Goal: Task Accomplishment & Management: Use online tool/utility

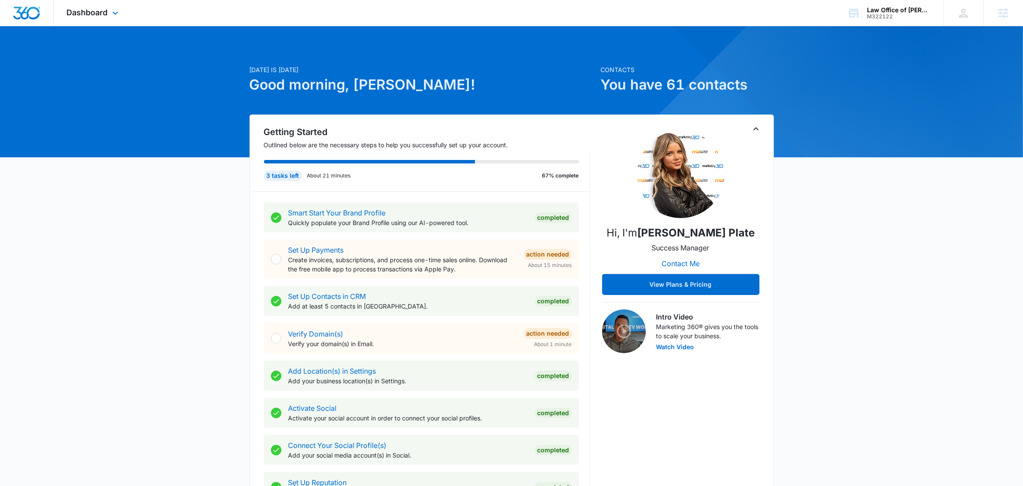
click at [118, 18] on div "Dashboard Apps Reputation Forms CRM Email Social Content Ads Intelligence Files…" at bounding box center [94, 13] width 80 height 26
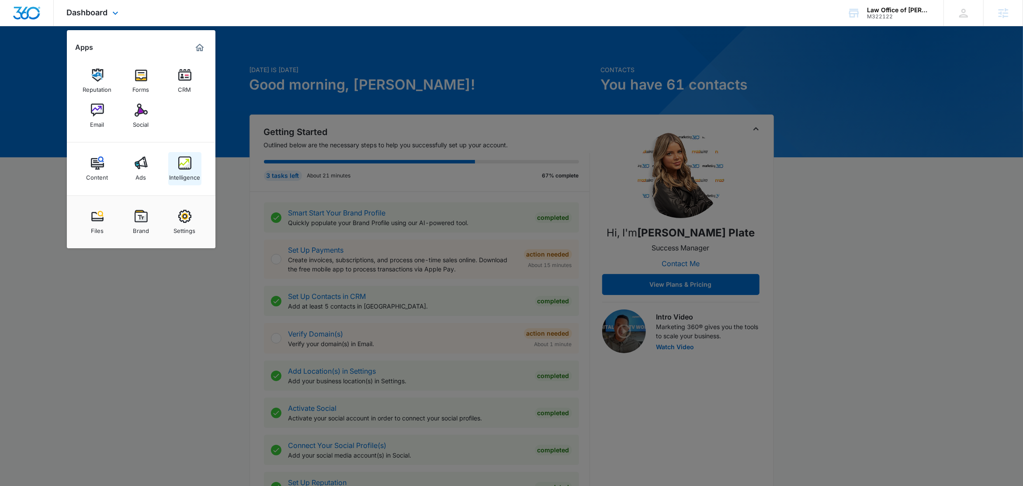
click at [185, 168] on img at bounding box center [184, 162] width 13 height 13
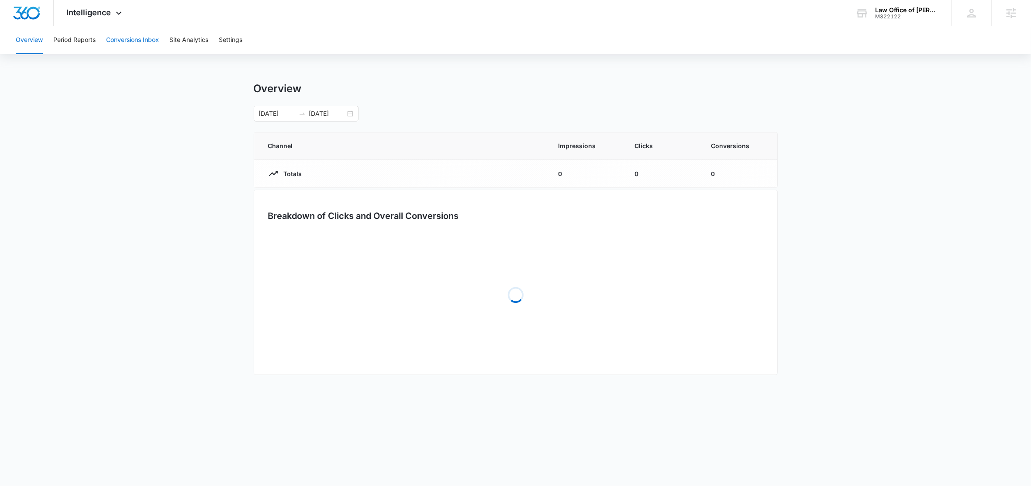
click at [140, 43] on button "Conversions Inbox" at bounding box center [132, 40] width 53 height 28
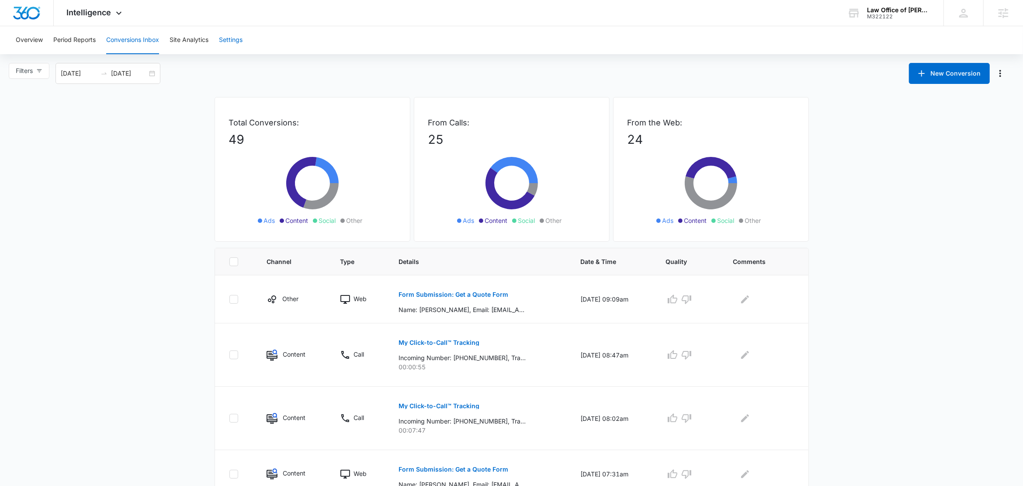
click at [233, 41] on button "Settings" at bounding box center [231, 40] width 24 height 28
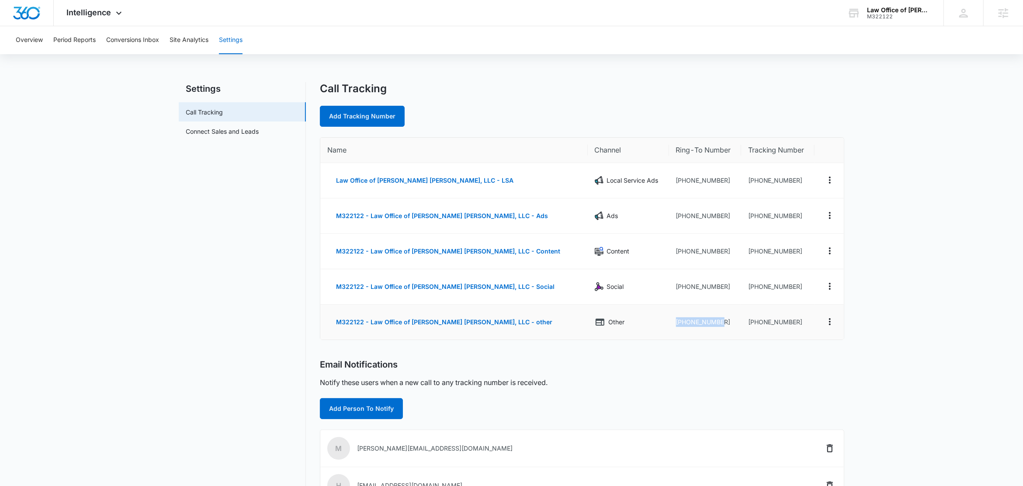
drag, startPoint x: 704, startPoint y: 323, endPoint x: 654, endPoint y: 325, distance: 50.3
click at [669, 325] on td "+14434230548" at bounding box center [705, 322] width 72 height 35
copy td "+14434230548"
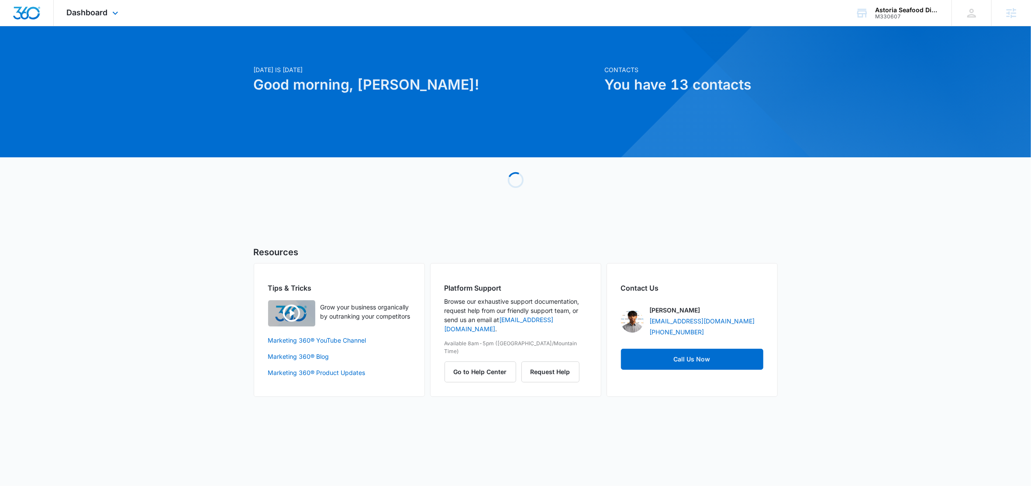
click at [108, 7] on div "Dashboard Apps Reputation Websites Forms CRM Email Social Shop Content Ads Inte…" at bounding box center [94, 13] width 80 height 26
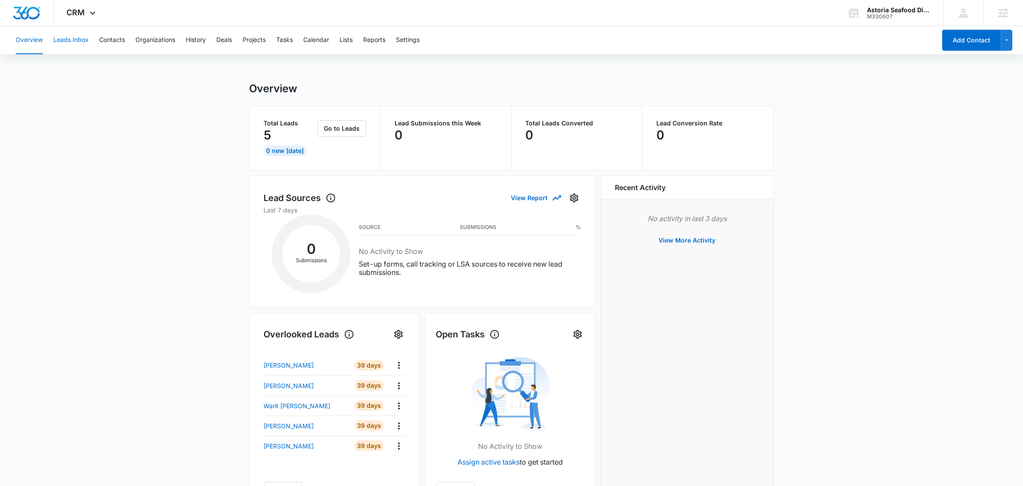
click at [74, 43] on button "Leads Inbox" at bounding box center [70, 40] width 35 height 28
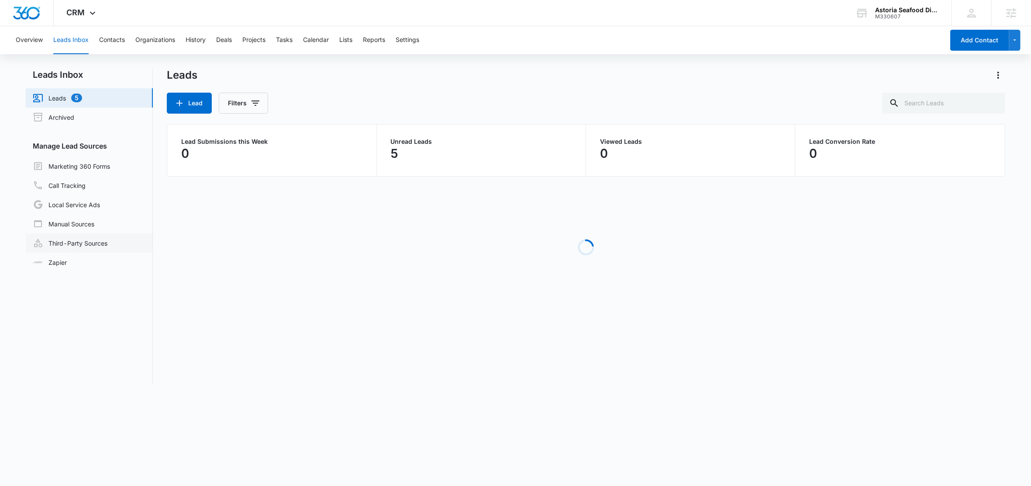
click at [78, 238] on link "Third-Party Sources" at bounding box center [70, 243] width 75 height 10
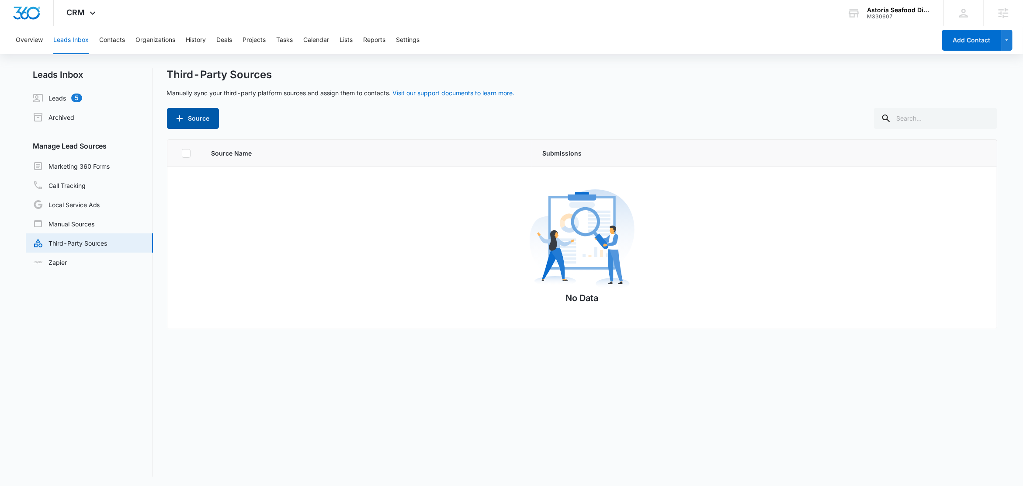
click at [190, 119] on button "Source" at bounding box center [193, 118] width 52 height 21
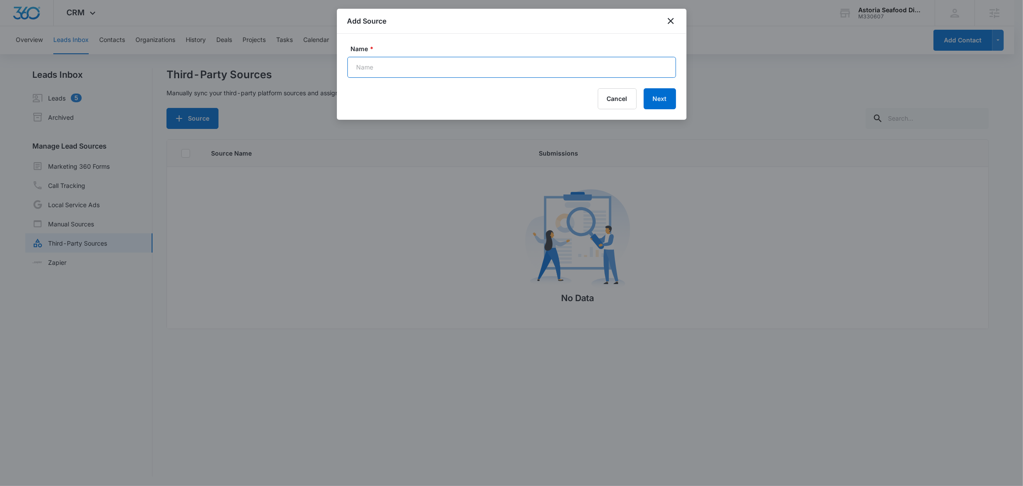
click at [419, 75] on input "Name *" at bounding box center [511, 67] width 329 height 21
type input "Shop App - Web Order"
click at [662, 97] on button "Next" at bounding box center [660, 98] width 32 height 21
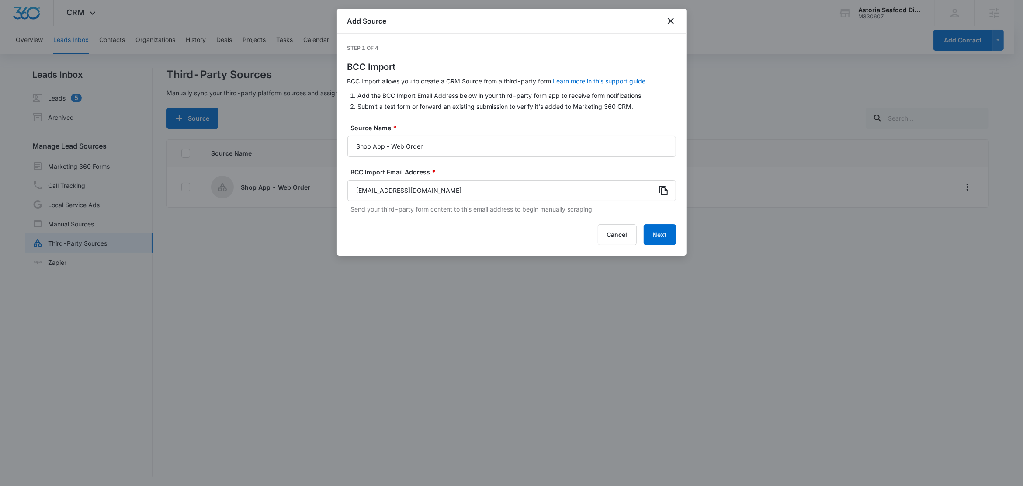
click at [666, 191] on icon at bounding box center [663, 190] width 10 height 10
click at [656, 232] on button "Next" at bounding box center [660, 234] width 32 height 21
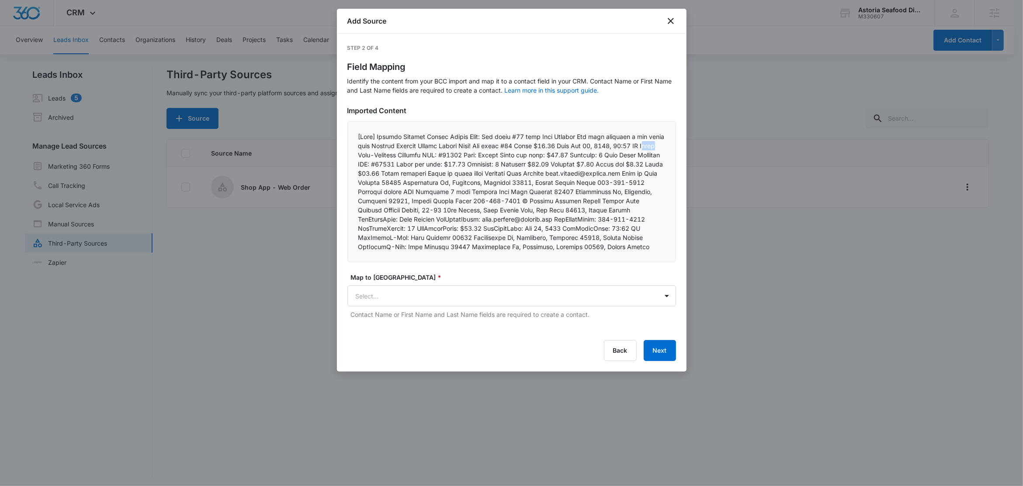
drag, startPoint x: 386, startPoint y: 155, endPoint x: 370, endPoint y: 155, distance: 15.7
click at [370, 155] on p at bounding box center [511, 191] width 307 height 119
click at [393, 161] on p at bounding box center [511, 191] width 307 height 119
drag, startPoint x: 387, startPoint y: 156, endPoint x: 370, endPoint y: 156, distance: 17.0
click at [370, 156] on p at bounding box center [511, 191] width 307 height 119
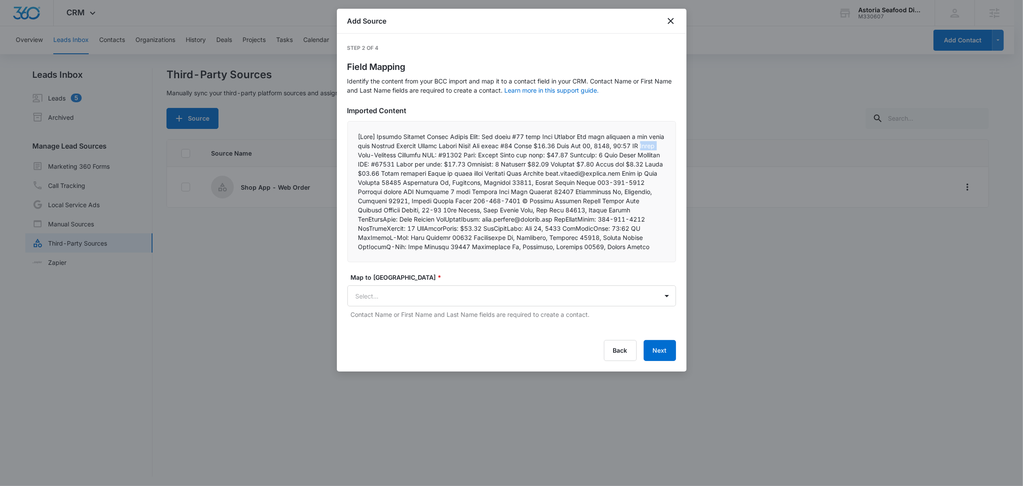
copy p "Items"
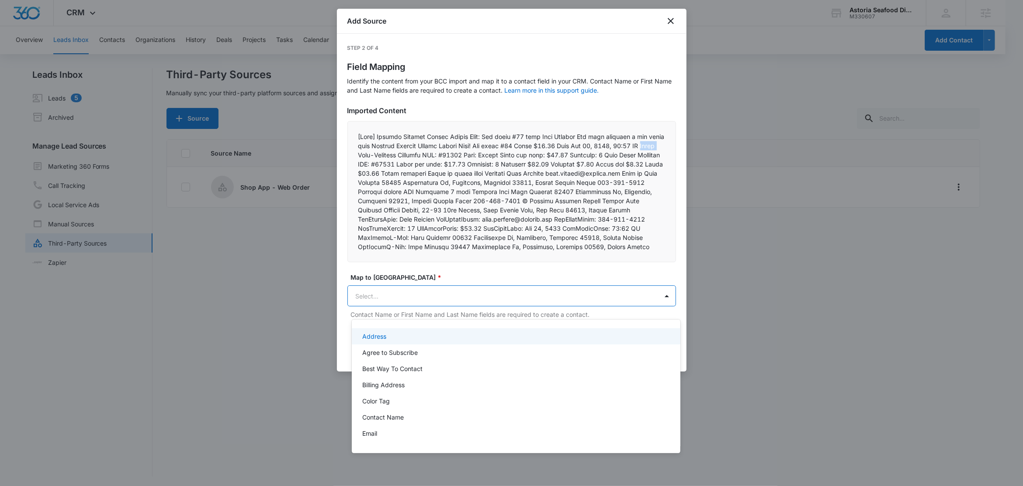
click at [379, 308] on body "CRM Apps Reputation Websites Forms CRM Email Social Shop Content Ads Intelligen…" at bounding box center [511, 243] width 1023 height 486
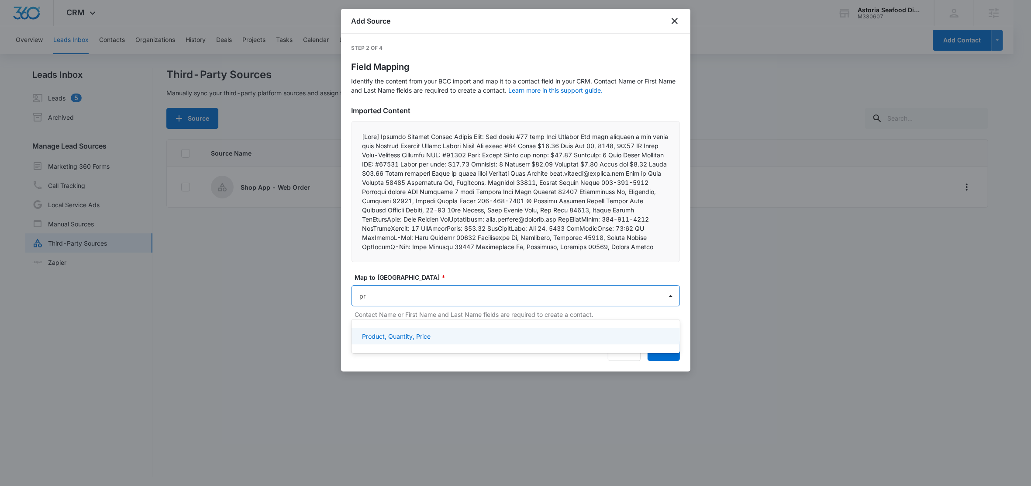
type input "pro"
click at [395, 334] on p "Product, Quantity, Price" at bounding box center [396, 336] width 69 height 9
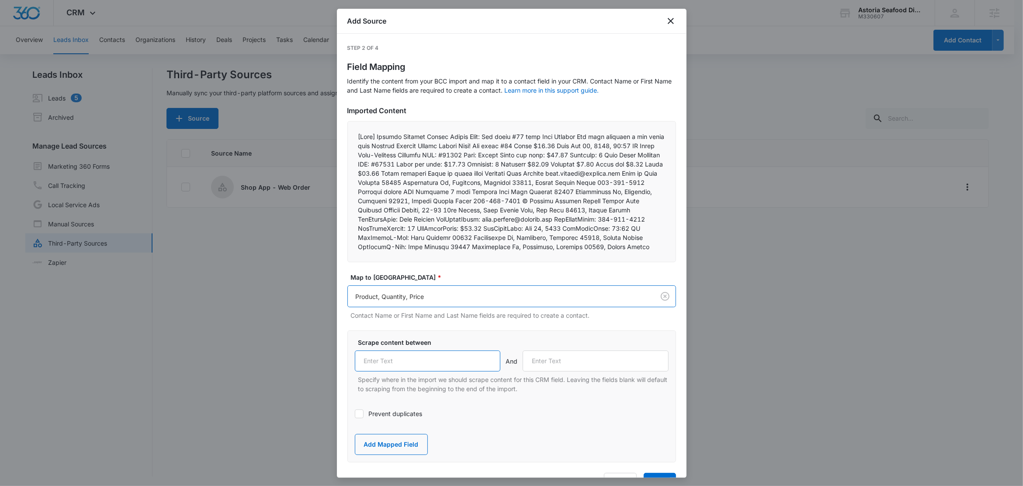
click at [401, 367] on input "text" at bounding box center [428, 360] width 146 height 21
paste input "Items"
type input "Items"
drag, startPoint x: 571, startPoint y: 165, endPoint x: 547, endPoint y: 164, distance: 24.0
click at [547, 164] on p at bounding box center [511, 191] width 307 height 119
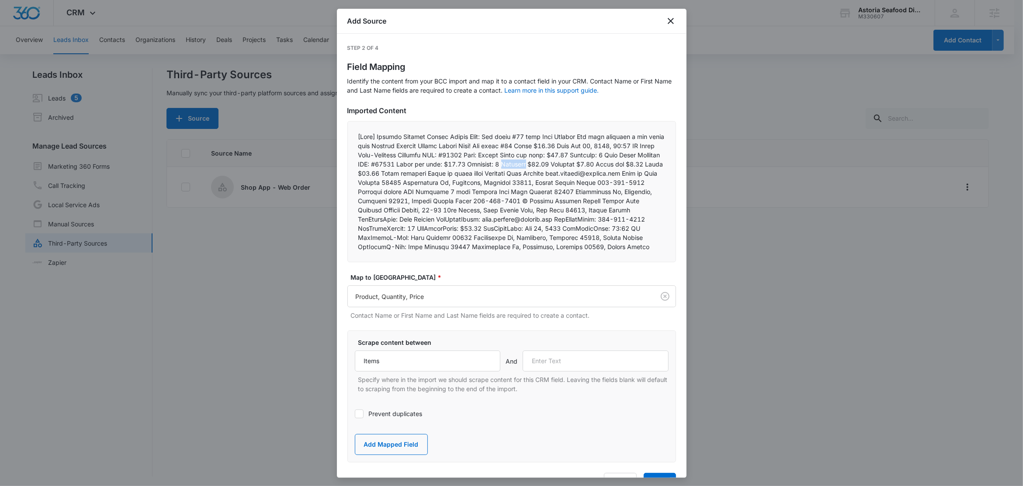
copy p "Subtotal"
click at [565, 370] on input "text" at bounding box center [596, 360] width 146 height 21
paste input "Subtotal"
type input "Subtotal"
drag, startPoint x: 393, startPoint y: 455, endPoint x: 451, endPoint y: 395, distance: 83.7
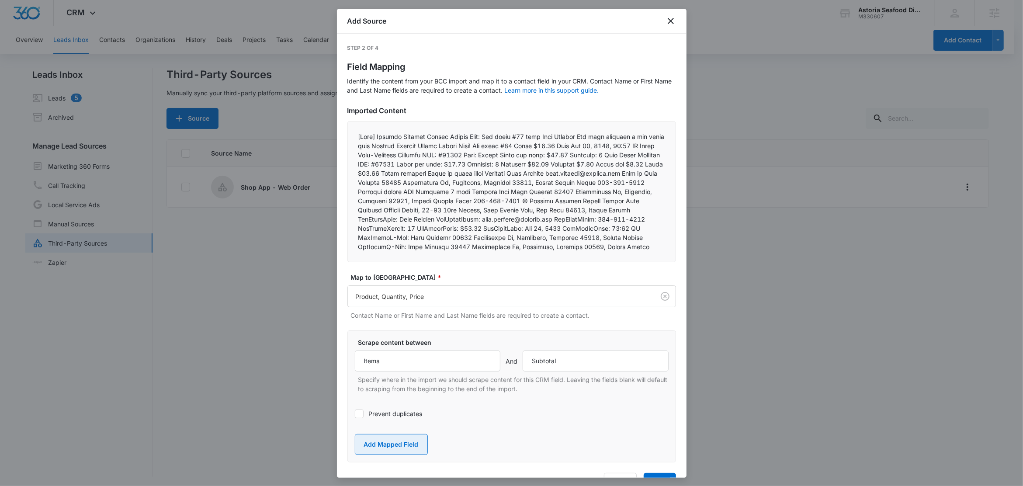
click at [394, 455] on button "Add Mapped Field" at bounding box center [391, 444] width 73 height 21
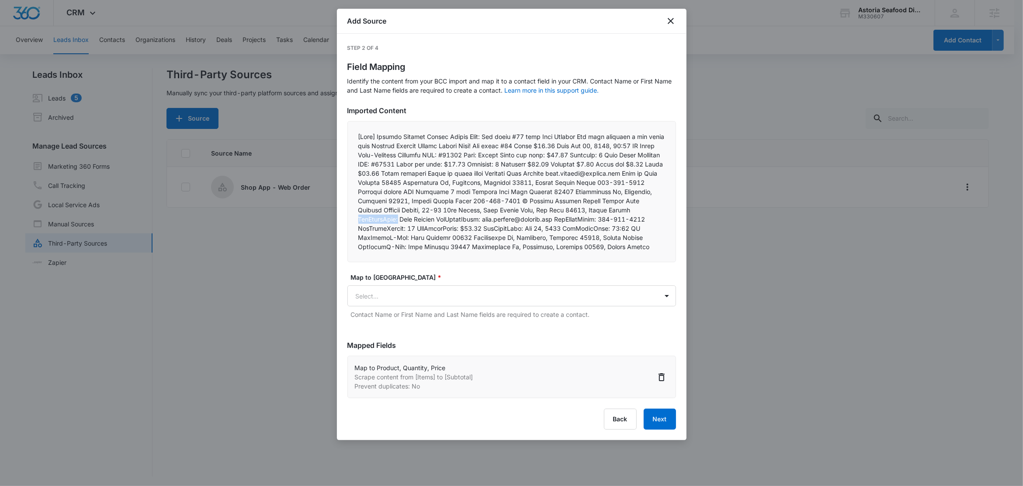
drag, startPoint x: 471, startPoint y: 221, endPoint x: 423, endPoint y: 219, distance: 47.7
click at [423, 219] on p at bounding box center [511, 191] width 307 height 119
copy p "NewOrderName:"
click at [372, 307] on body "CRM Apps Reputation Websites Forms CRM Email Social Shop Content Ads Intelligen…" at bounding box center [511, 243] width 1023 height 487
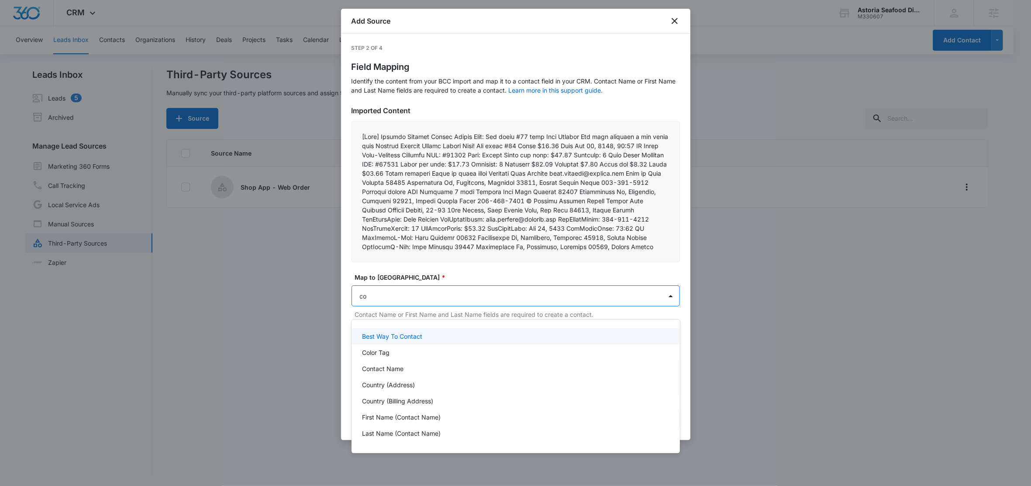
type input "con"
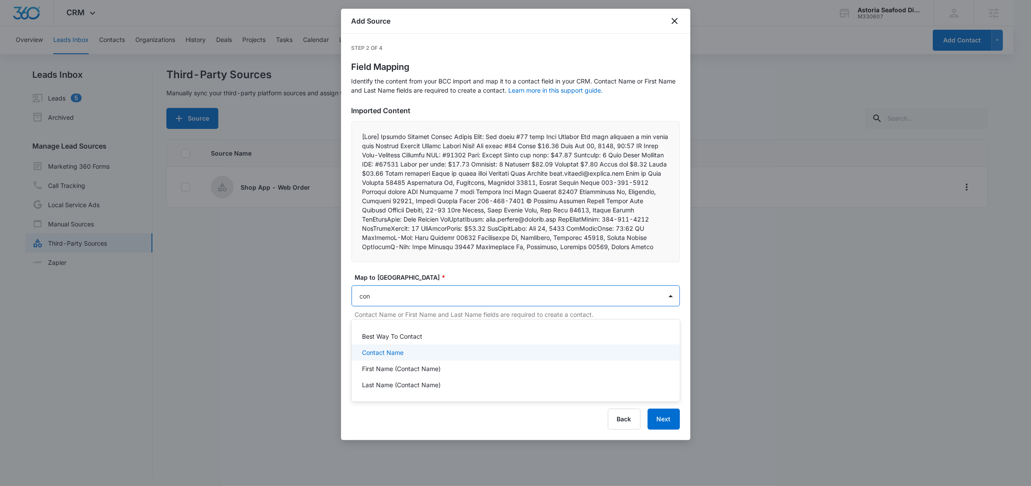
click at [385, 347] on div "Contact Name" at bounding box center [516, 352] width 329 height 16
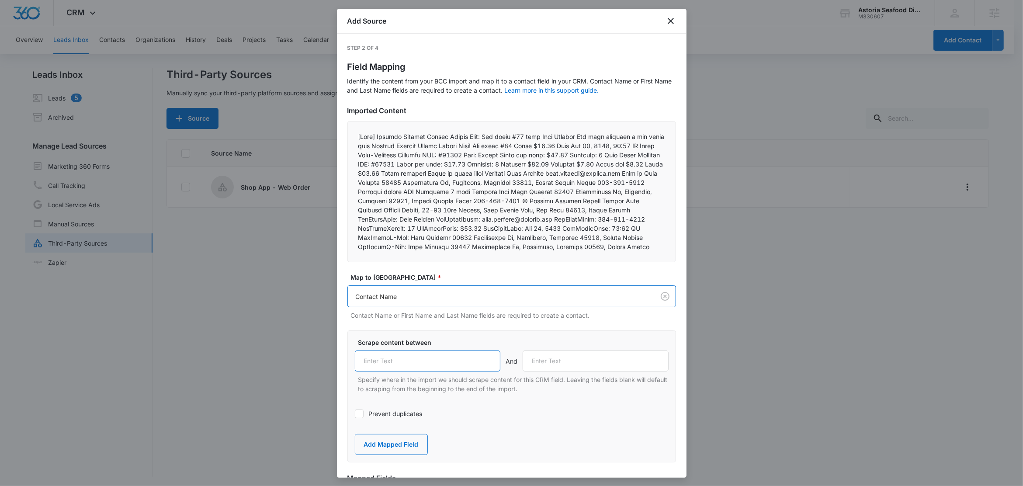
click at [440, 368] on input "text" at bounding box center [428, 360] width 146 height 21
paste input "NewOrderName:"
type input "NewOrderName:"
drag, startPoint x: 557, startPoint y: 219, endPoint x: 510, endPoint y: 221, distance: 47.2
click at [510, 221] on p at bounding box center [511, 191] width 307 height 119
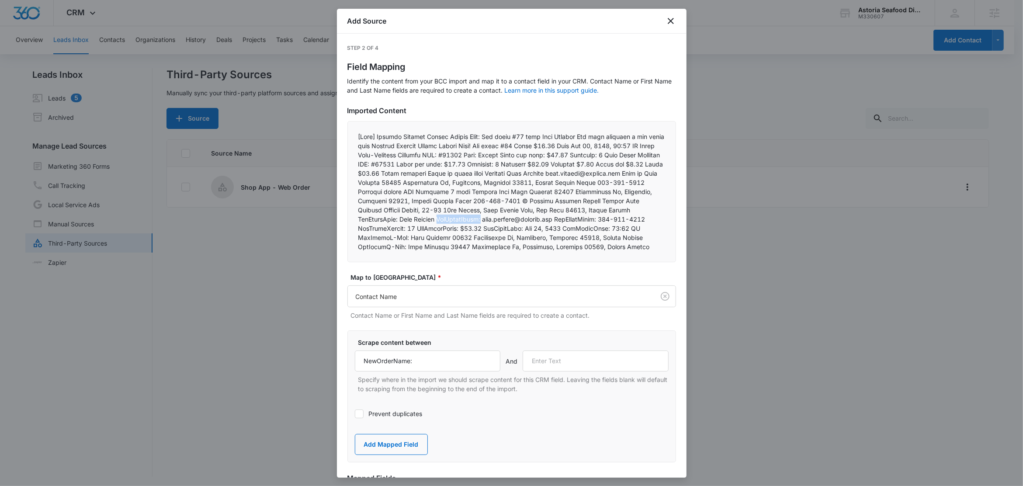
copy p "NewOrderEmail:"
click at [551, 371] on input "text" at bounding box center [596, 360] width 146 height 21
paste input "NewOrderEmail:"
type input "NewOrderEmail:"
drag, startPoint x: 404, startPoint y: 453, endPoint x: 424, endPoint y: 357, distance: 97.8
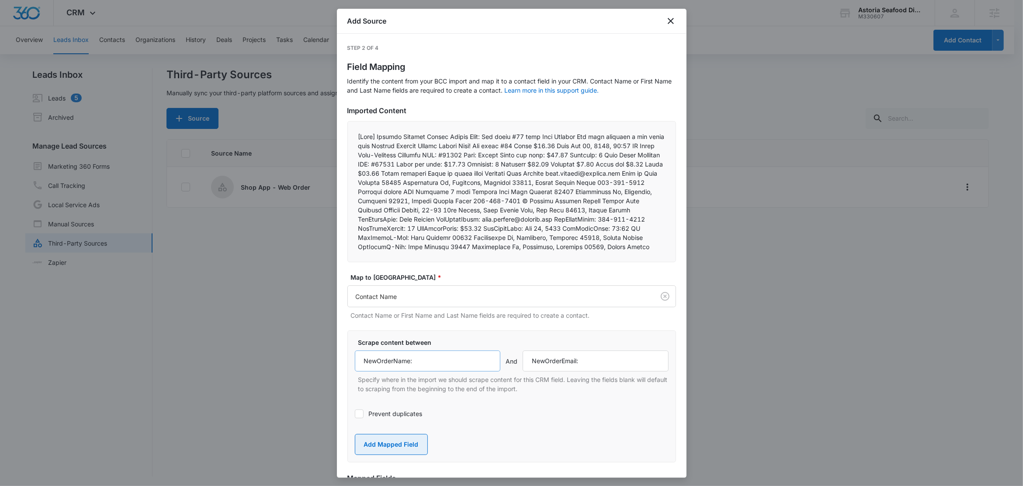
click at [405, 452] on button "Add Mapped Field" at bounding box center [391, 444] width 73 height 21
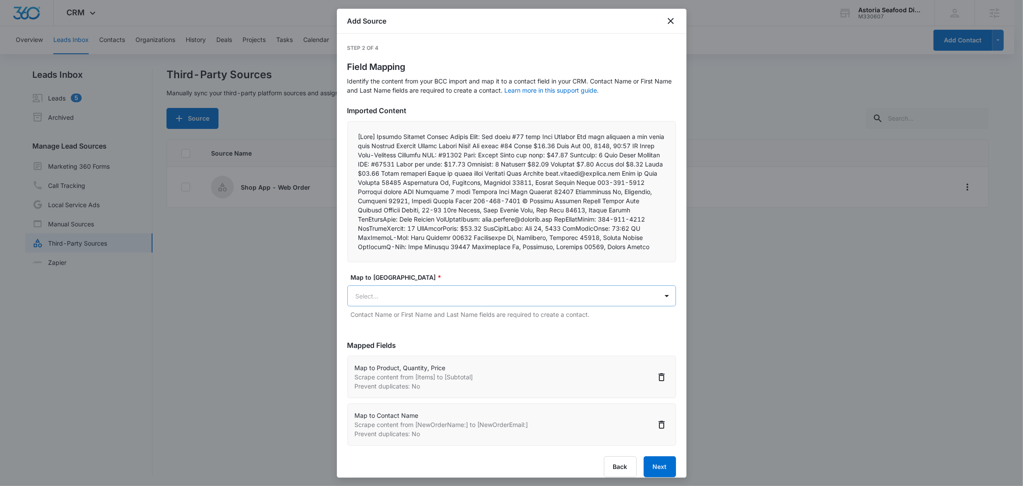
click at [419, 313] on body "CRM Apps Reputation Websites Forms CRM Email Social Shop Content Ads Intelligen…" at bounding box center [511, 243] width 1023 height 487
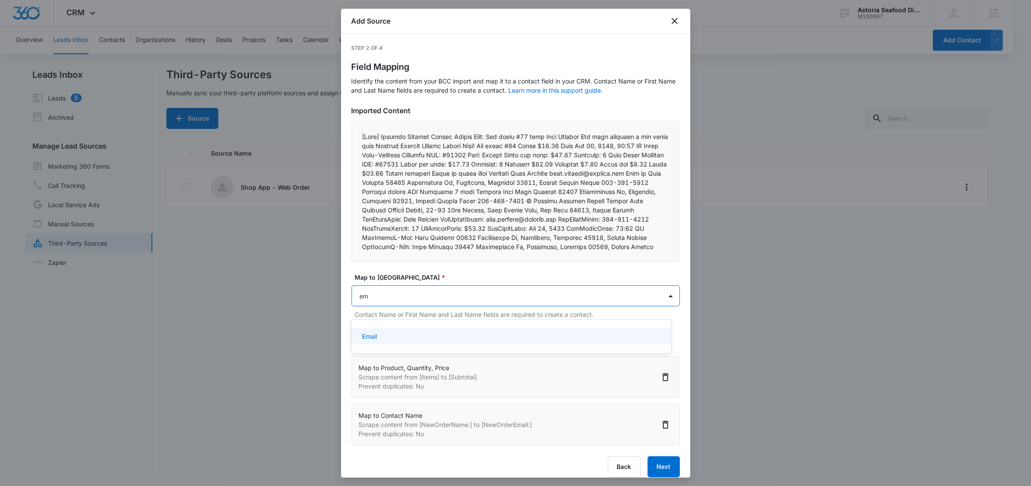
type input "ema"
click at [399, 337] on div "Email" at bounding box center [510, 336] width 297 height 9
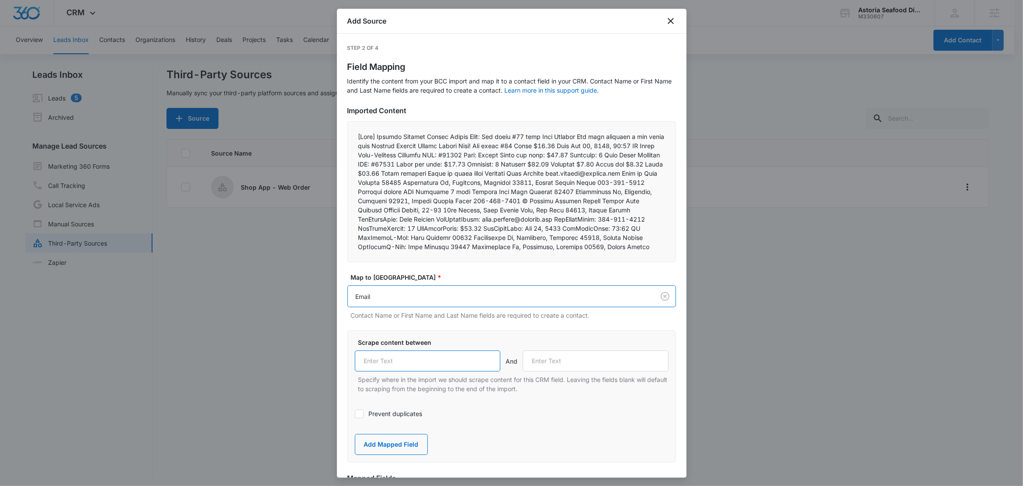
click at [402, 371] on input "text" at bounding box center [428, 360] width 146 height 21
paste input "NewOrderEmail:"
type input "NewOrderEmail:"
click at [396, 418] on label "Prevent duplicates" at bounding box center [512, 413] width 314 height 9
click at [355, 414] on input "Prevent duplicates" at bounding box center [355, 414] width 0 height 0
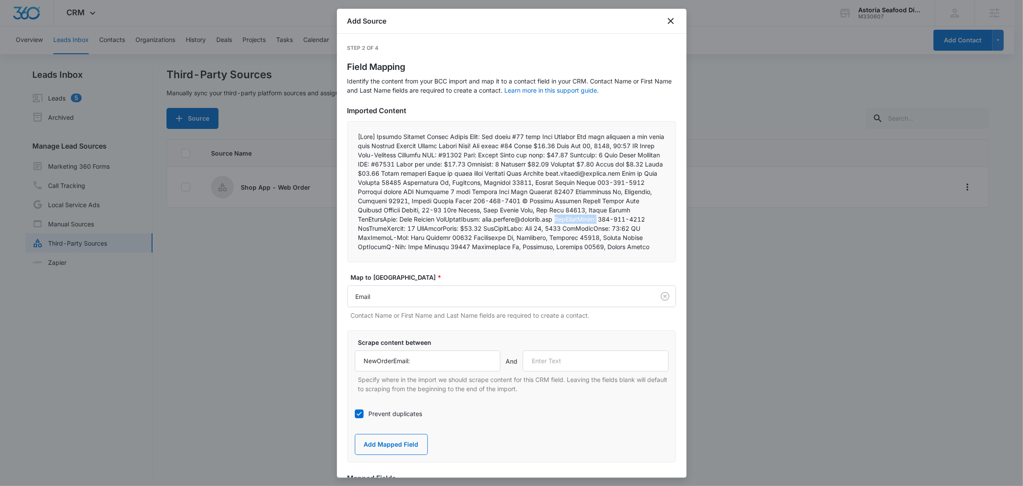
drag, startPoint x: 408, startPoint y: 229, endPoint x: 356, endPoint y: 230, distance: 52.4
click at [356, 230] on div at bounding box center [511, 191] width 329 height 141
copy p "NewOrderPhone:"
click at [575, 371] on input "text" at bounding box center [596, 360] width 146 height 21
paste input "NewOrderPhone:"
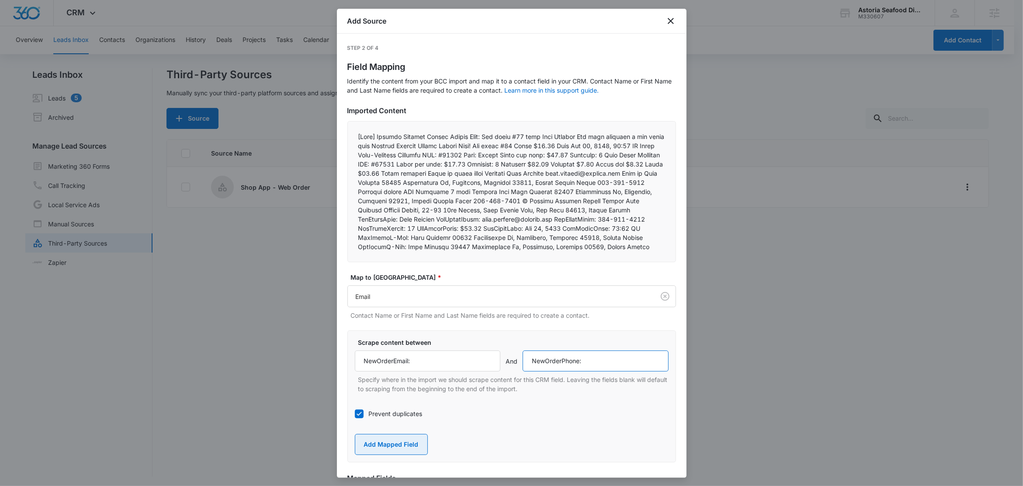
type input "NewOrderPhone:"
click at [377, 455] on button "Add Mapped Field" at bounding box center [391, 444] width 73 height 21
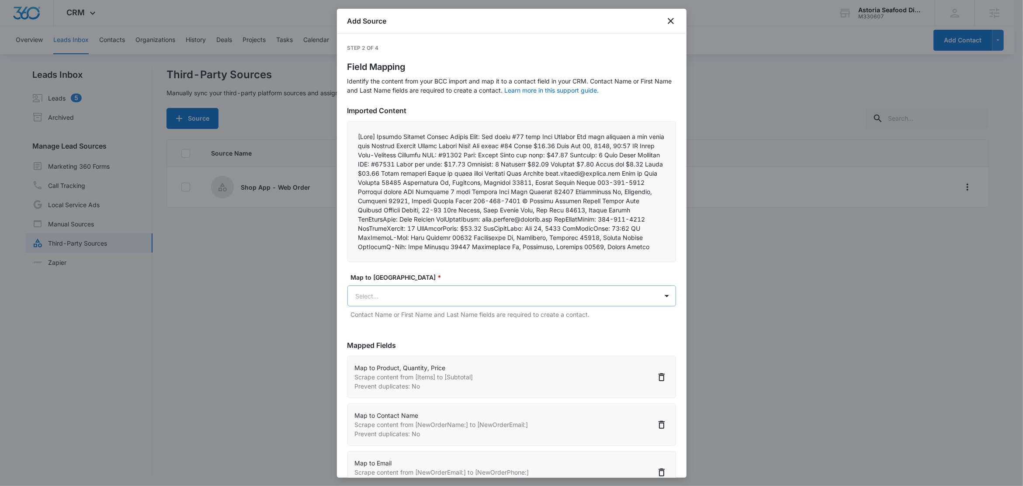
click at [386, 304] on body "CRM Apps Reputation Websites Forms CRM Email Social Shop Content Ads Intelligen…" at bounding box center [511, 243] width 1023 height 487
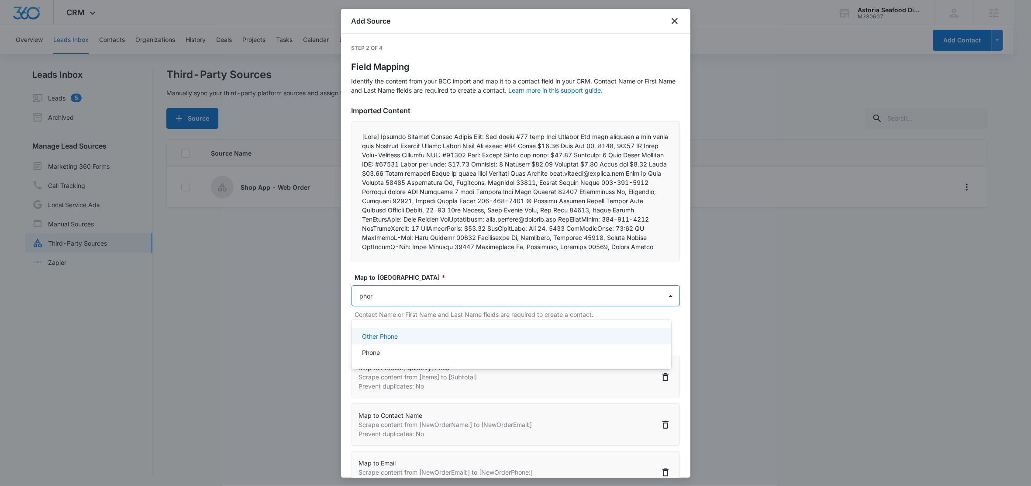
type input "phone"
click at [375, 348] on p "Phone" at bounding box center [371, 352] width 18 height 9
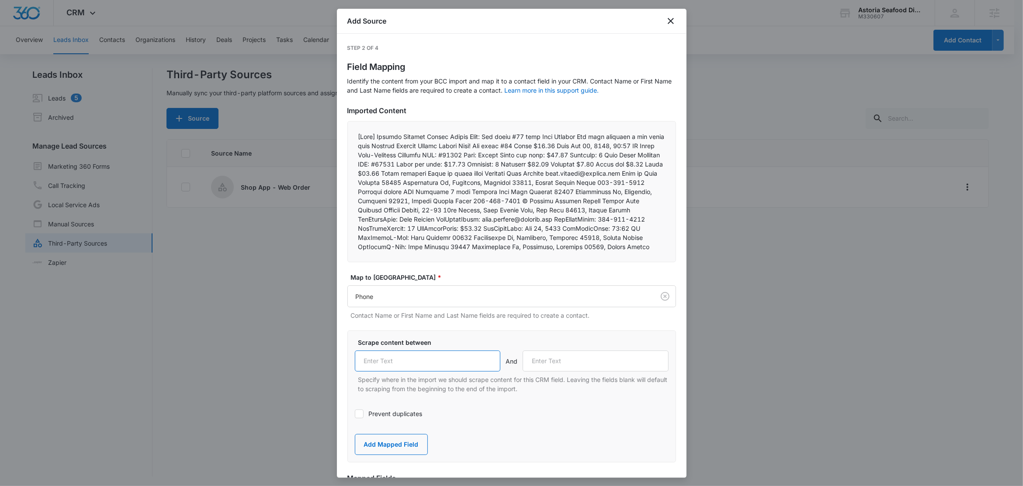
click at [399, 371] on input "text" at bounding box center [428, 360] width 146 height 21
paste input "NewOrderPhone:"
type input "NewOrderPhone:"
drag, startPoint x: 514, startPoint y: 230, endPoint x: 460, endPoint y: 230, distance: 54.2
click at [460, 230] on p at bounding box center [511, 191] width 307 height 119
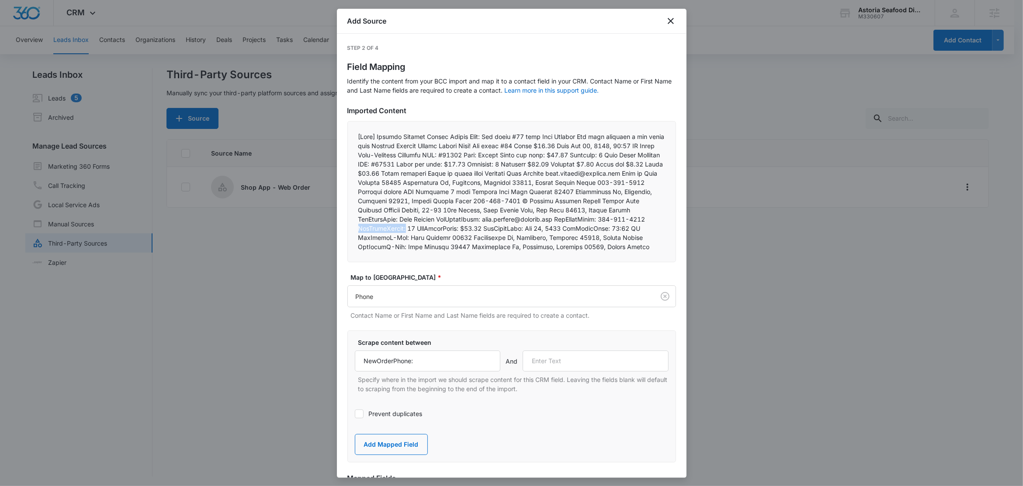
copy p "NewOrderNumber:"
click at [553, 371] on input "text" at bounding box center [596, 360] width 146 height 21
paste input "NewOrderNumber:"
type input "NewOrderNumber:"
drag, startPoint x: 404, startPoint y: 451, endPoint x: 418, endPoint y: 403, distance: 50.3
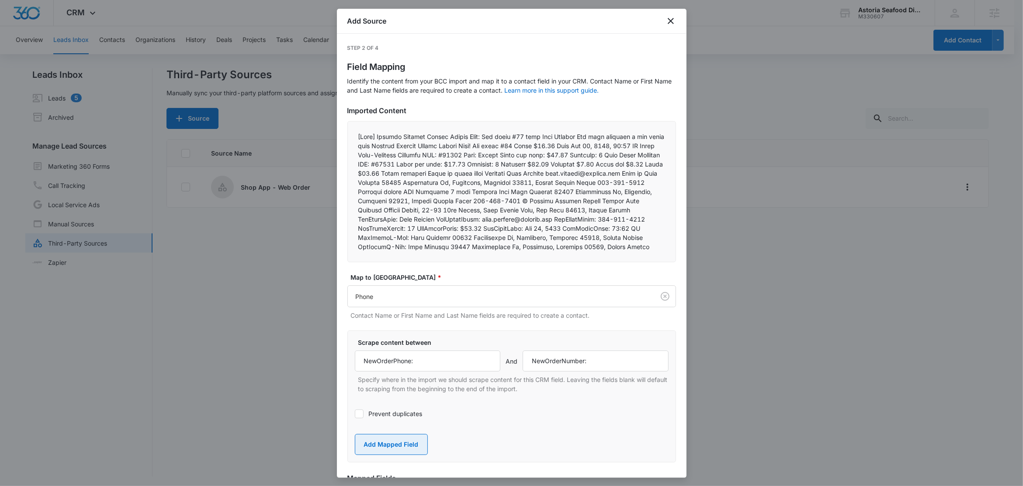
click at [404, 451] on button "Add Mapped Field" at bounding box center [391, 444] width 73 height 21
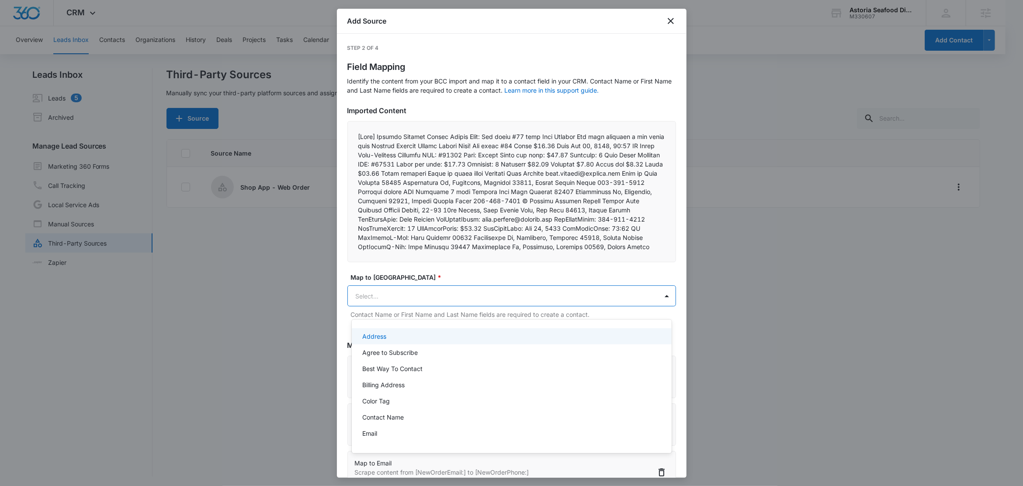
click at [405, 304] on body "CRM Apps Reputation Websites Forms CRM Email Social Shop Content Ads Intelligen…" at bounding box center [511, 243] width 1023 height 486
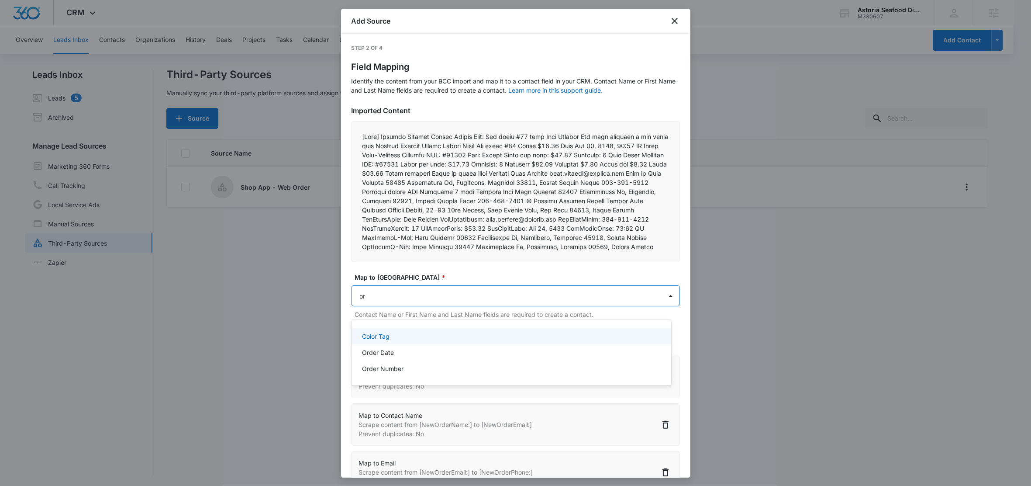
type input "ord"
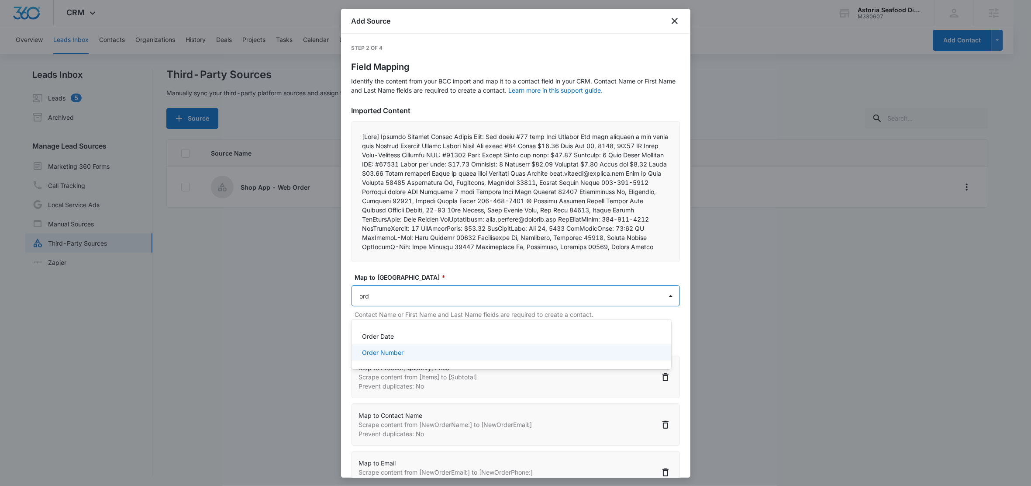
click at [433, 361] on div "Order Date Order Number" at bounding box center [512, 344] width 320 height 36
click at [428, 356] on div "Order Number" at bounding box center [510, 352] width 297 height 9
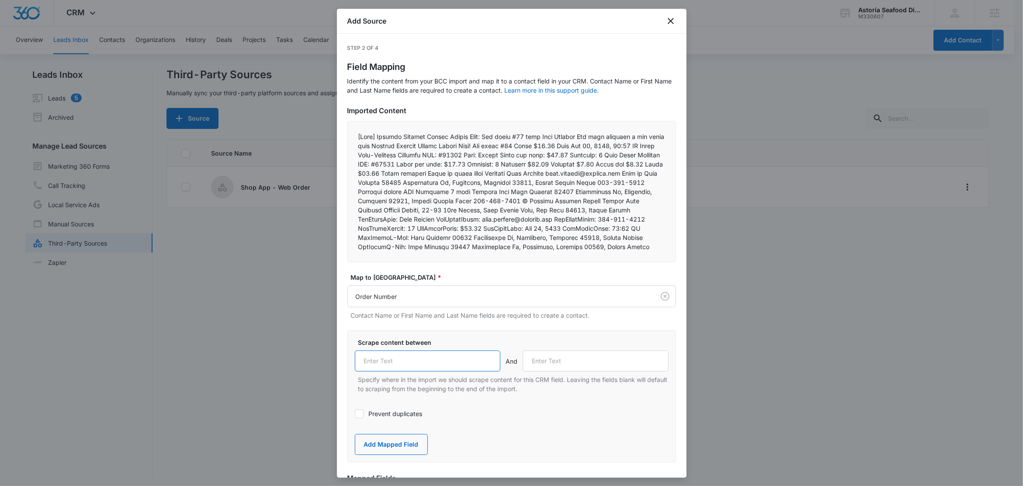
click at [410, 371] on input "text" at bounding box center [428, 360] width 146 height 21
paste input "NewOrderNumber:"
type input "NewOrderNumber:"
drag, startPoint x: 570, startPoint y: 229, endPoint x: 526, endPoint y: 228, distance: 43.7
click at [526, 228] on p at bounding box center [511, 191] width 307 height 119
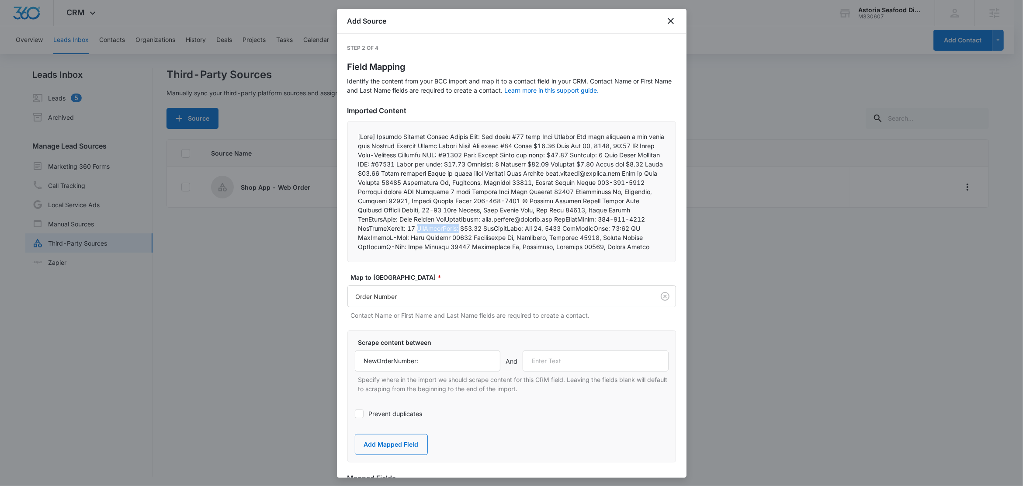
copy p "NewOrderTotal:"
click at [578, 370] on input "text" at bounding box center [596, 360] width 146 height 21
paste input "NewOrderTotal:"
type input "NewOrderTotal:"
click at [375, 455] on button "Add Mapped Field" at bounding box center [391, 444] width 73 height 21
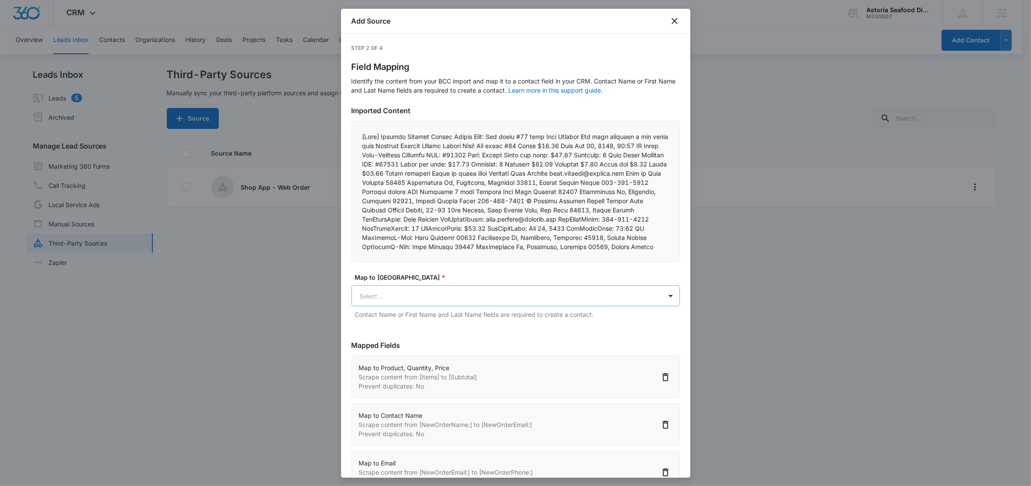
click at [398, 313] on body "CRM Apps Reputation Websites Forms CRM Email Social Shop Content Ads Intelligen…" at bounding box center [515, 243] width 1031 height 487
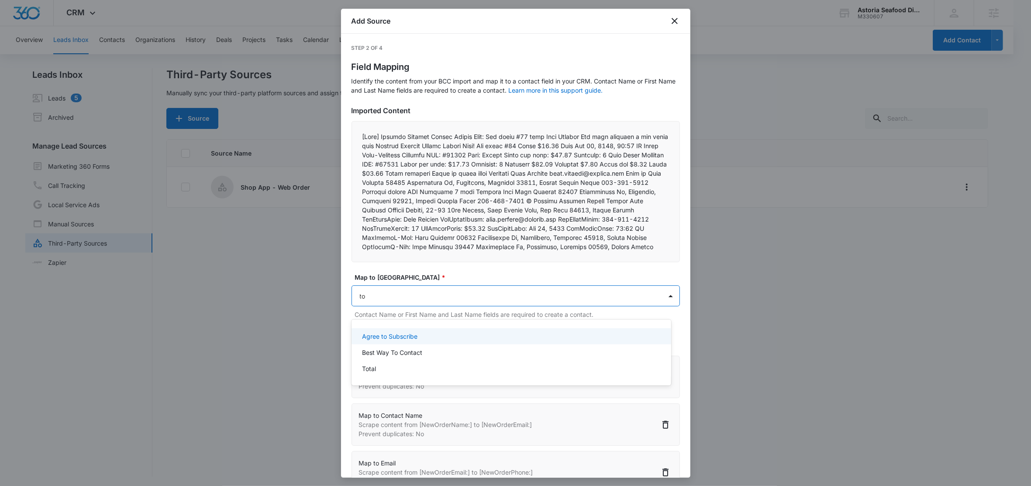
type input "tot"
click at [369, 338] on p "Total" at bounding box center [369, 336] width 14 height 9
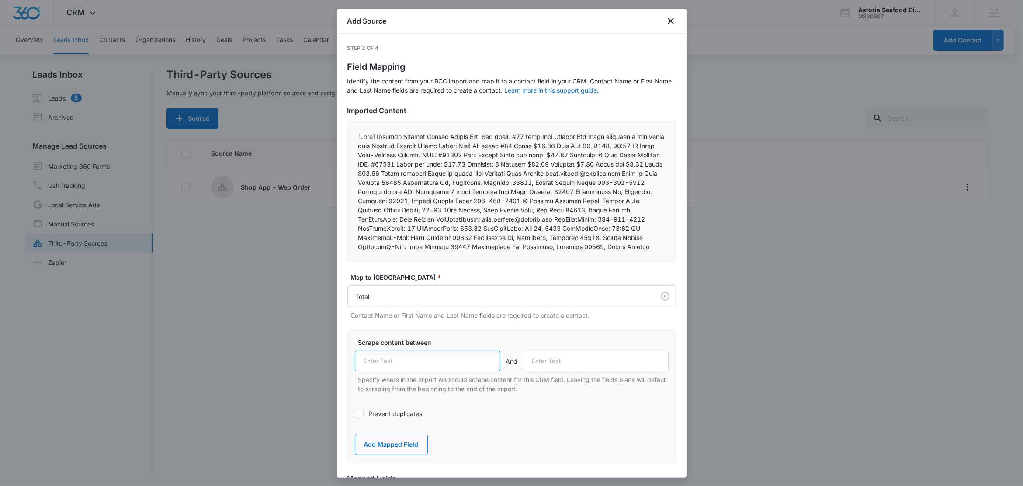
click at [417, 368] on input "text" at bounding box center [428, 360] width 146 height 21
paste input "NewOrderTotal:"
type input "NewOrderTotal:"
drag, startPoint x: 639, startPoint y: 229, endPoint x: 596, endPoint y: 230, distance: 43.3
click at [596, 230] on p at bounding box center [511, 191] width 307 height 119
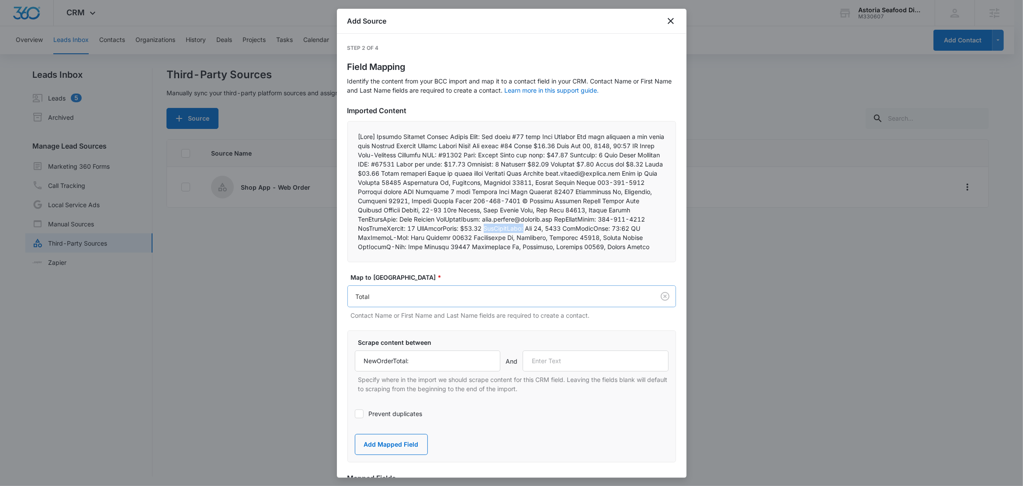
copy p "NewOrderDate:"
click at [565, 370] on input "text" at bounding box center [596, 360] width 146 height 21
paste input "NewOrderDate:"
type input "NewOrderDate:"
click at [390, 447] on button "Add Mapped Field" at bounding box center [391, 444] width 73 height 21
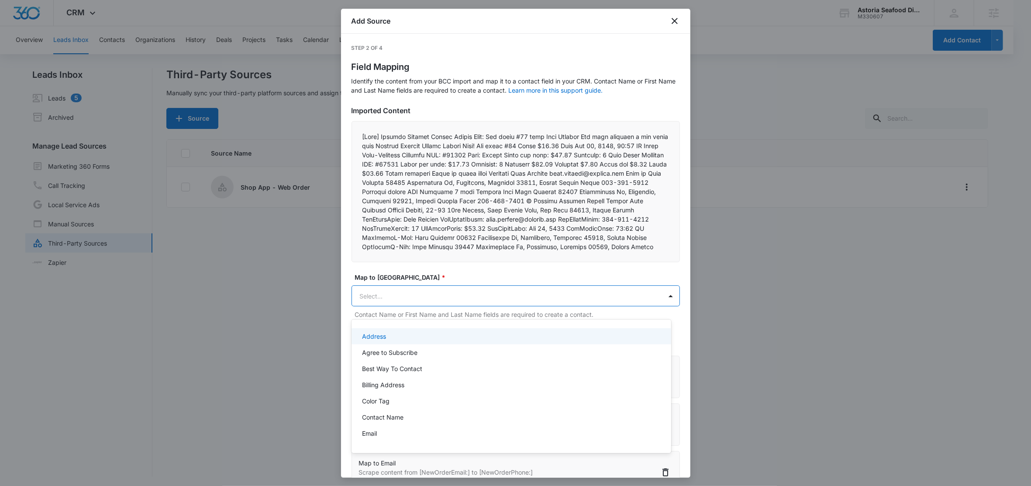
click at [392, 308] on body "CRM Apps Reputation Websites Forms CRM Email Social Shop Content Ads Intelligen…" at bounding box center [515, 243] width 1031 height 486
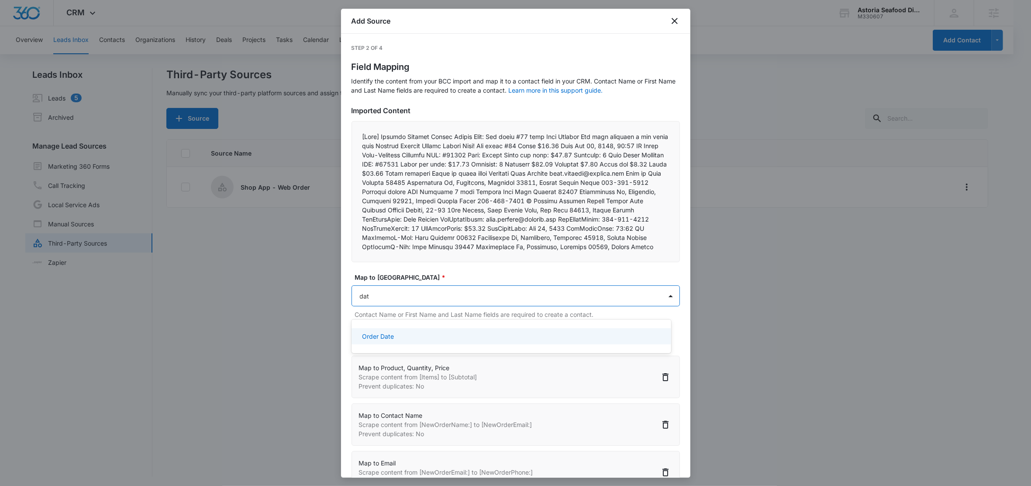
type input "date"
click at [395, 332] on div "Order Date" at bounding box center [510, 336] width 297 height 9
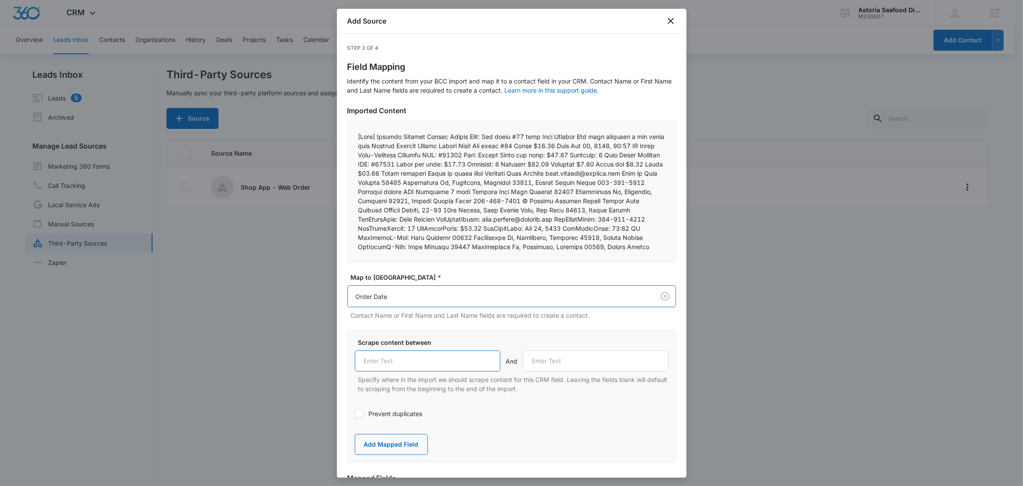
click at [413, 363] on input "text" at bounding box center [428, 360] width 146 height 21
paste input "NewOrderDate:"
type input "NewOrderDate:"
drag, startPoint x: 598, startPoint y: 230, endPoint x: 381, endPoint y: 235, distance: 216.7
click at [381, 235] on p at bounding box center [511, 191] width 307 height 119
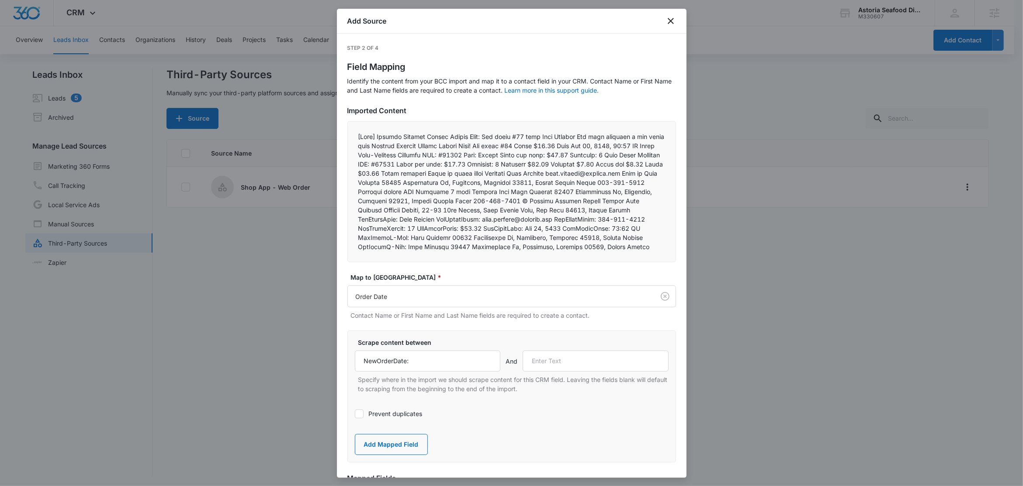
click at [438, 235] on p at bounding box center [511, 191] width 307 height 119
drag, startPoint x: 433, startPoint y: 238, endPoint x: 389, endPoint y: 237, distance: 44.1
click at [389, 237] on p at bounding box center [511, 191] width 307 height 119
copy p "NewOrderTime:"
click at [556, 371] on input "text" at bounding box center [596, 360] width 146 height 21
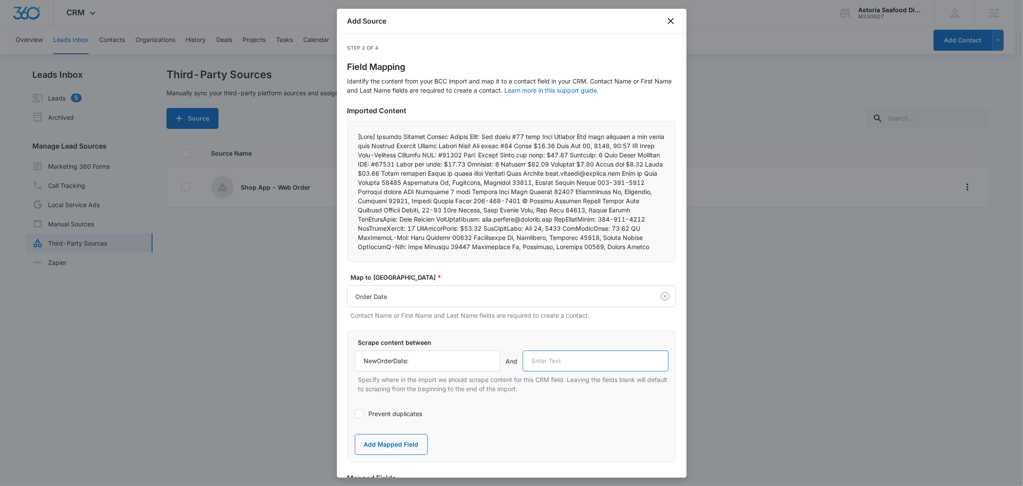
paste input "NewOrderTime:"
type input "NewOrderTime:"
click at [387, 455] on button "Add Mapped Field" at bounding box center [391, 444] width 73 height 21
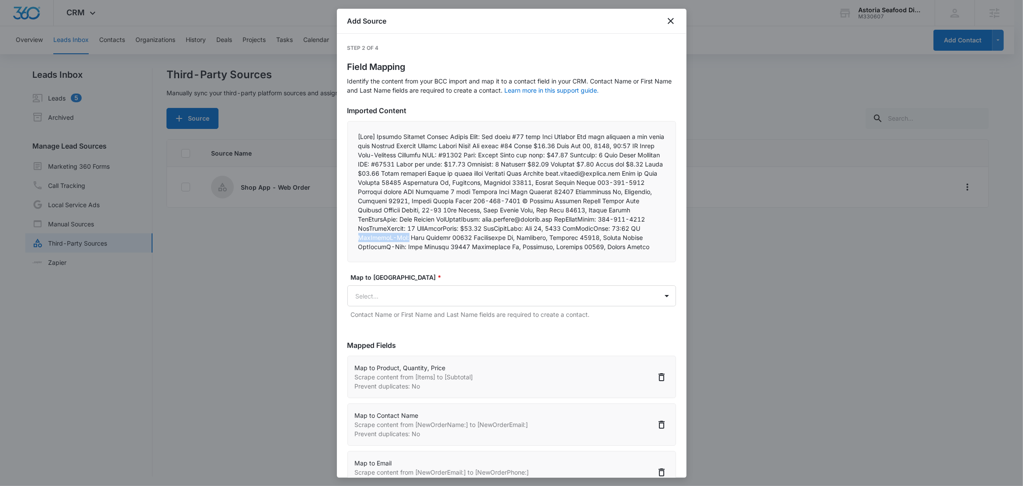
drag, startPoint x: 515, startPoint y: 238, endPoint x: 466, endPoint y: 239, distance: 49.4
click at [466, 239] on p at bounding box center [511, 191] width 307 height 119
copy p "NewOrderS-Add:"
click at [396, 305] on body "CRM Apps Reputation Websites Forms CRM Email Social Shop Content Ads Intelligen…" at bounding box center [511, 243] width 1023 height 487
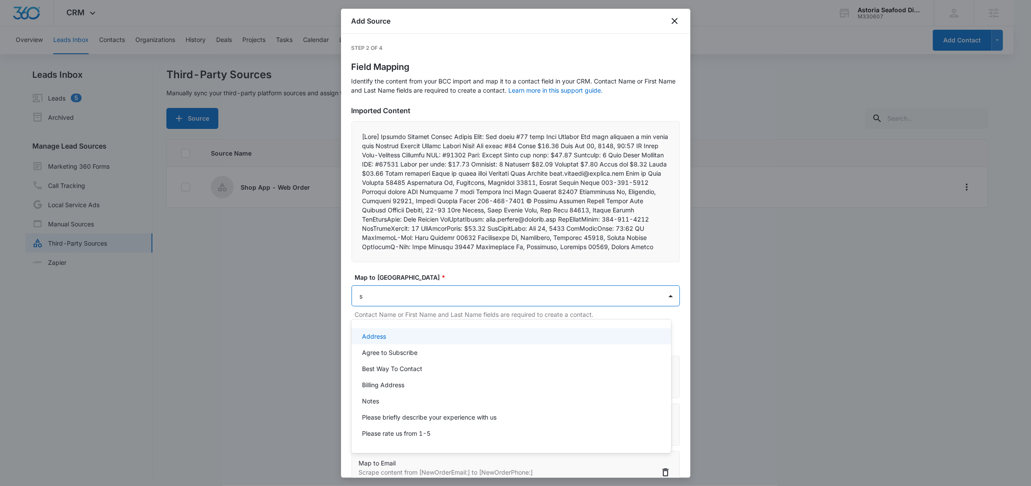
type input "sh"
click at [409, 353] on p "Street (Shipping Address)" at bounding box center [399, 352] width 75 height 9
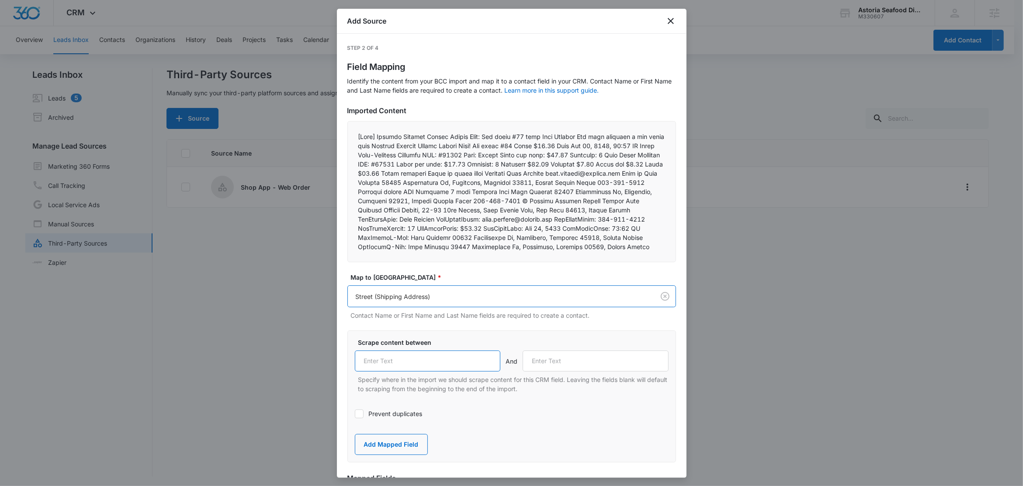
click at [435, 371] on input "text" at bounding box center [428, 360] width 146 height 21
paste input "NewOrderS-Add:"
type input "NewOrderS-Add:"
drag, startPoint x: 499, startPoint y: 247, endPoint x: 450, endPoint y: 247, distance: 48.9
click at [450, 247] on p at bounding box center [511, 191] width 307 height 119
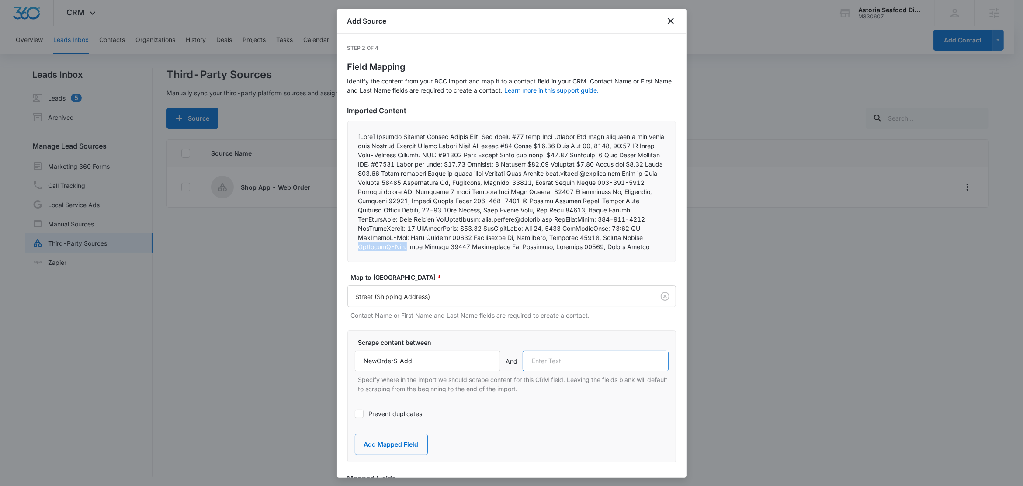
click at [574, 371] on input "text" at bounding box center [596, 360] width 146 height 21
paste input "NewOrderB-Add:"
type input "NewOrderB-Add:"
click at [388, 455] on button "Add Mapped Field" at bounding box center [391, 444] width 73 height 21
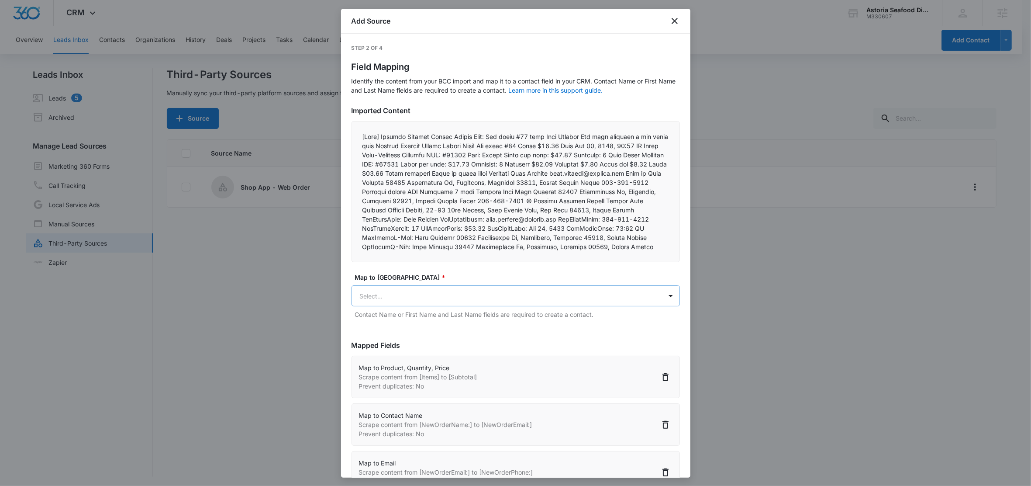
click at [421, 308] on body "CRM Apps Reputation Websites Forms CRM Email Social Shop Content Ads Intelligen…" at bounding box center [515, 243] width 1031 height 487
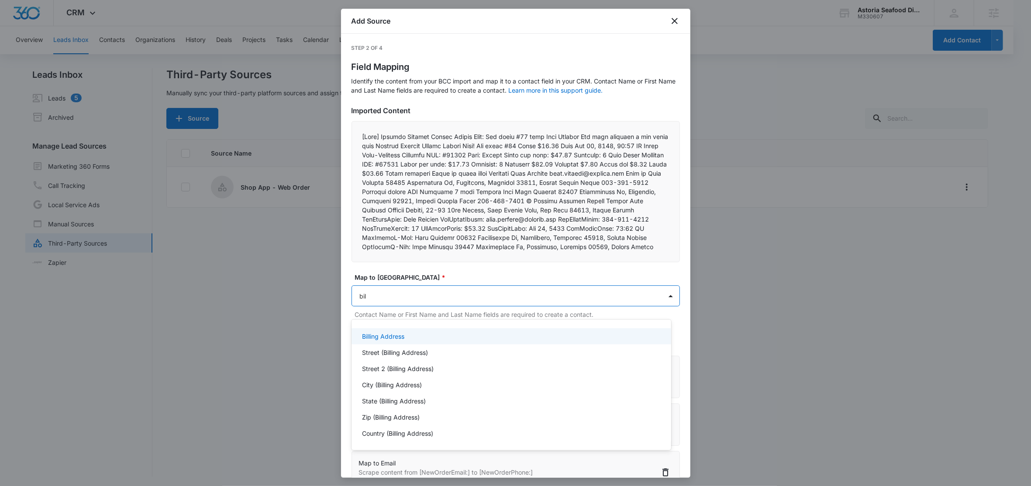
type input "bill"
click at [417, 353] on p "Street (Billing Address)" at bounding box center [395, 352] width 66 height 9
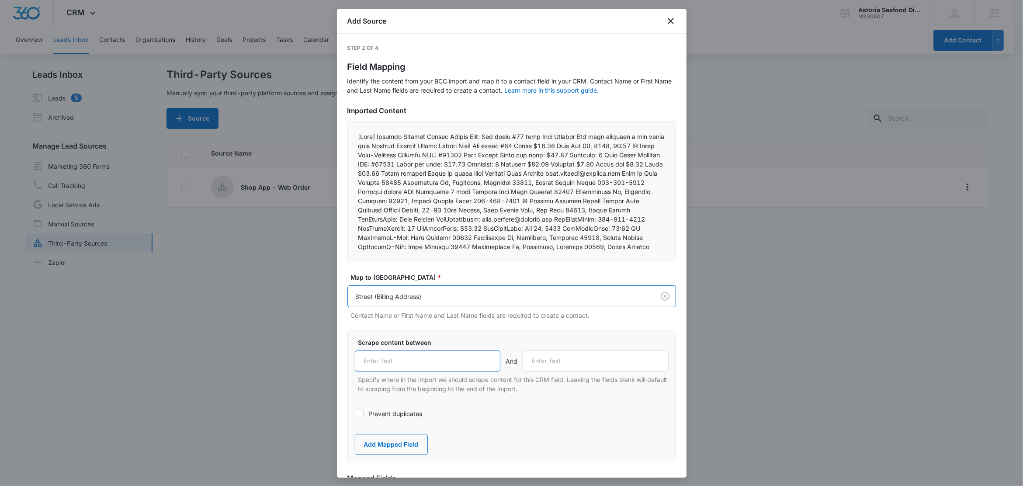
click at [449, 370] on input "text" at bounding box center [428, 360] width 146 height 21
paste input "NewOrderB-Add:"
type input "NewOrderB-Add:"
click at [379, 454] on button "Add Mapped Field" at bounding box center [391, 444] width 73 height 21
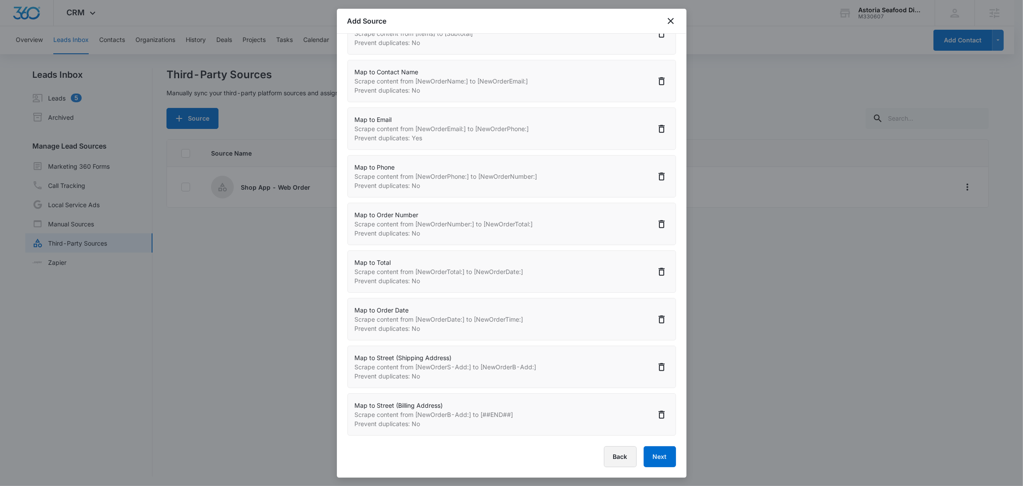
scroll to position [1, 0]
click at [648, 460] on button "Next" at bounding box center [660, 456] width 32 height 21
select select "367"
select select "77"
select select "185"
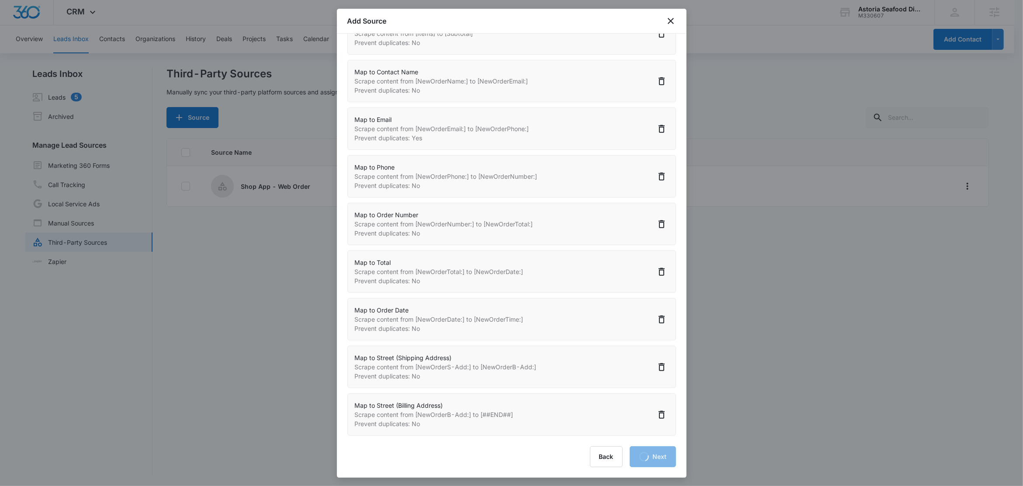
select select "184"
select select "364"
select select "366"
select select "365"
select select "369"
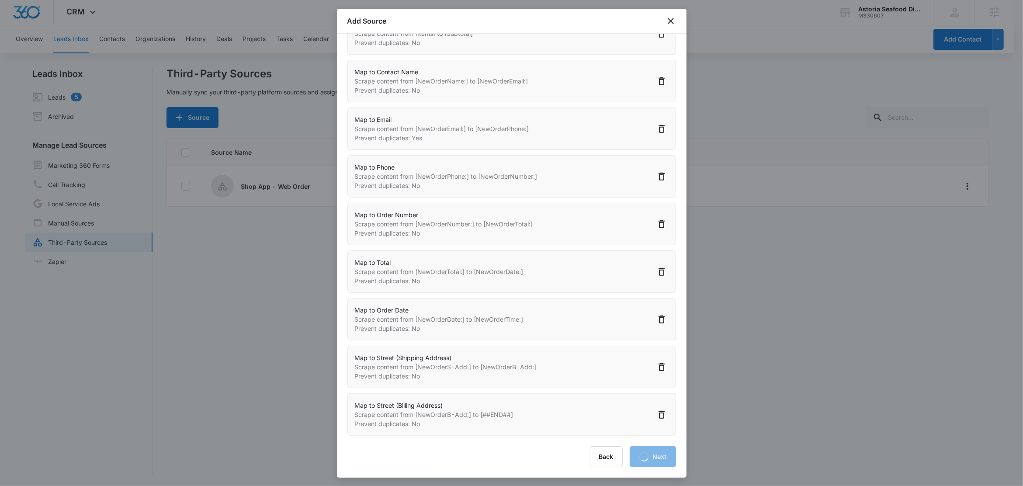
select select "376"
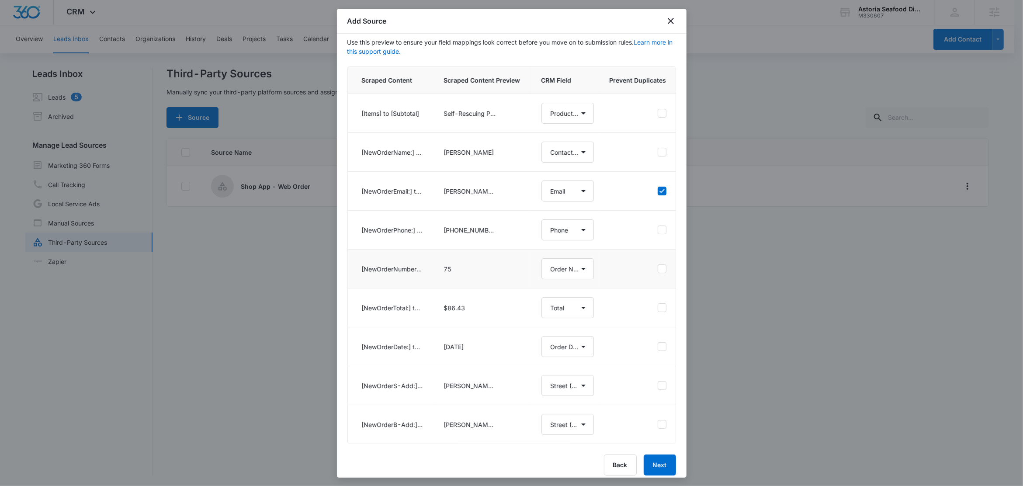
scroll to position [58, 0]
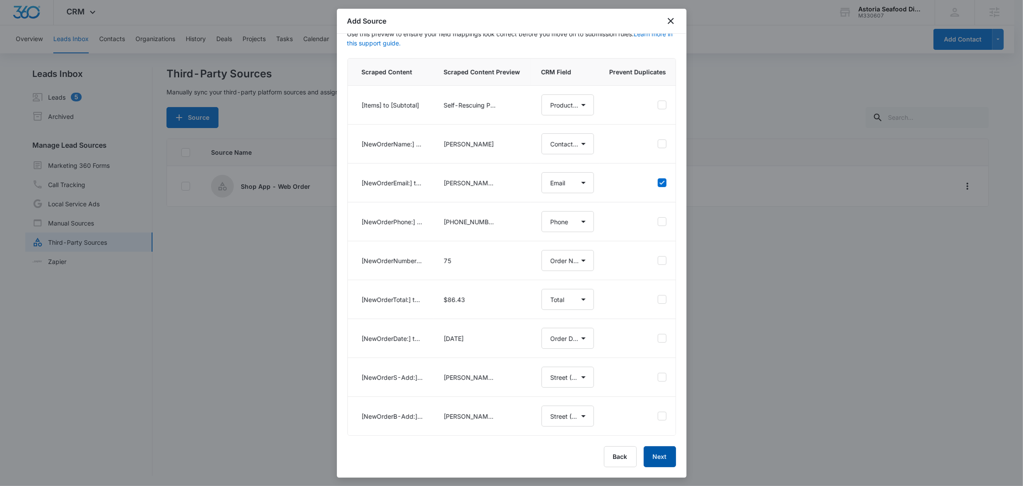
select select "367"
select select "77"
select select "185"
select select "184"
select select "364"
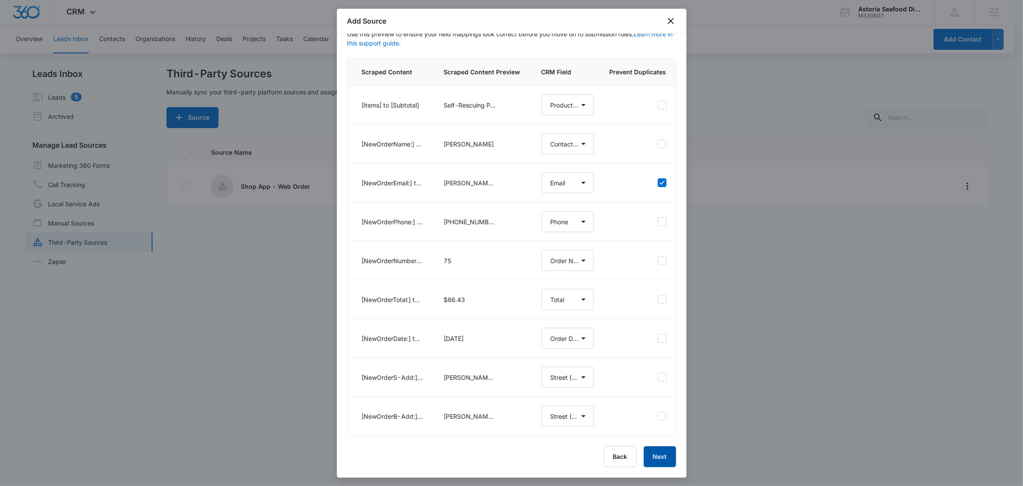
select select "366"
select select "365"
select select "369"
select select "376"
click at [644, 455] on button "Next" at bounding box center [660, 456] width 32 height 21
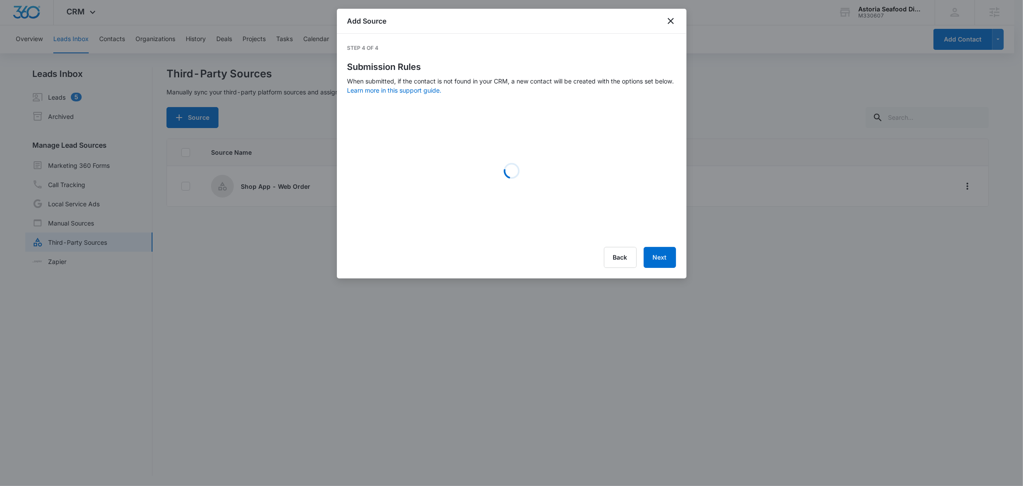
scroll to position [0, 0]
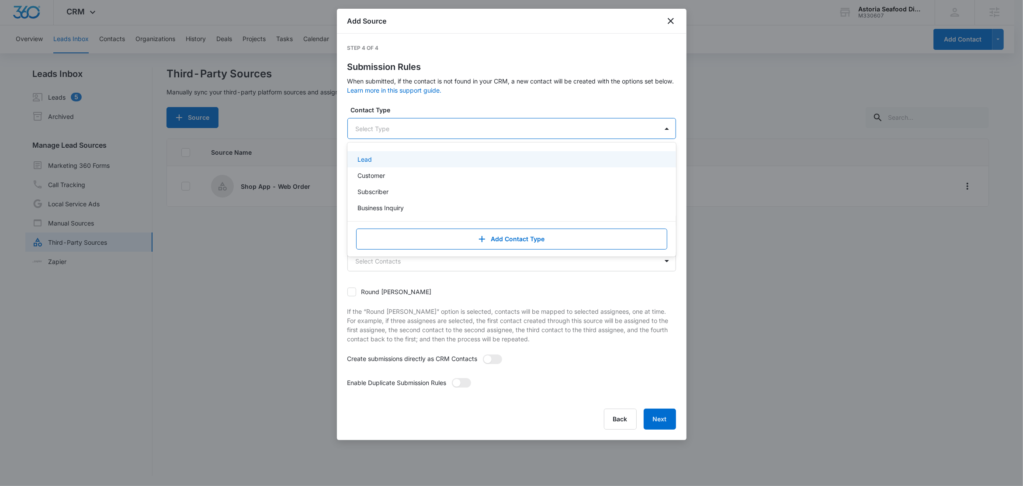
click at [382, 131] on div at bounding box center [501, 128] width 291 height 11
click at [393, 173] on div "Customer" at bounding box center [511, 175] width 306 height 9
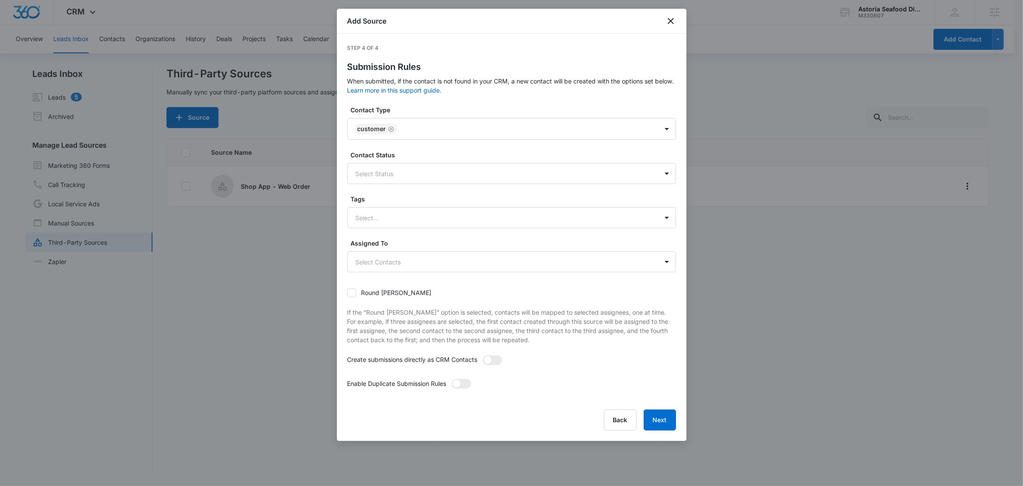
click at [427, 108] on label "Contact Type" at bounding box center [515, 109] width 329 height 9
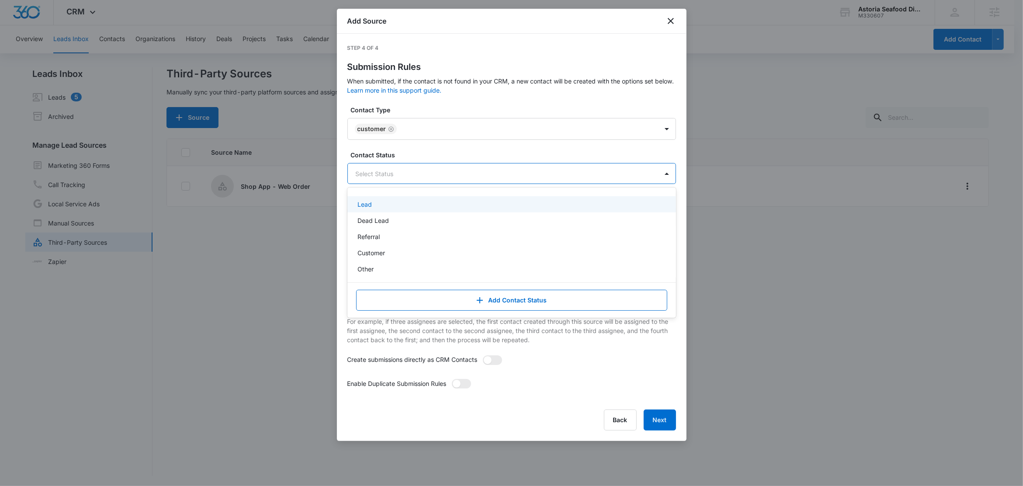
click at [393, 167] on div "Select Status" at bounding box center [503, 174] width 310 height 20
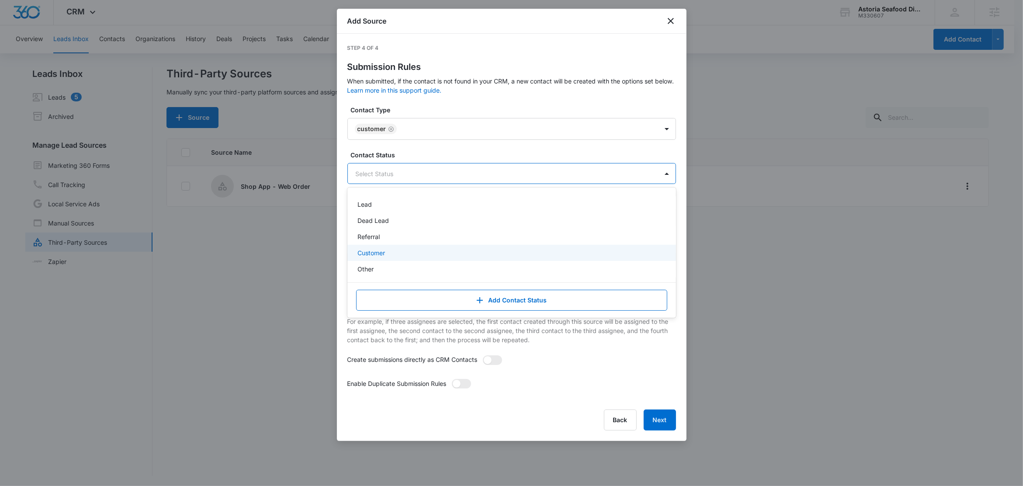
click at [375, 246] on div "Customer" at bounding box center [511, 253] width 329 height 16
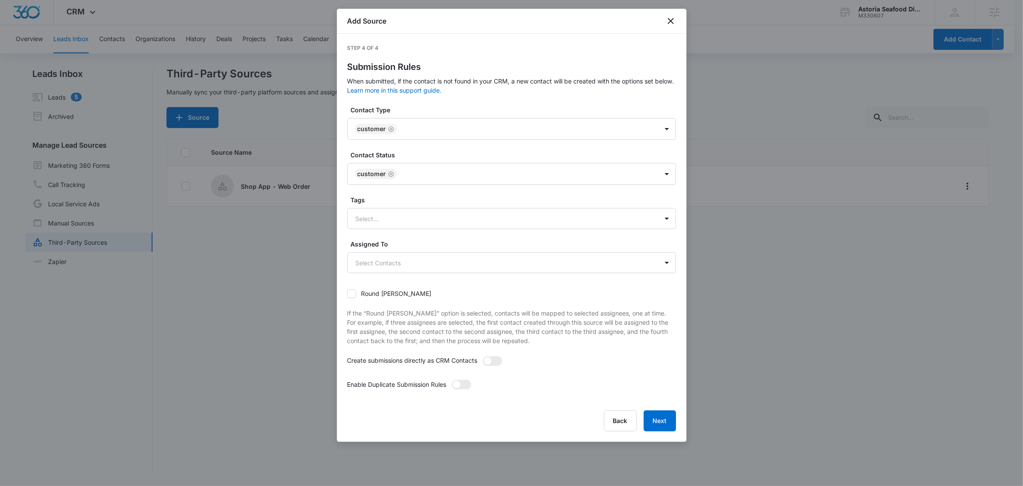
click at [414, 156] on label "Contact Status" at bounding box center [515, 154] width 329 height 9
click at [381, 215] on div at bounding box center [501, 218] width 291 height 11
type input "we"
click at [386, 250] on p "Web Order" at bounding box center [373, 249] width 31 height 9
click at [390, 207] on div "Tags option Web Order, selected. Web Order selected, 1 of 1. Use Up and Down to…" at bounding box center [511, 212] width 329 height 35
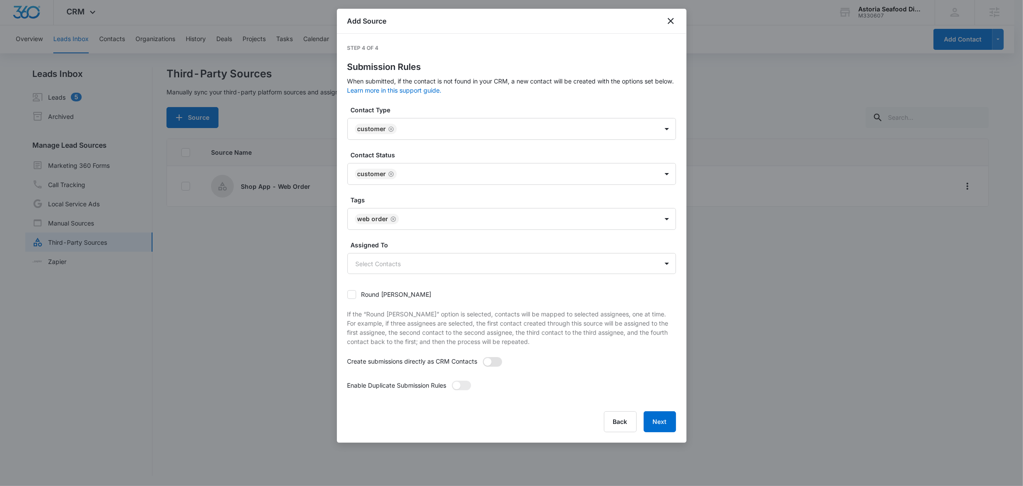
click at [489, 363] on span at bounding box center [488, 362] width 8 height 8
click at [488, 363] on input "checkbox" at bounding box center [485, 359] width 6 height 6
checkbox input "true"
click at [464, 385] on span at bounding box center [461, 386] width 19 height 10
click at [457, 385] on input "checkbox" at bounding box center [454, 383] width 6 height 6
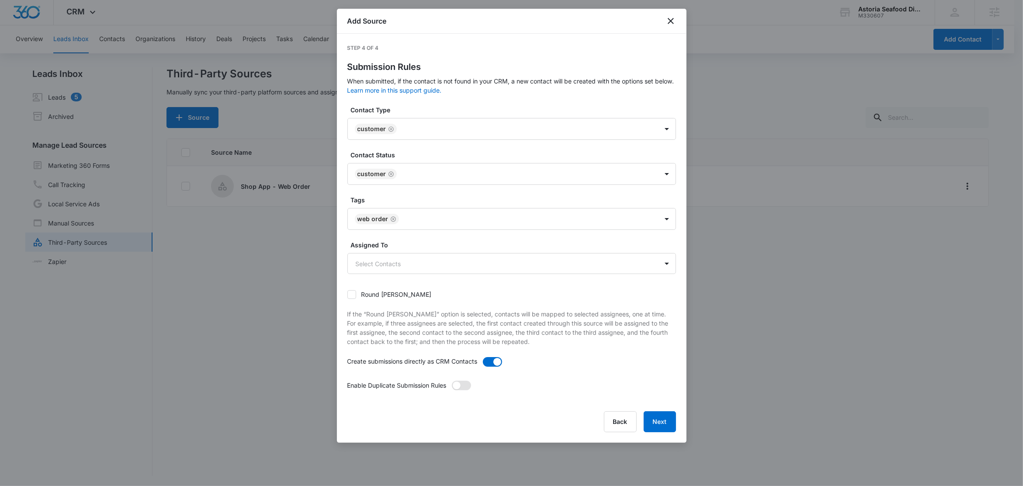
checkbox input "true"
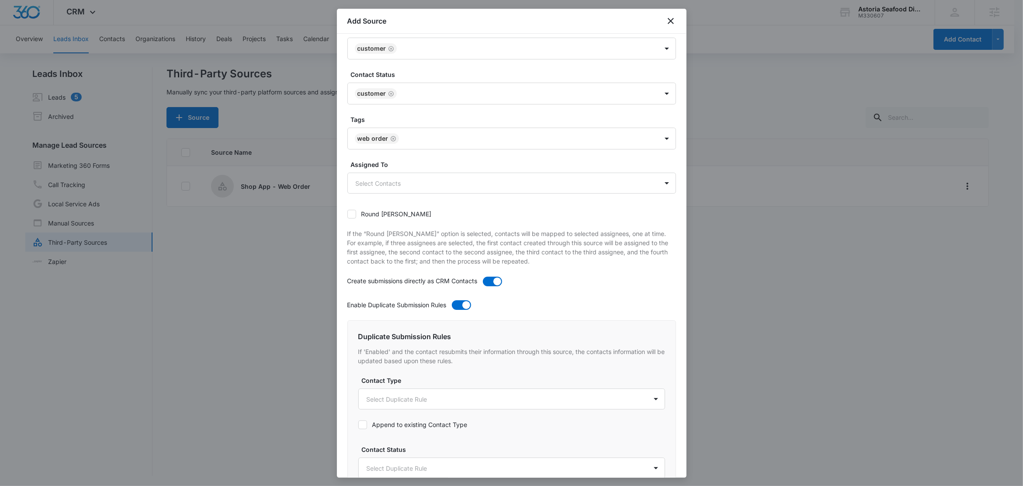
scroll to position [338, 0]
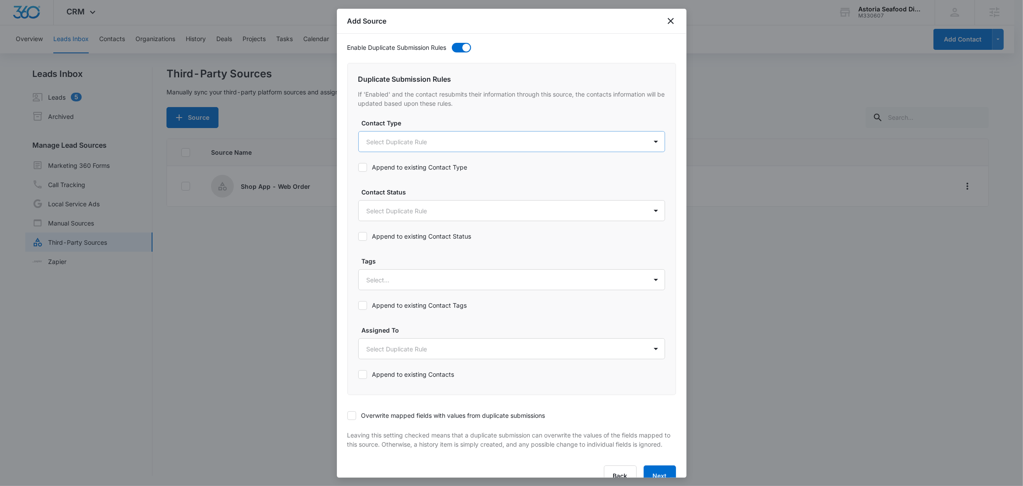
click at [397, 135] on body "CRM Apps Reputation Websites Forms CRM Email Social Shop Content Ads Intelligen…" at bounding box center [511, 242] width 1023 height 487
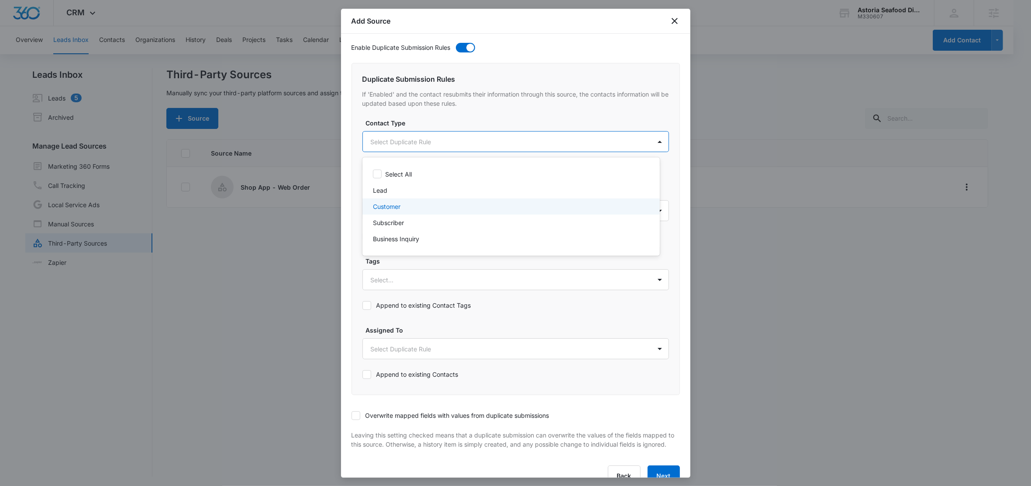
click at [392, 204] on p "Customer" at bounding box center [387, 206] width 28 height 9
click at [425, 128] on div at bounding box center [515, 243] width 1031 height 486
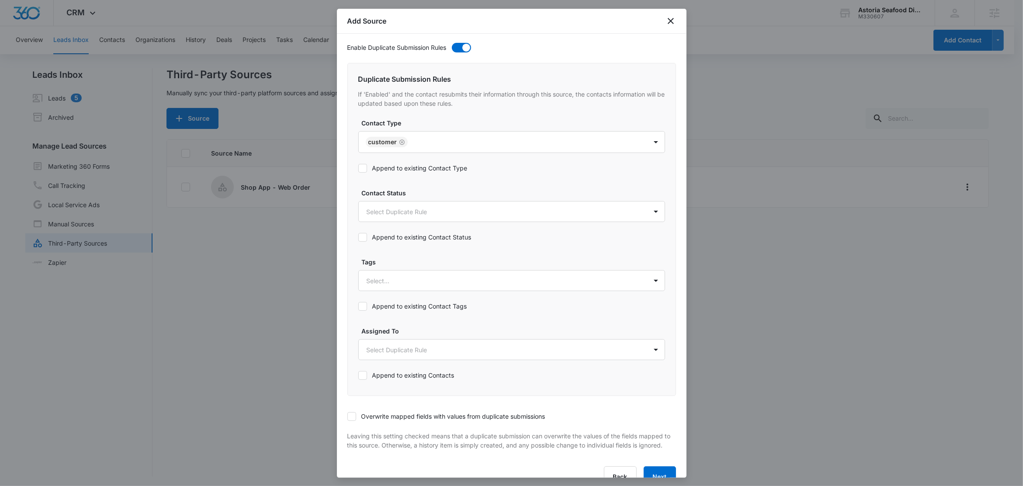
click at [405, 173] on label "Append to existing Contact Type" at bounding box center [412, 167] width 109 height 9
click at [358, 168] on input "Append to existing Contact Type" at bounding box center [358, 168] width 0 height 0
click at [411, 217] on body "CRM Apps Reputation Websites Forms CRM Email Social Shop Content Ads Intelligen…" at bounding box center [511, 243] width 1023 height 487
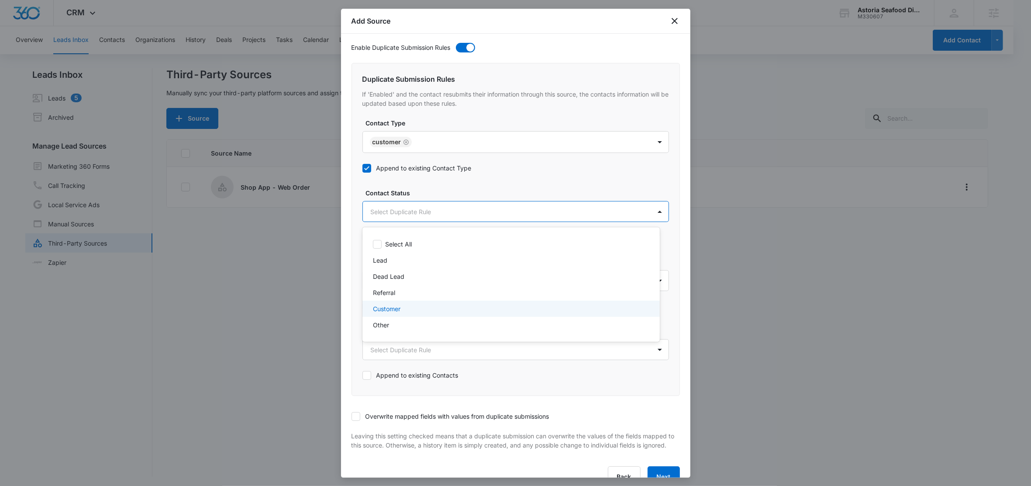
click at [389, 309] on p "Customer" at bounding box center [387, 308] width 28 height 9
click at [426, 199] on div at bounding box center [515, 243] width 1031 height 486
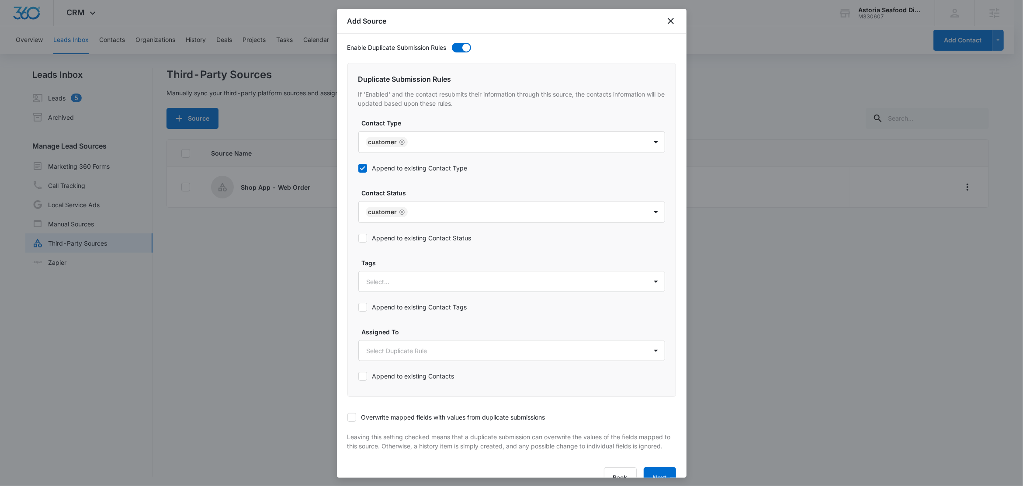
click at [414, 238] on label "Append to existing Contact Status" at bounding box center [414, 237] width 113 height 9
click at [358, 238] on input "Append to existing Contact Status" at bounding box center [358, 238] width 0 height 0
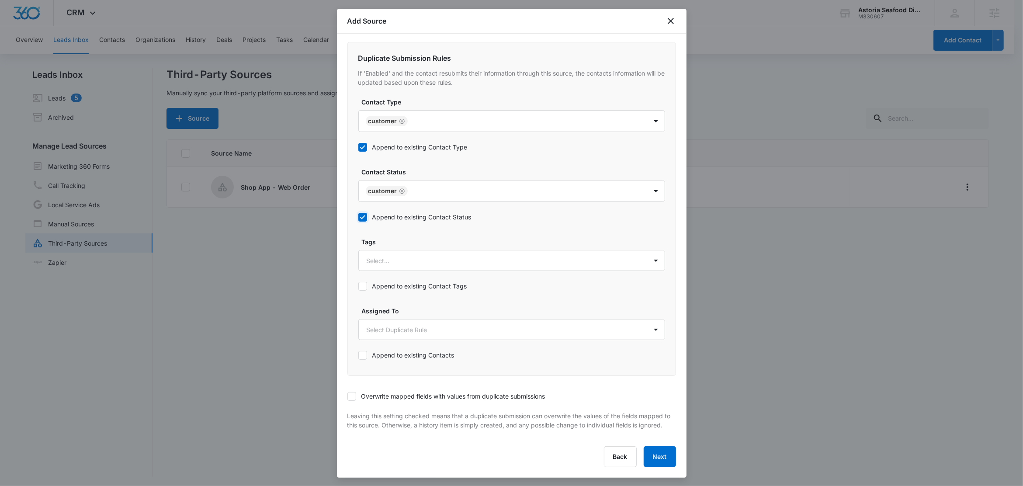
scroll to position [370, 0]
click at [417, 257] on div "Select..." at bounding box center [503, 261] width 288 height 20
type input "we"
click at [391, 287] on p "Web Order" at bounding box center [384, 291] width 31 height 9
click at [405, 236] on label "Tags" at bounding box center [515, 240] width 307 height 9
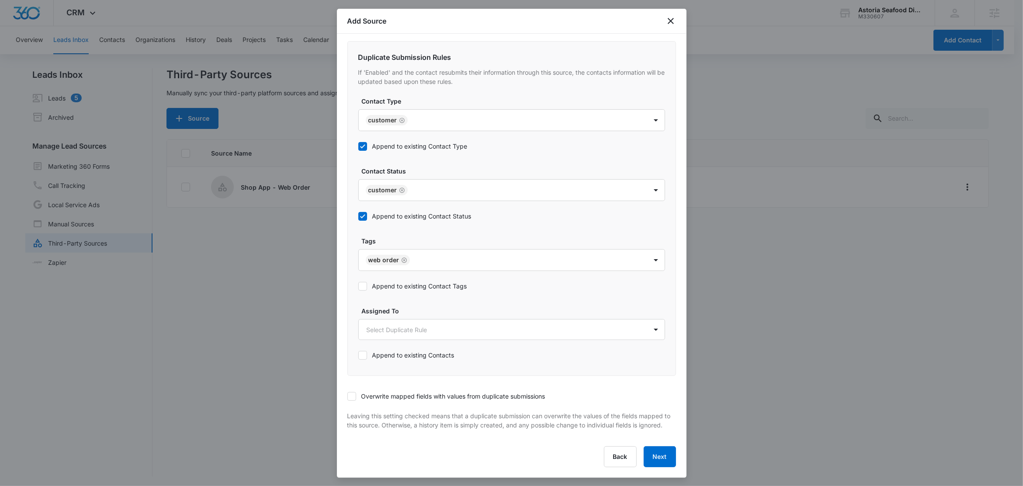
drag, startPoint x: 395, startPoint y: 276, endPoint x: 403, endPoint y: 280, distance: 9.8
click at [395, 281] on label "Append to existing Contact Tags" at bounding box center [412, 285] width 109 height 9
click at [358, 286] on input "Append to existing Contact Tags" at bounding box center [358, 286] width 0 height 0
click at [354, 392] on label "Overwrite mapped fields with values from duplicate submissions" at bounding box center [446, 395] width 198 height 9
click at [347, 396] on input "Overwrite mapped fields with values from duplicate submissions" at bounding box center [347, 396] width 0 height 0
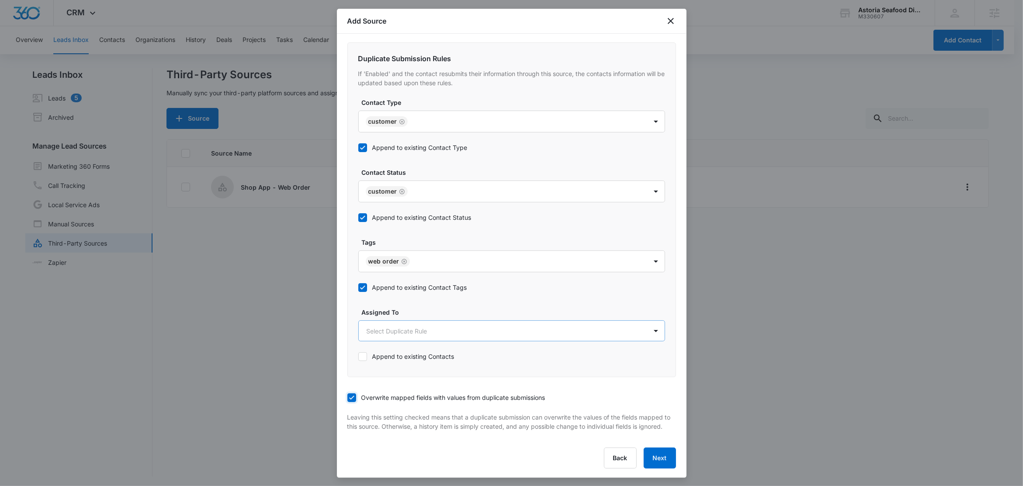
scroll to position [371, 0]
click at [652, 460] on button "Next" at bounding box center [660, 456] width 32 height 21
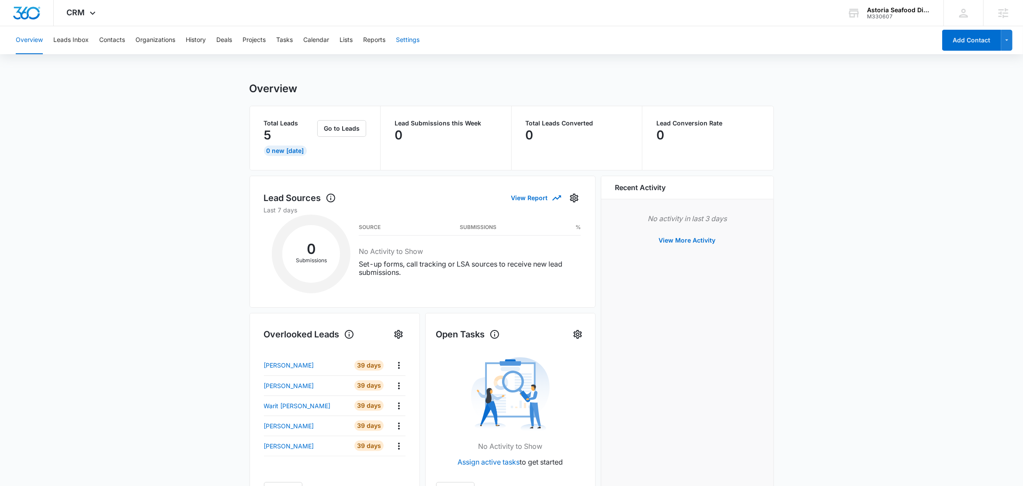
click at [415, 39] on button "Settings" at bounding box center [408, 40] width 24 height 28
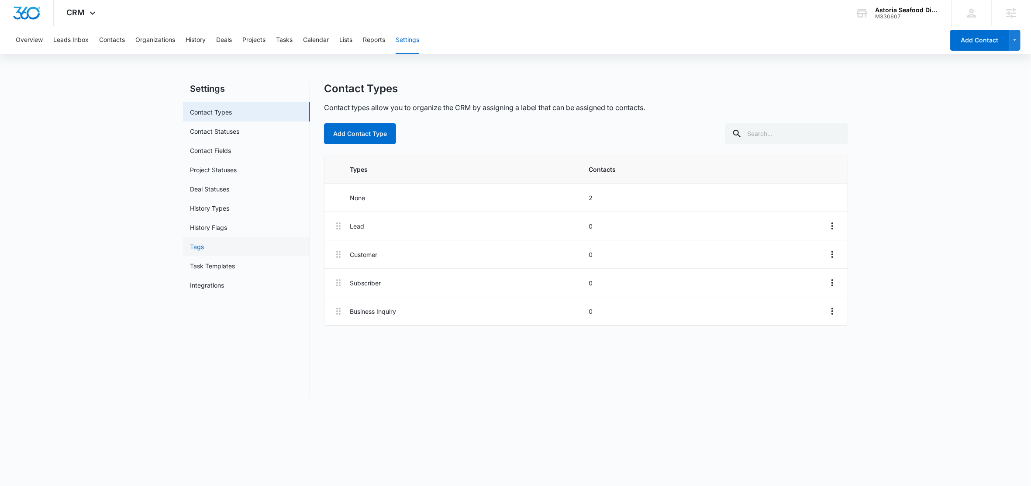
click at [195, 247] on link "Tags" at bounding box center [197, 246] width 14 height 9
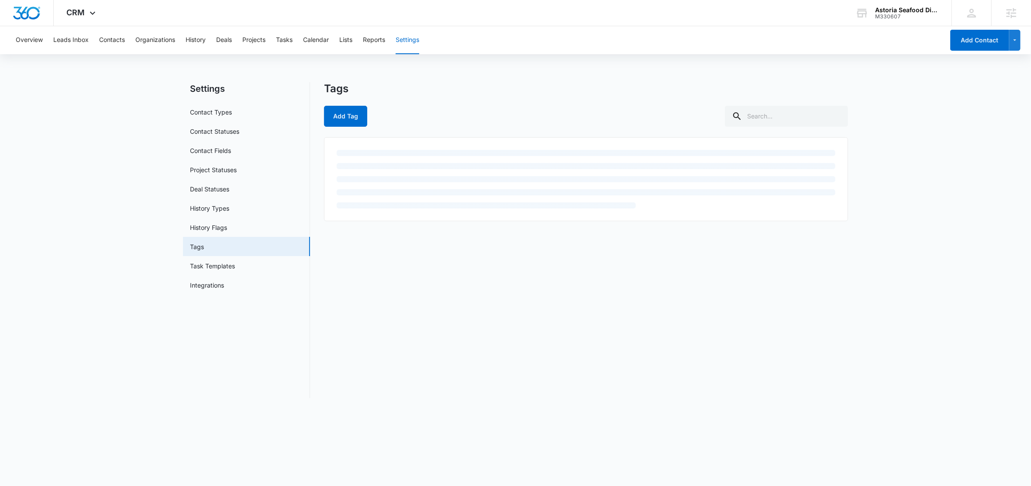
click at [336, 128] on div "Tags Add Tag" at bounding box center [586, 240] width 524 height 316
click at [359, 121] on button "Add Tag" at bounding box center [345, 116] width 43 height 21
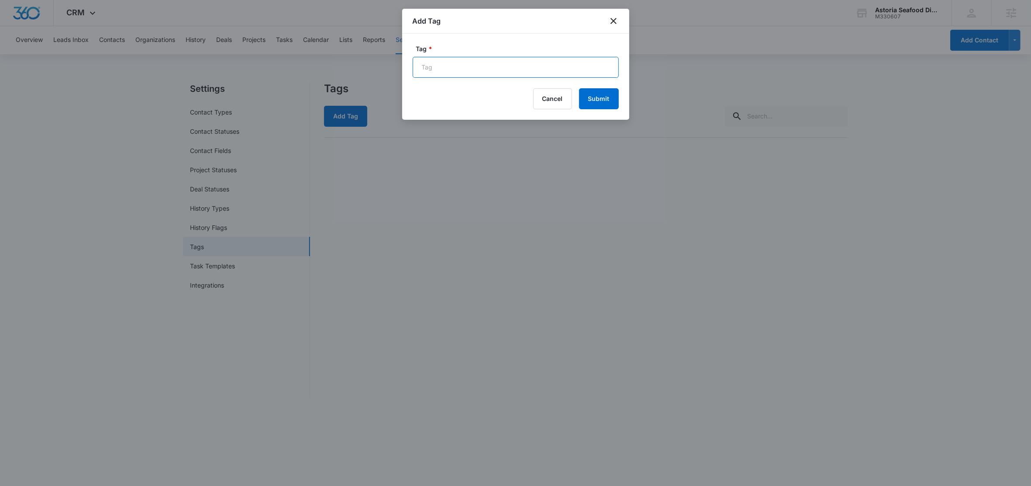
click at [478, 66] on input "Tag *" at bounding box center [516, 67] width 206 height 21
type input "Web Order"
click at [599, 104] on button "Submit" at bounding box center [599, 98] width 40 height 21
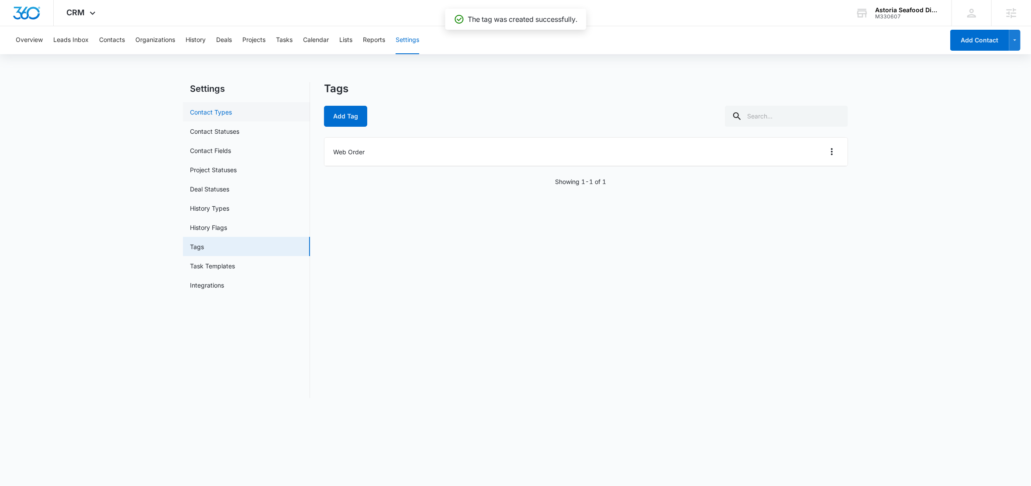
click at [225, 110] on link "Contact Types" at bounding box center [211, 111] width 42 height 9
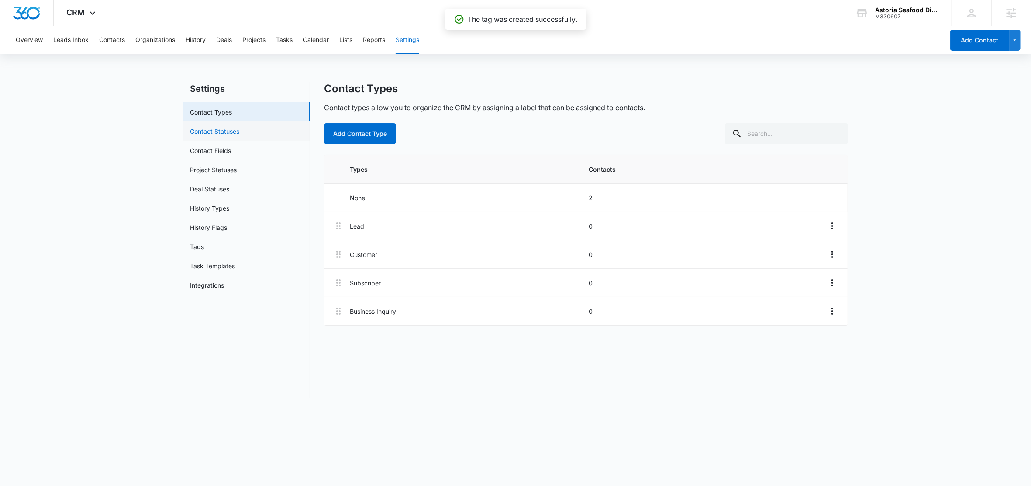
click at [229, 130] on link "Contact Statuses" at bounding box center [214, 131] width 49 height 9
click at [221, 152] on link "Contact Fields" at bounding box center [210, 150] width 41 height 9
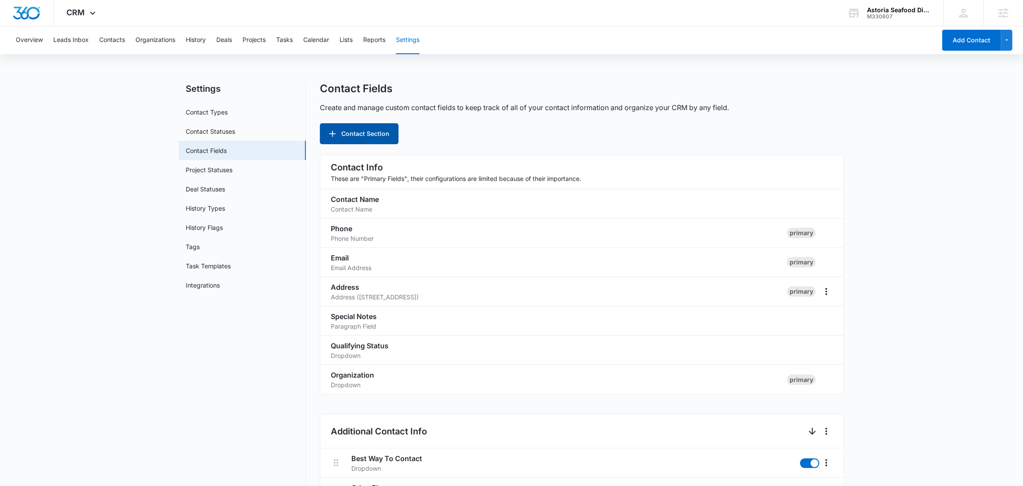
click at [367, 137] on button "Contact Section" at bounding box center [359, 133] width 79 height 21
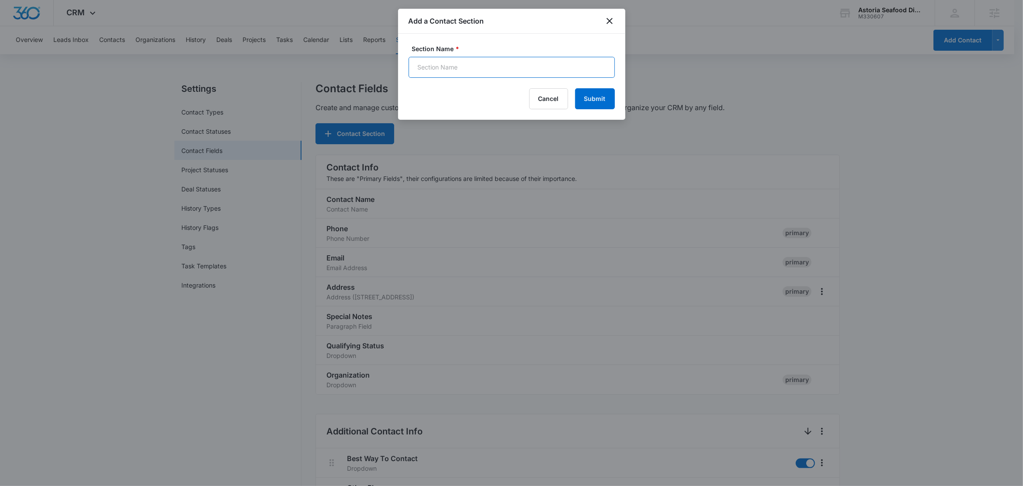
click at [454, 62] on input "Section Name *" at bounding box center [511, 67] width 206 height 21
type input "Order Information"
click at [596, 105] on button "Submit" at bounding box center [595, 98] width 40 height 21
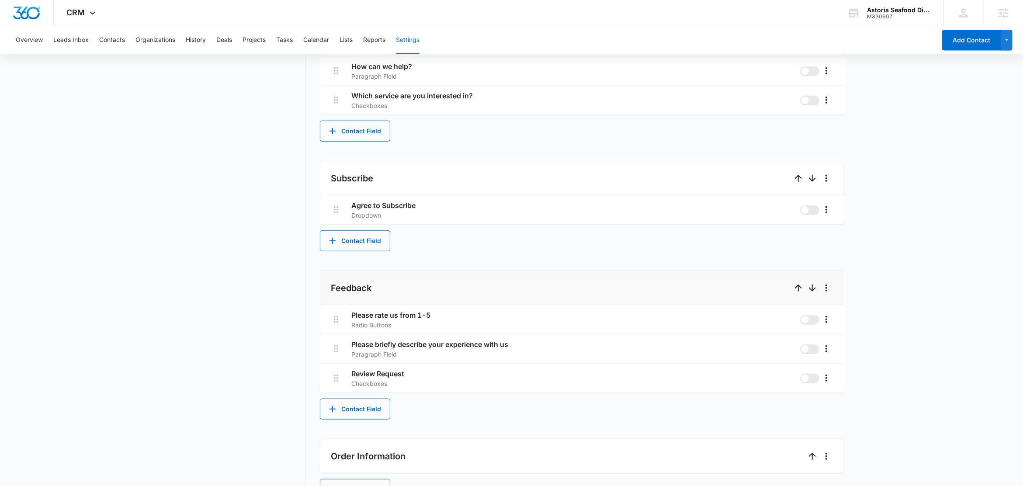
scroll to position [586, 0]
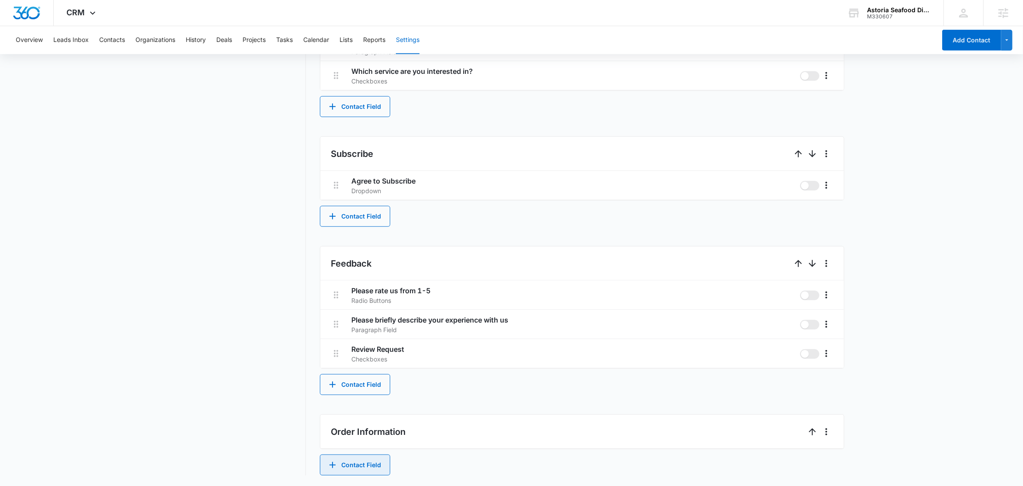
click at [359, 468] on button "Contact Field" at bounding box center [355, 464] width 70 height 21
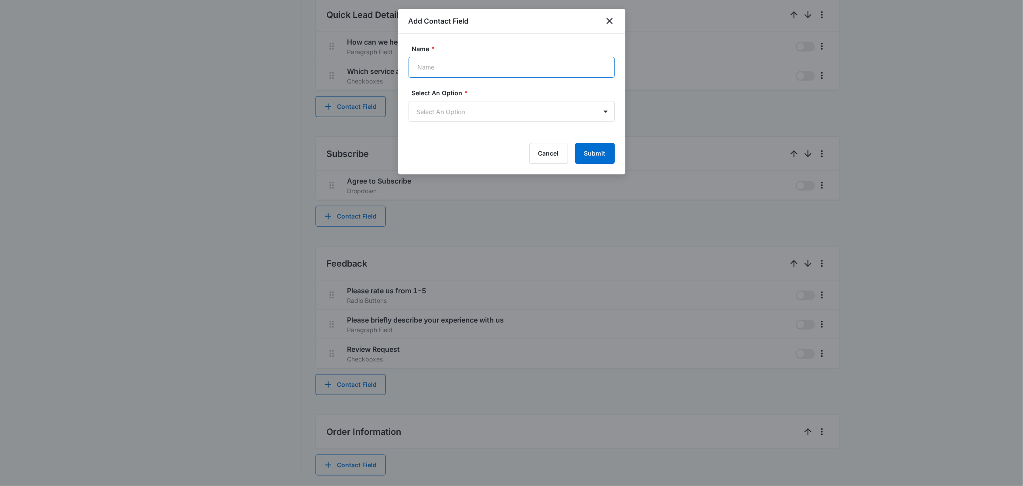
click at [477, 68] on input "Name *" at bounding box center [511, 67] width 206 height 21
type input "Order Number"
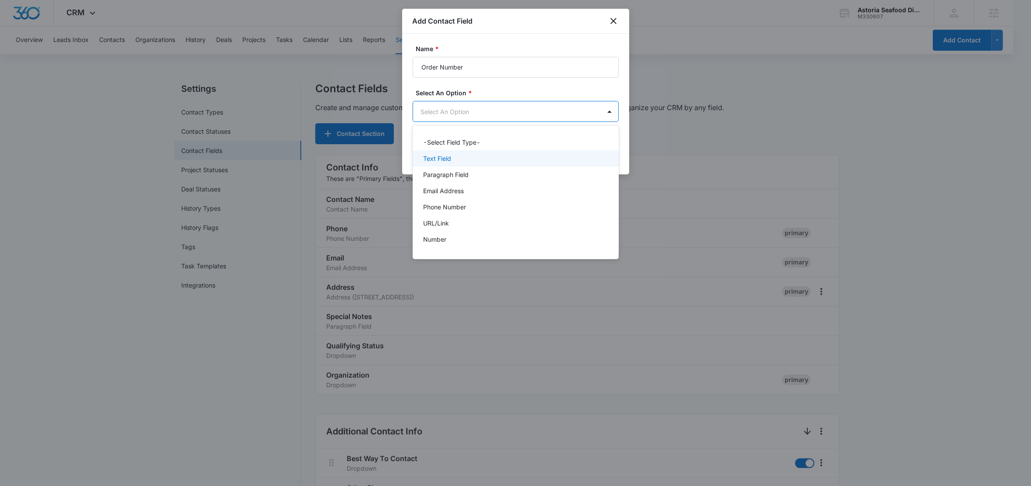
click at [455, 155] on div "Text Field" at bounding box center [514, 158] width 183 height 9
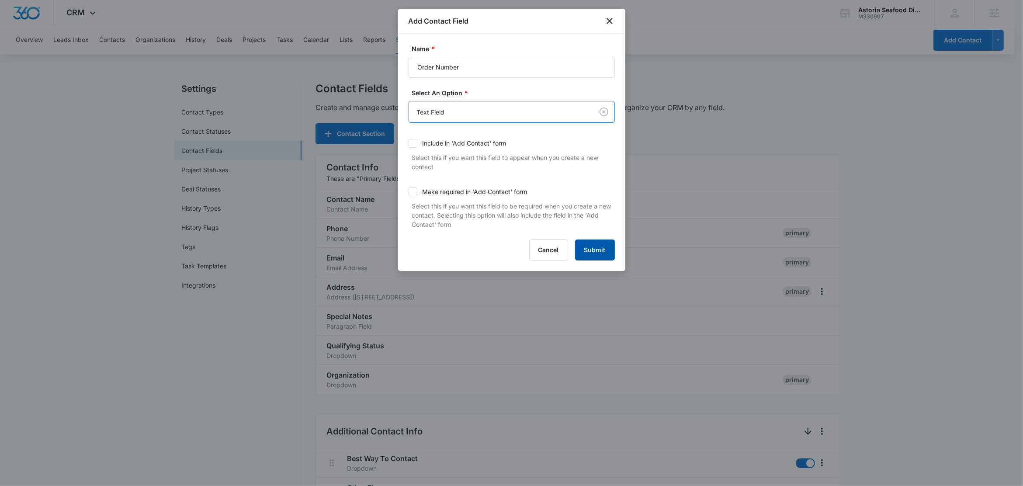
click at [589, 249] on button "Submit" at bounding box center [595, 249] width 40 height 21
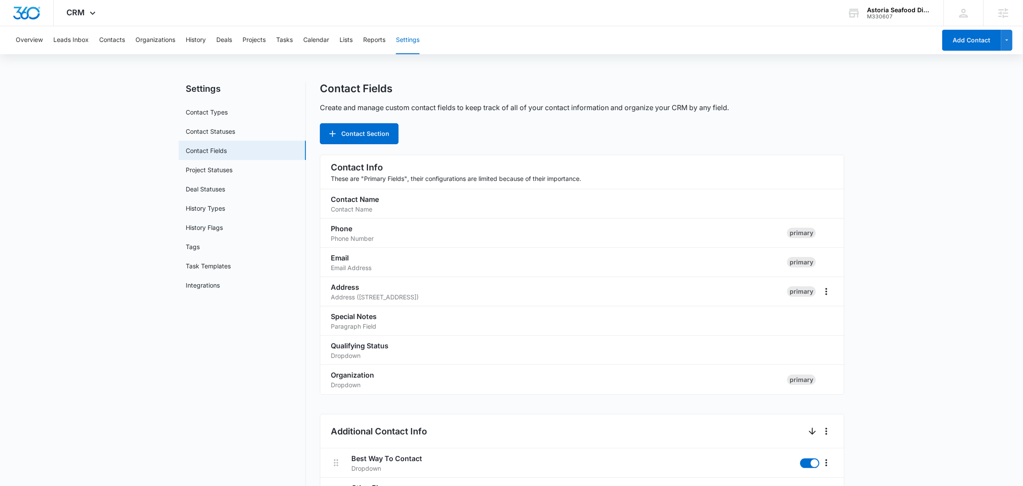
scroll to position [616, 0]
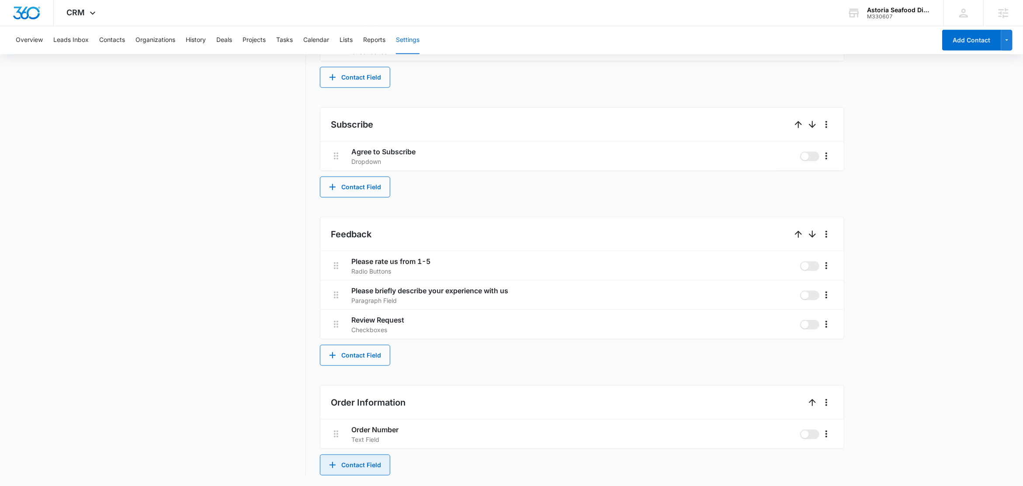
click at [350, 462] on button "Contact Field" at bounding box center [355, 464] width 70 height 21
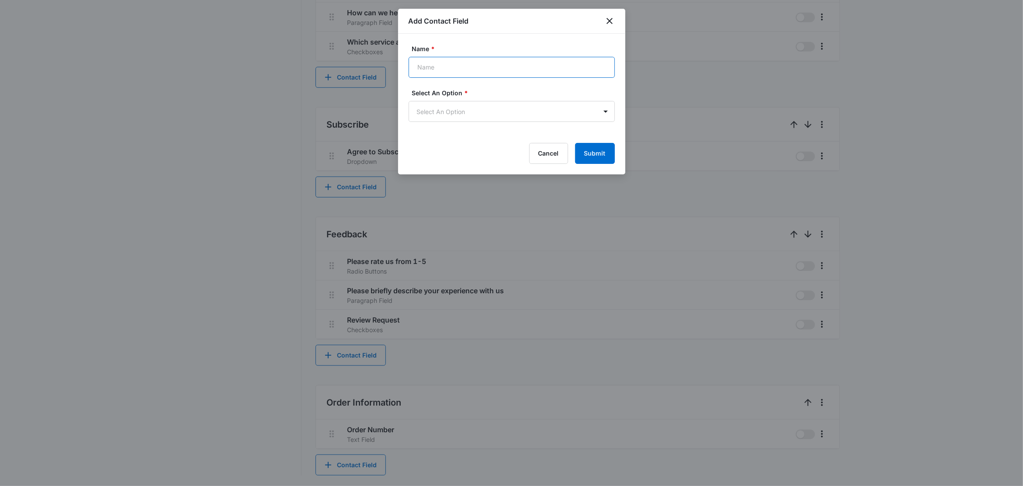
click at [485, 67] on input "Name *" at bounding box center [511, 67] width 206 height 21
type input "Order Date"
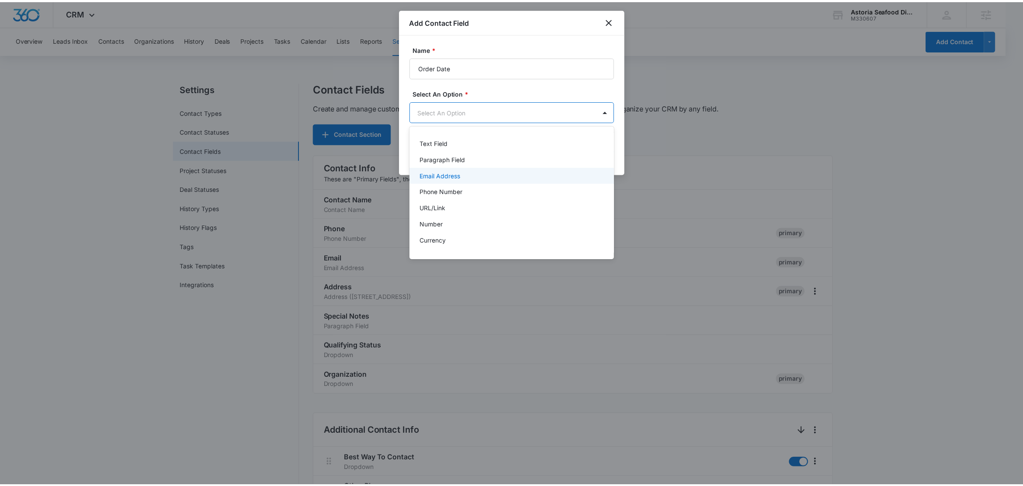
scroll to position [31, 0]
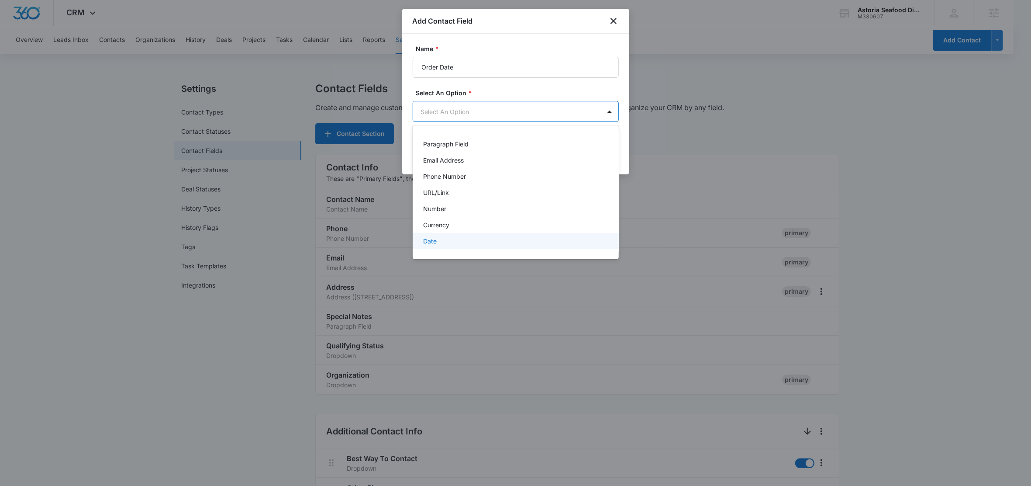
click at [439, 239] on div "Date" at bounding box center [514, 240] width 183 height 9
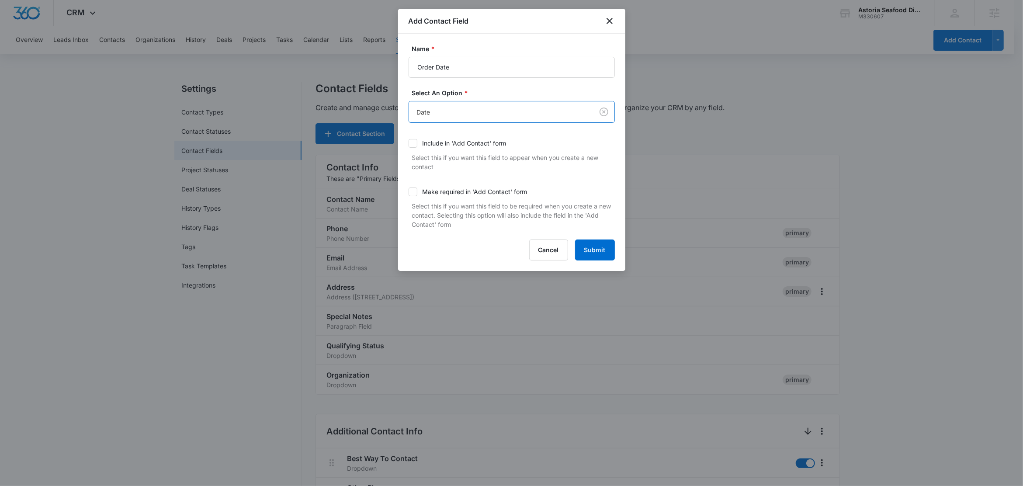
click at [600, 261] on div "Name * Order Date Select An Option * option Date, selected. Date Include in 'Ad…" at bounding box center [511, 152] width 227 height 237
click at [599, 253] on button "Submit" at bounding box center [595, 249] width 40 height 21
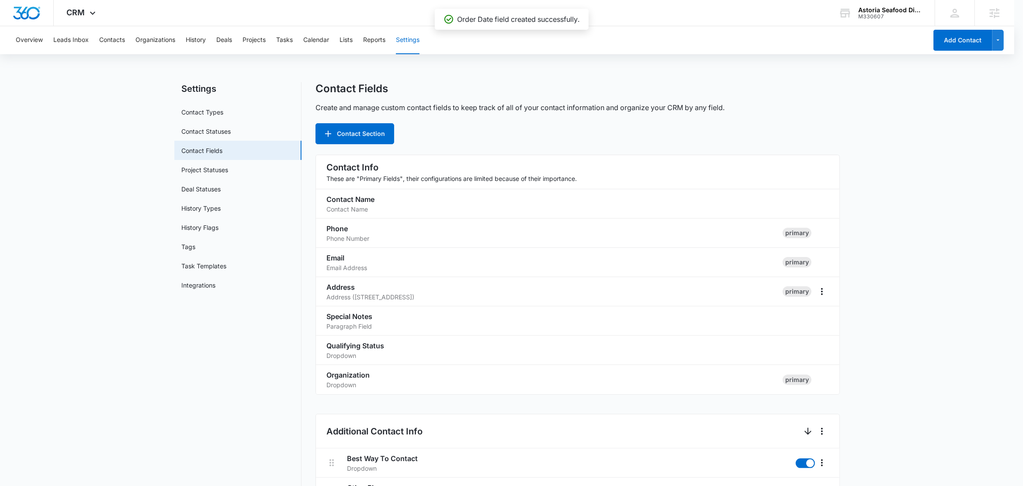
scroll to position [645, 0]
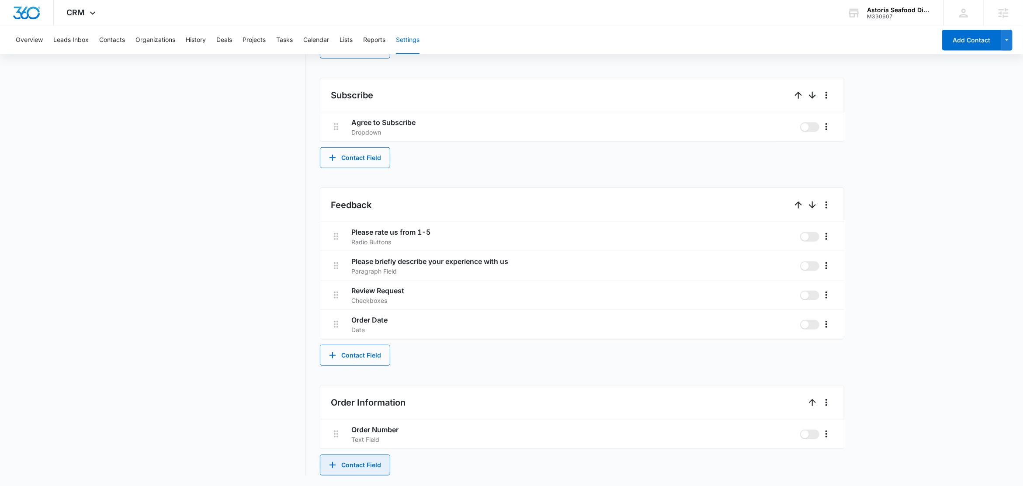
click at [351, 466] on button "Contact Field" at bounding box center [355, 464] width 70 height 21
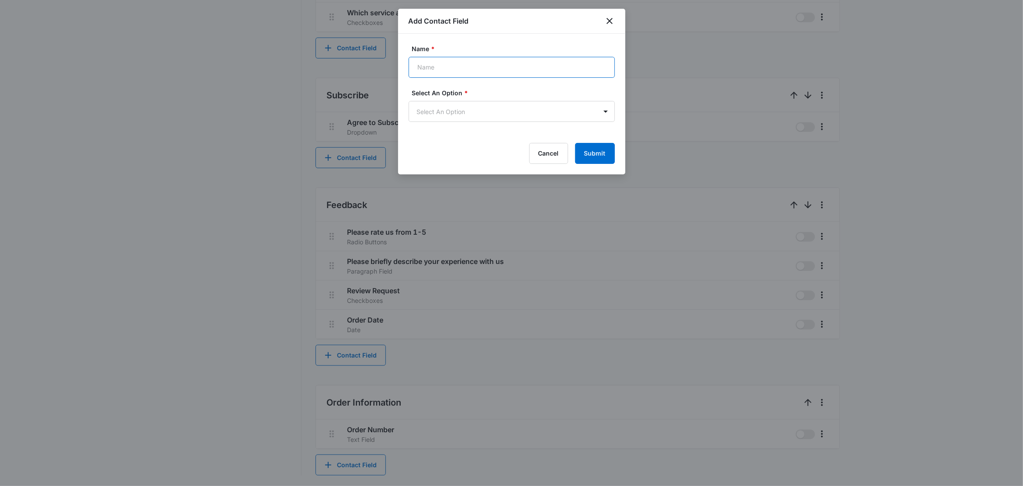
click at [466, 61] on input "Name *" at bounding box center [511, 67] width 206 height 21
type input "Order Date"
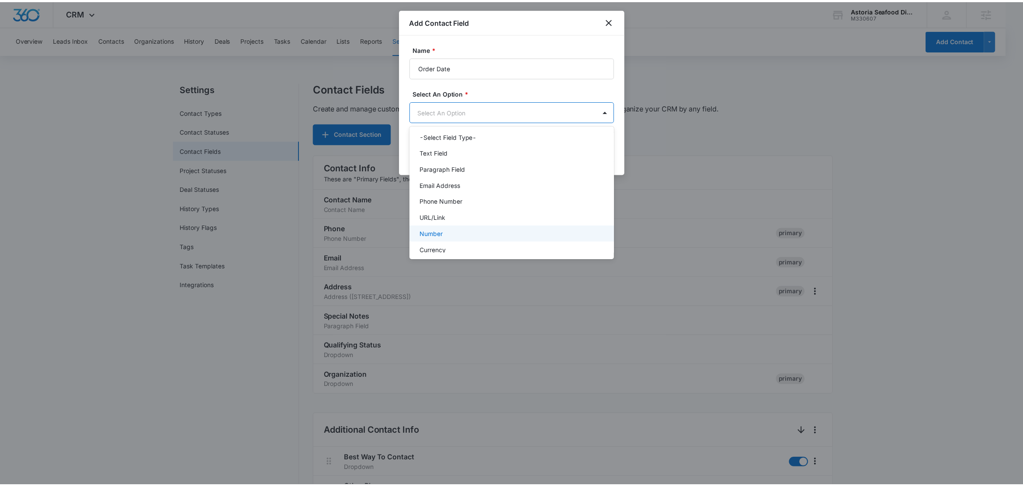
scroll to position [51, 0]
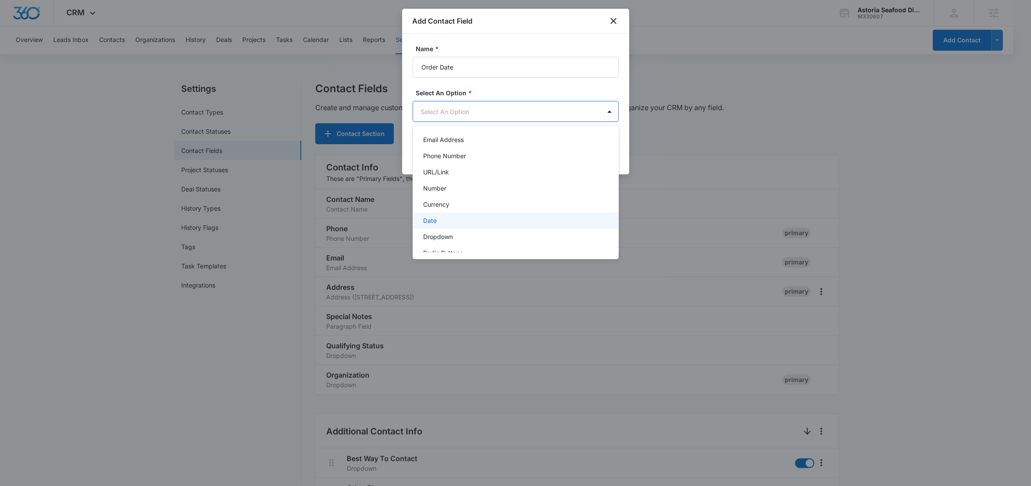
click at [461, 226] on div "Date" at bounding box center [516, 220] width 206 height 16
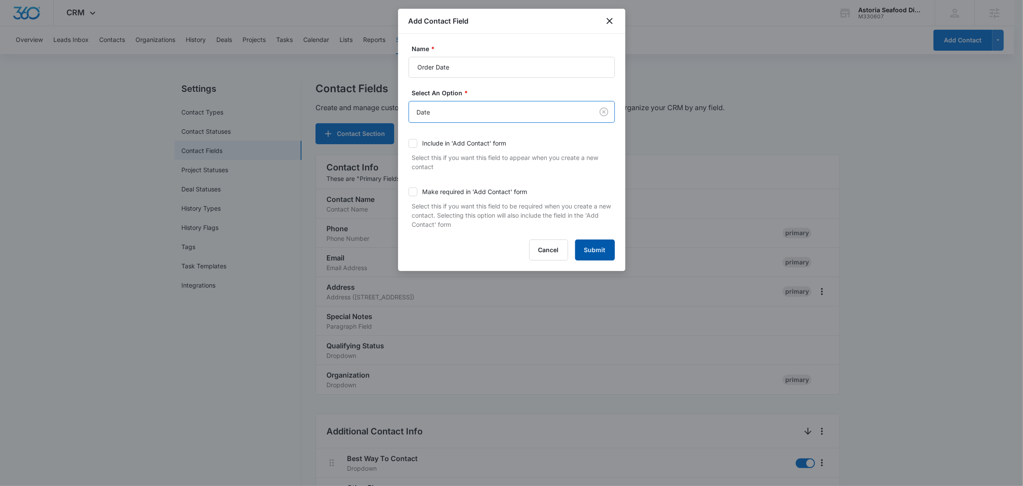
click at [597, 253] on button "Submit" at bounding box center [595, 249] width 40 height 21
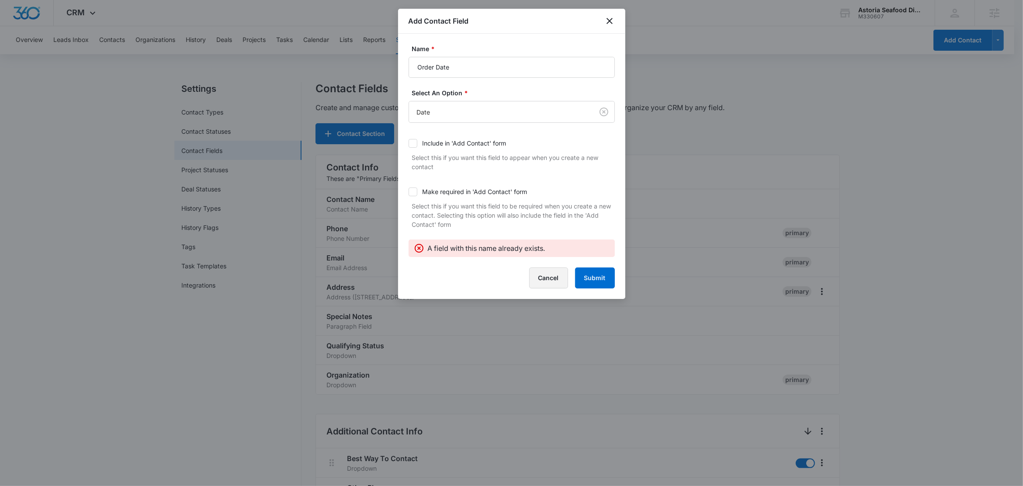
click at [561, 283] on button "Cancel" at bounding box center [548, 277] width 39 height 21
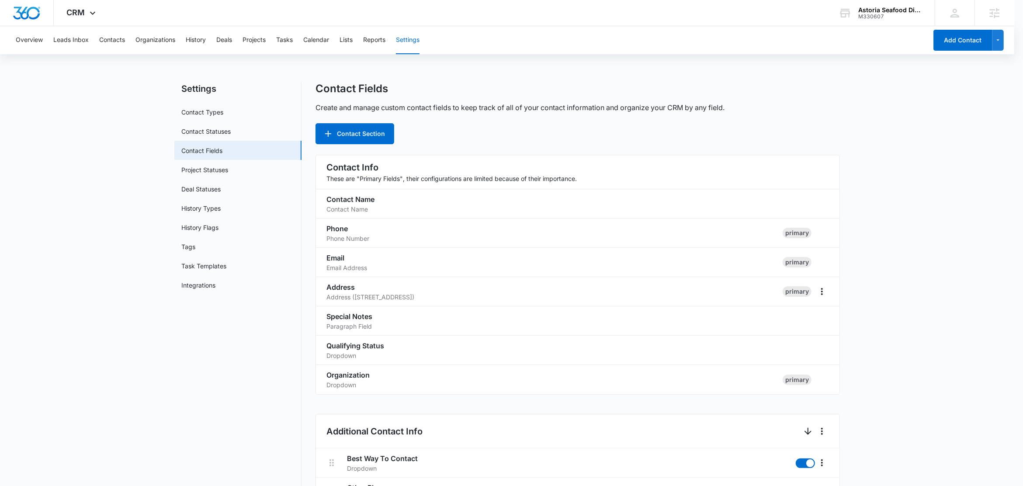
scroll to position [645, 0]
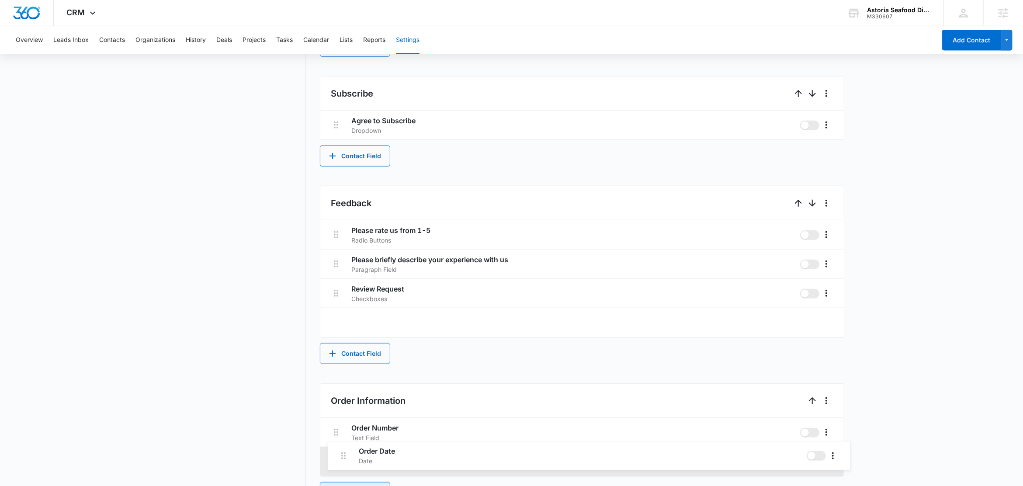
drag, startPoint x: 333, startPoint y: 321, endPoint x: 340, endPoint y: 454, distance: 133.9
click at [340, 454] on div "Contact Info These are "Primary Fields", their configurations are limited becau…" at bounding box center [582, 6] width 524 height 993
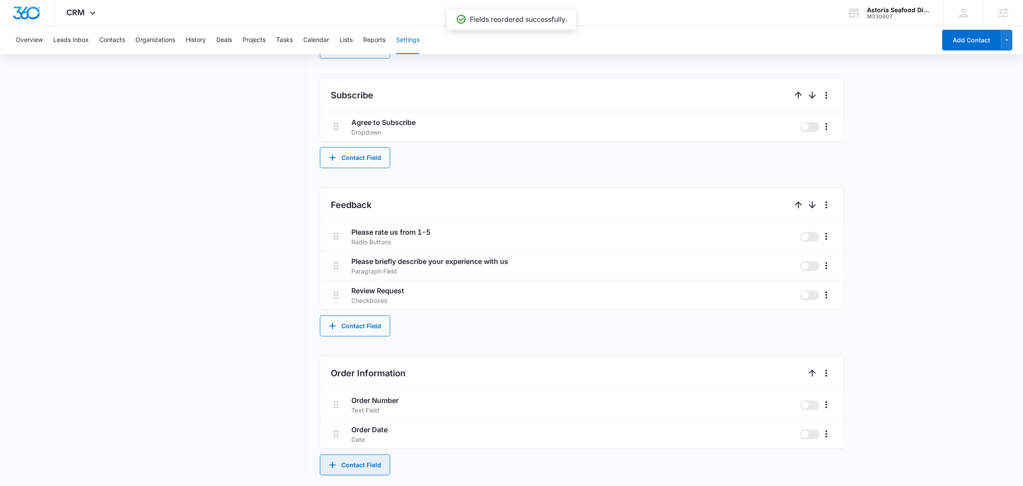
click at [383, 465] on button "Contact Field" at bounding box center [355, 464] width 70 height 21
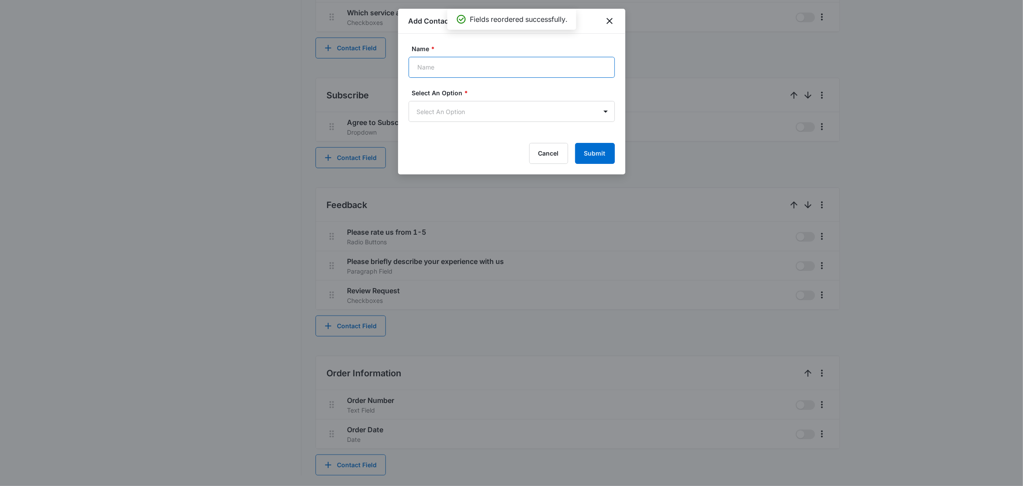
click at [460, 66] on input "Name *" at bounding box center [511, 67] width 206 height 21
type input "Total"
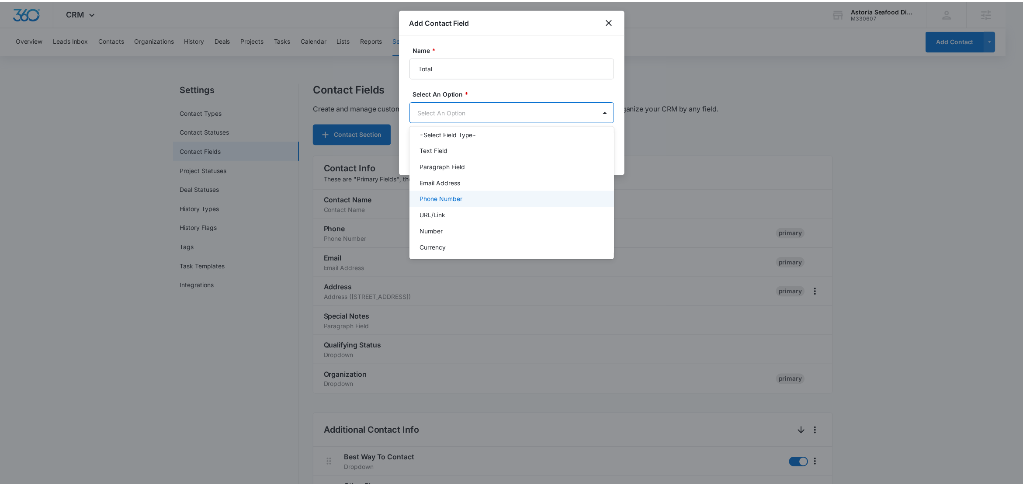
scroll to position [20, 0]
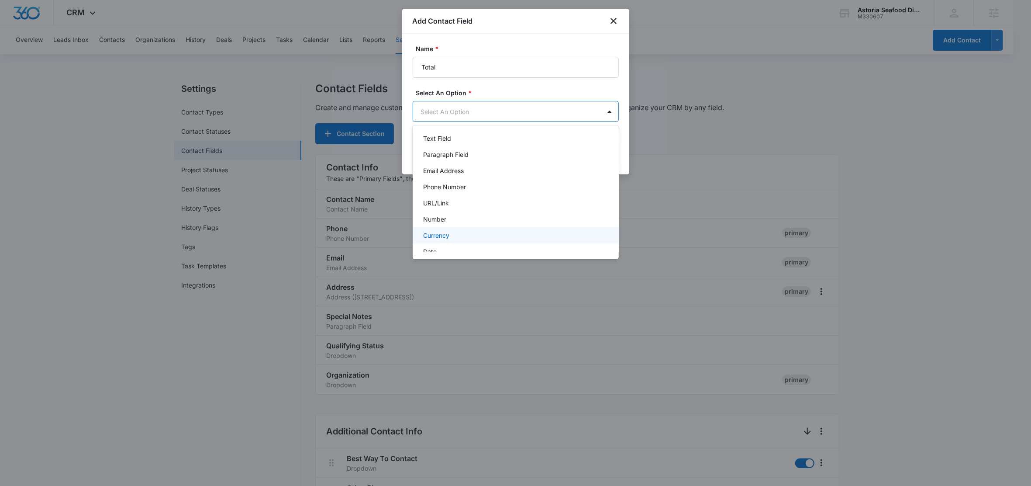
click at [444, 233] on p "Currency" at bounding box center [436, 235] width 26 height 9
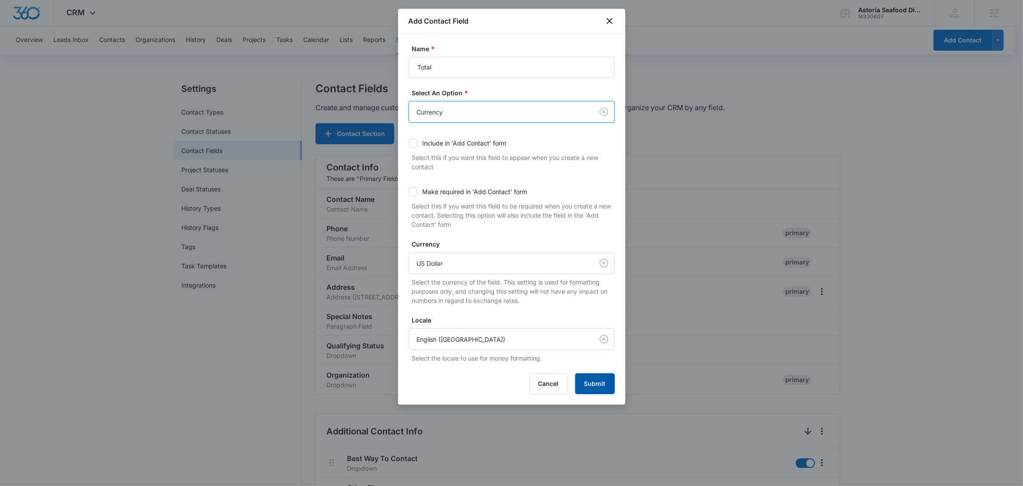
click at [605, 388] on button "Submit" at bounding box center [595, 383] width 40 height 21
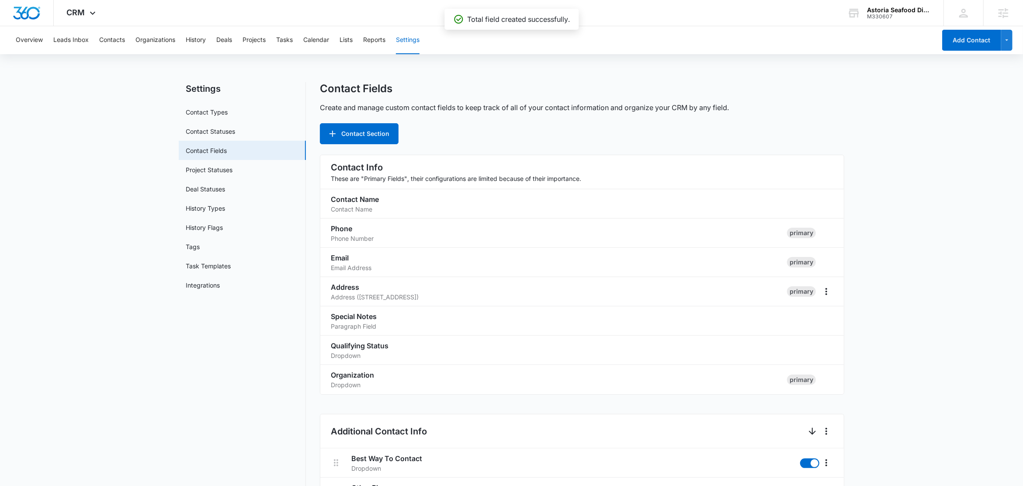
scroll to position [674, 0]
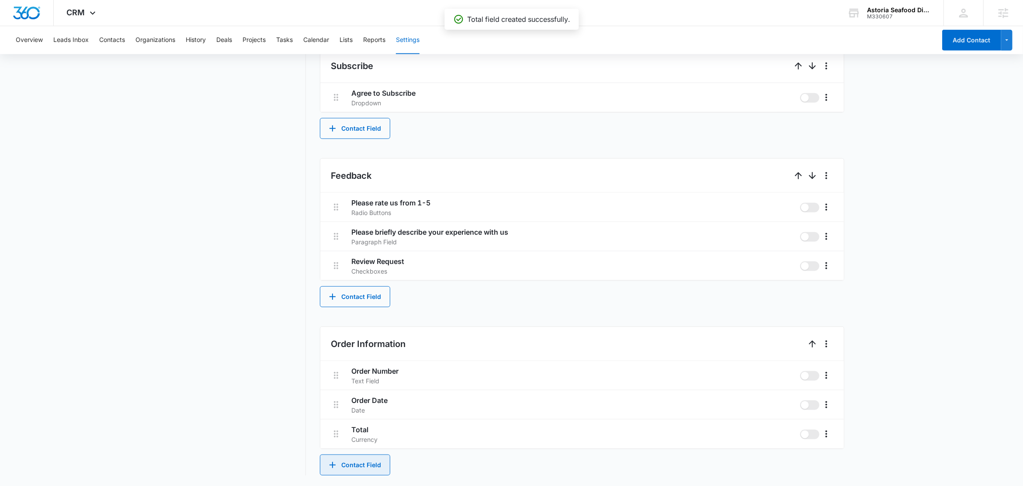
click at [367, 462] on button "Contact Field" at bounding box center [355, 464] width 70 height 21
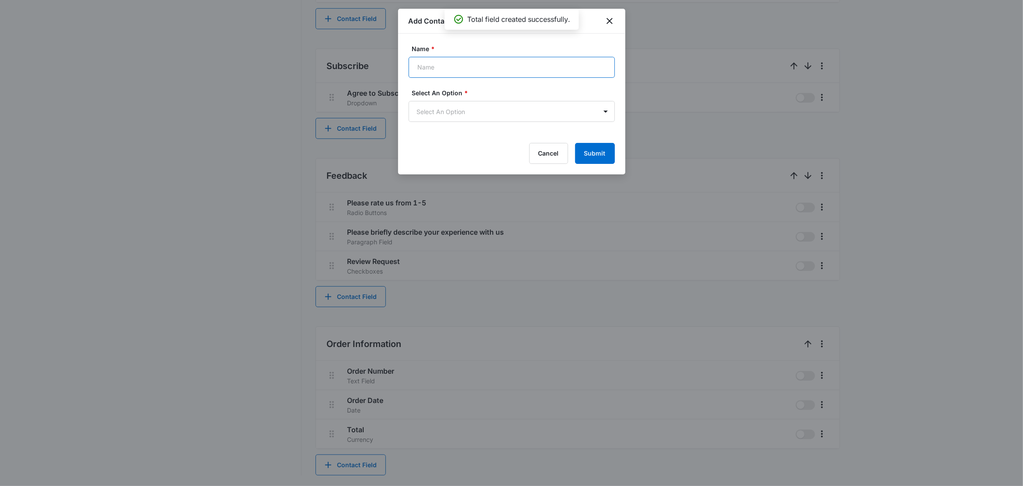
click at [482, 67] on input "Name *" at bounding box center [511, 67] width 206 height 21
type input "Product, Quantity, Price"
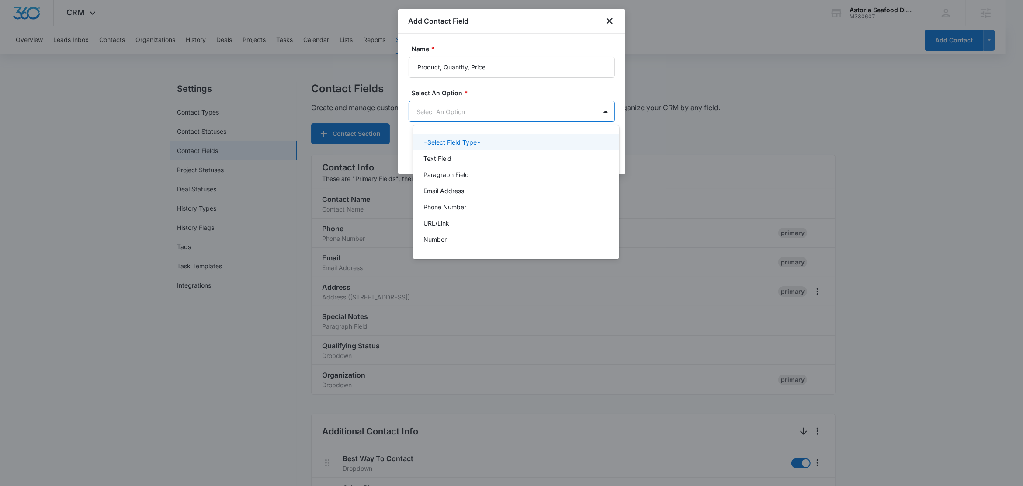
scroll to position [0, 0]
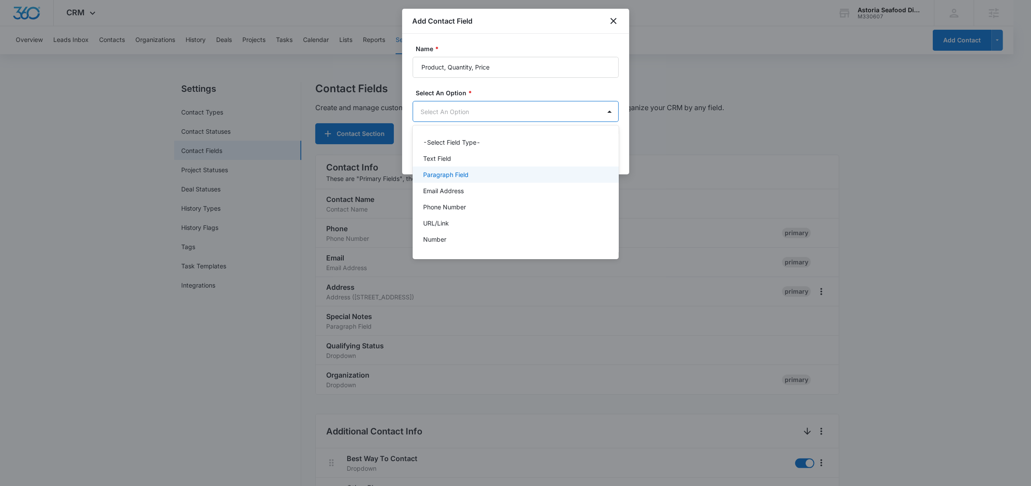
click at [476, 173] on div "Paragraph Field" at bounding box center [514, 174] width 183 height 9
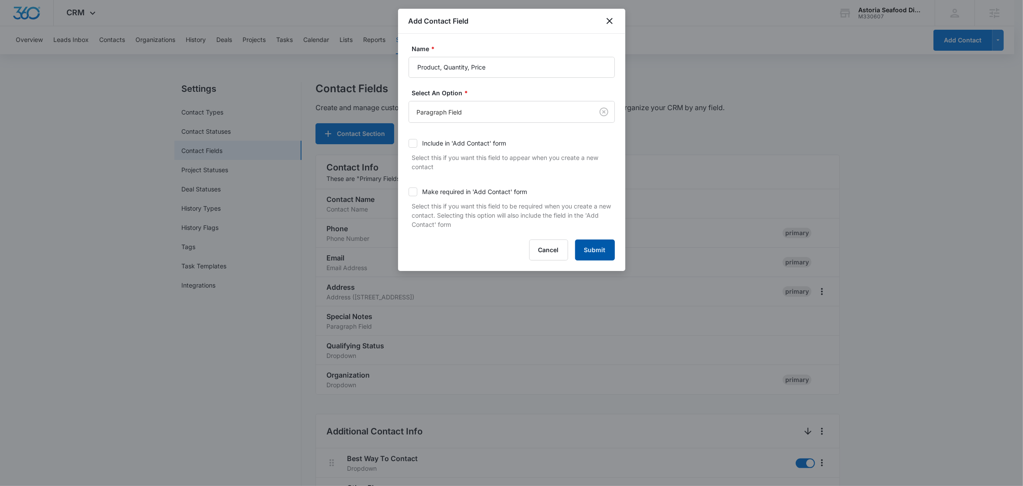
click at [599, 255] on button "Submit" at bounding box center [595, 249] width 40 height 21
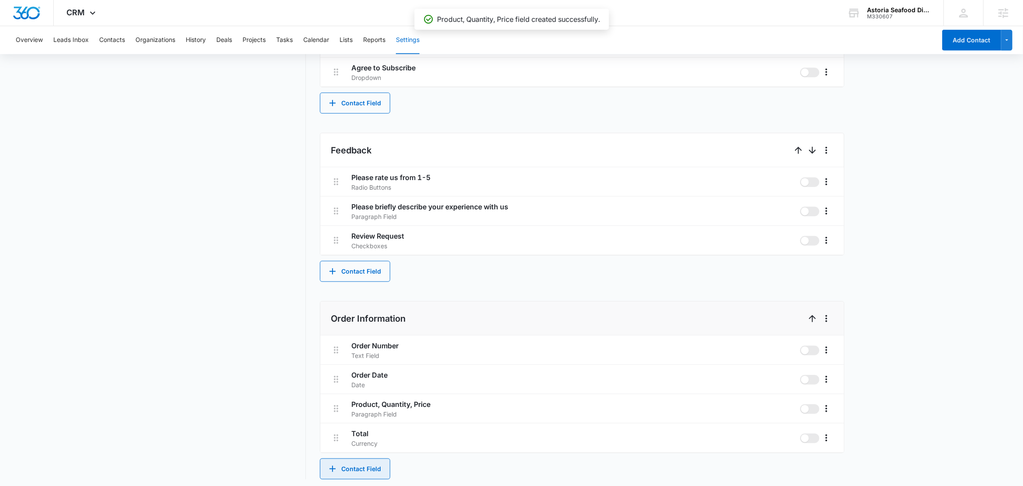
scroll to position [703, 0]
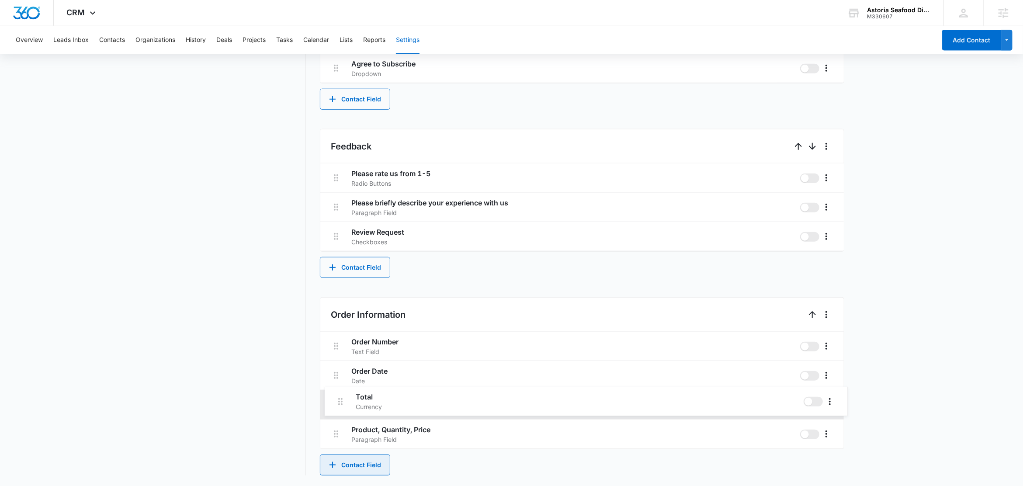
drag, startPoint x: 339, startPoint y: 431, endPoint x: 343, endPoint y: 396, distance: 35.2
click at [343, 396] on div "Order Number Text Field Order Date Date Product, Quantity, Price Paragraph Fiel…" at bounding box center [581, 390] width 523 height 117
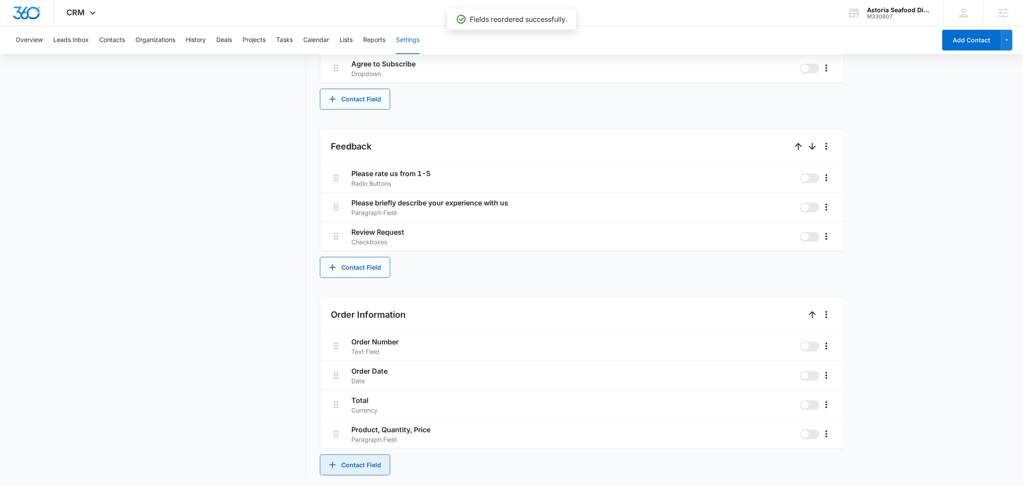
click at [366, 460] on button "Contact Field" at bounding box center [355, 464] width 70 height 21
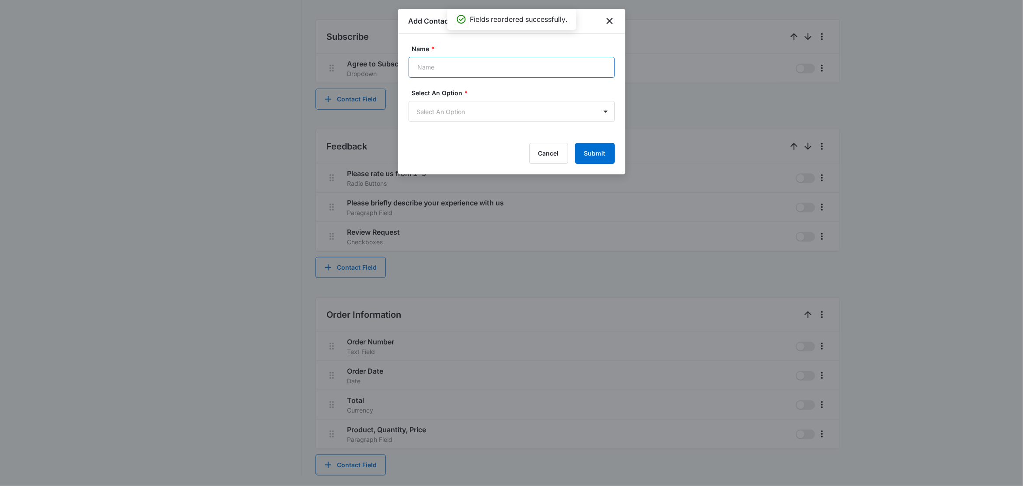
click at [458, 66] on input "Name *" at bounding box center [511, 67] width 206 height 21
type input "Shipping Address"
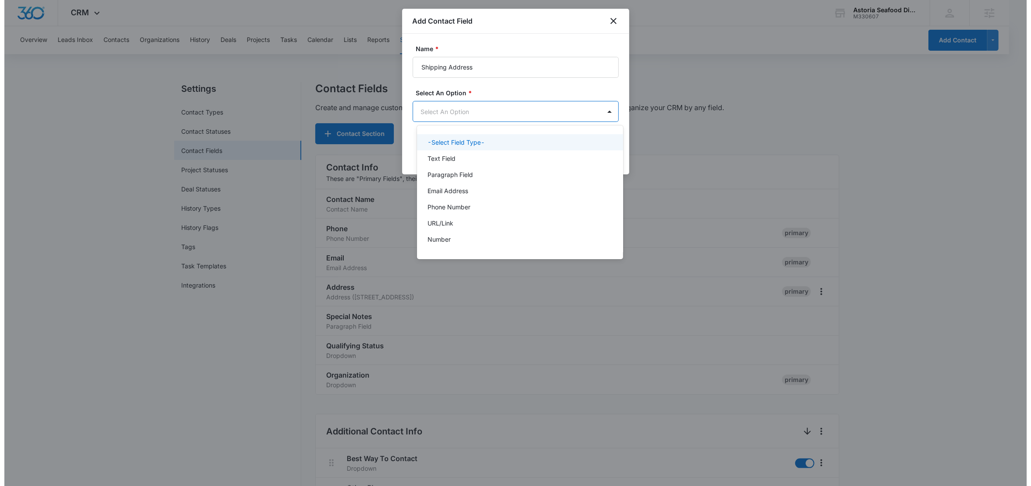
scroll to position [0, 0]
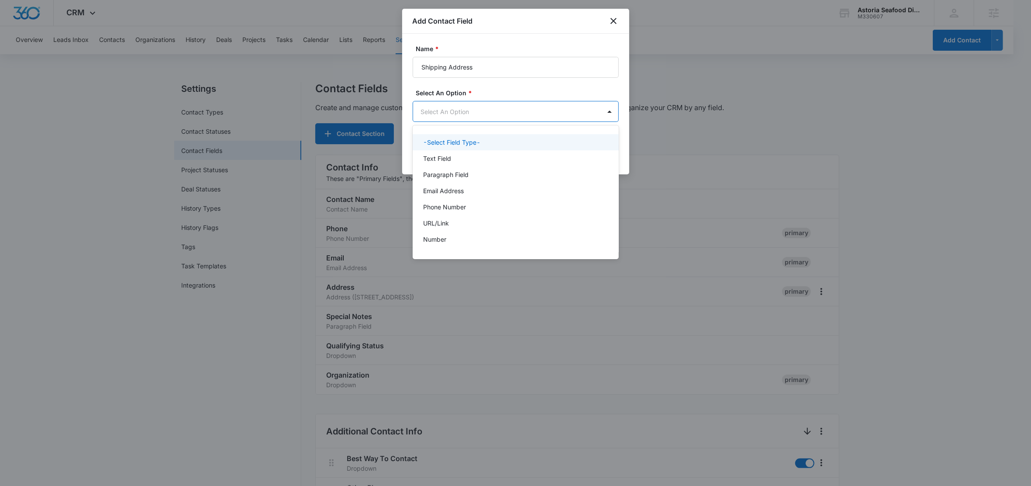
click at [476, 116] on body "CRM Apps Reputation Websites Forms CRM Email Social Shop Content Ads Intelligen…" at bounding box center [515, 243] width 1031 height 486
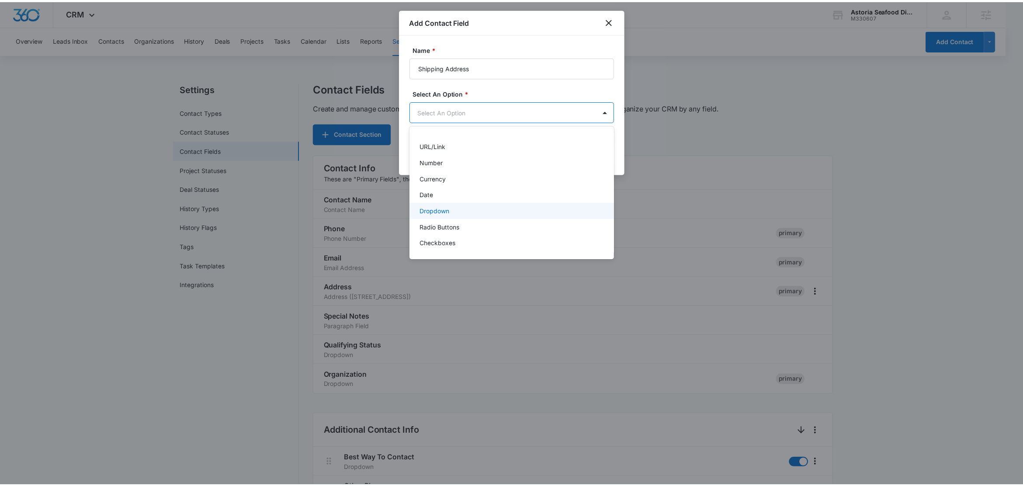
scroll to position [110, 0]
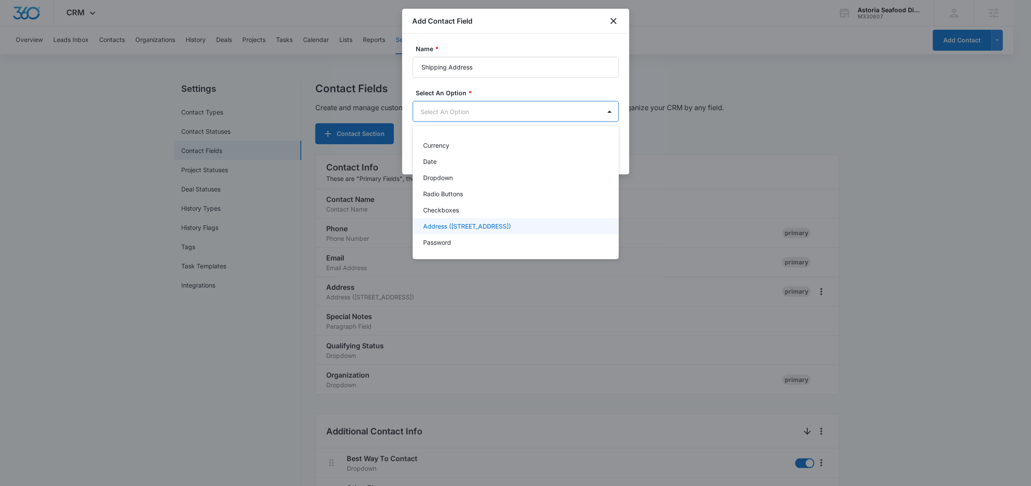
click at [473, 231] on div "Address (Street, Street 2, City, ST, Zip, Country)" at bounding box center [516, 226] width 206 height 16
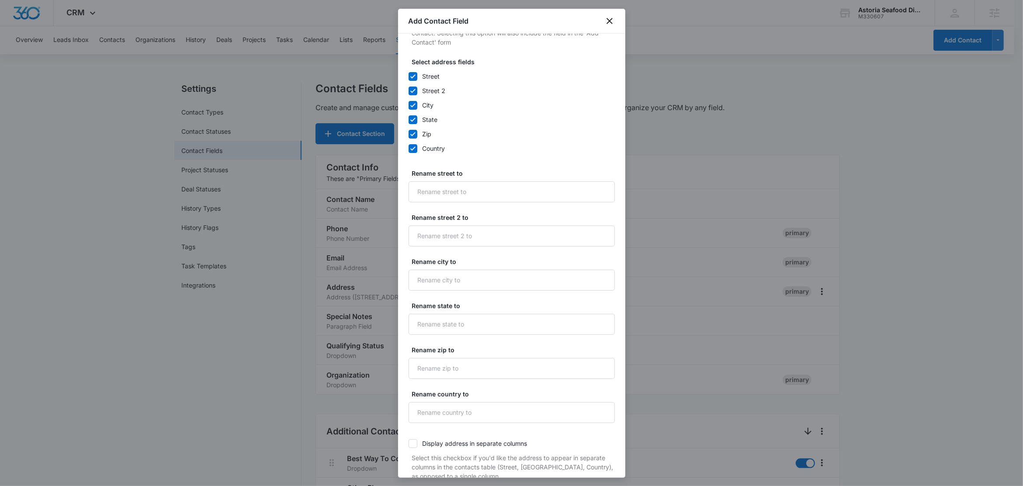
scroll to position [228, 0]
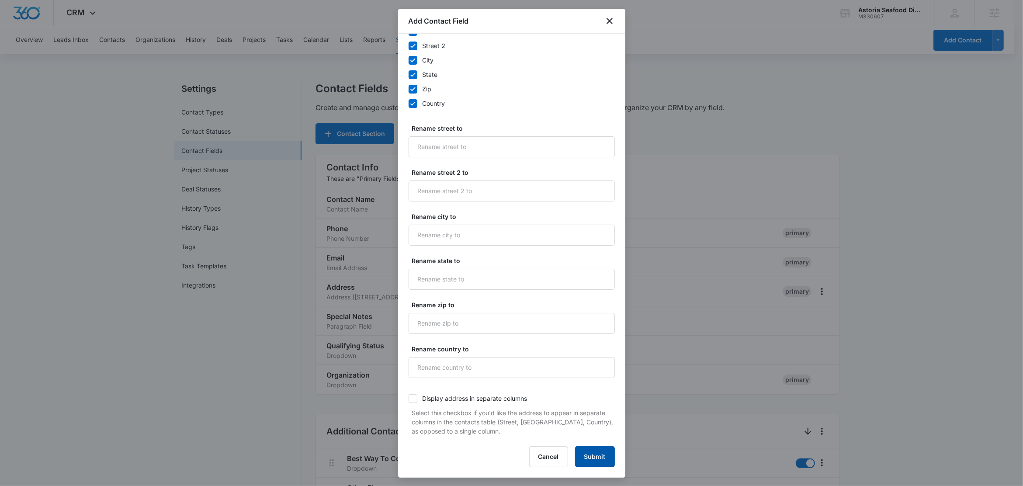
click at [591, 463] on button "Submit" at bounding box center [595, 456] width 40 height 21
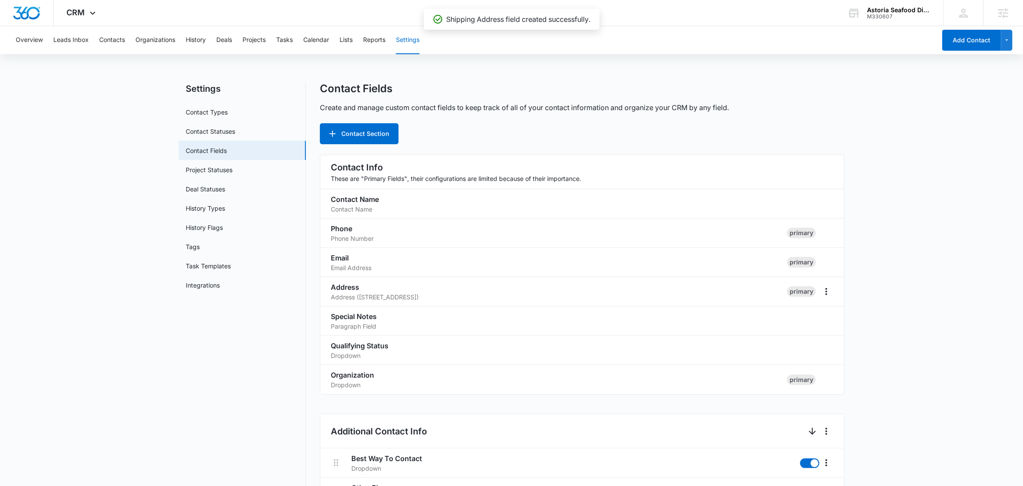
scroll to position [733, 0]
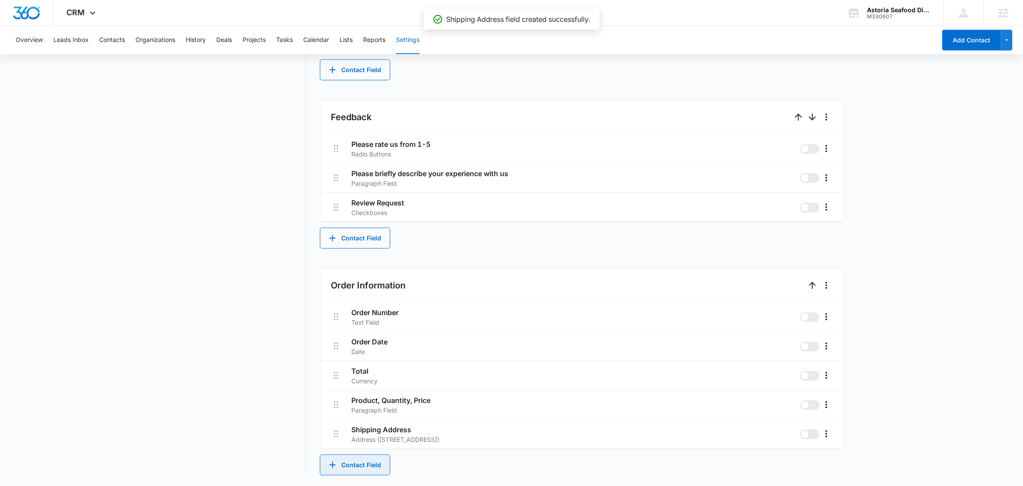
click at [365, 466] on button "Contact Field" at bounding box center [355, 464] width 70 height 21
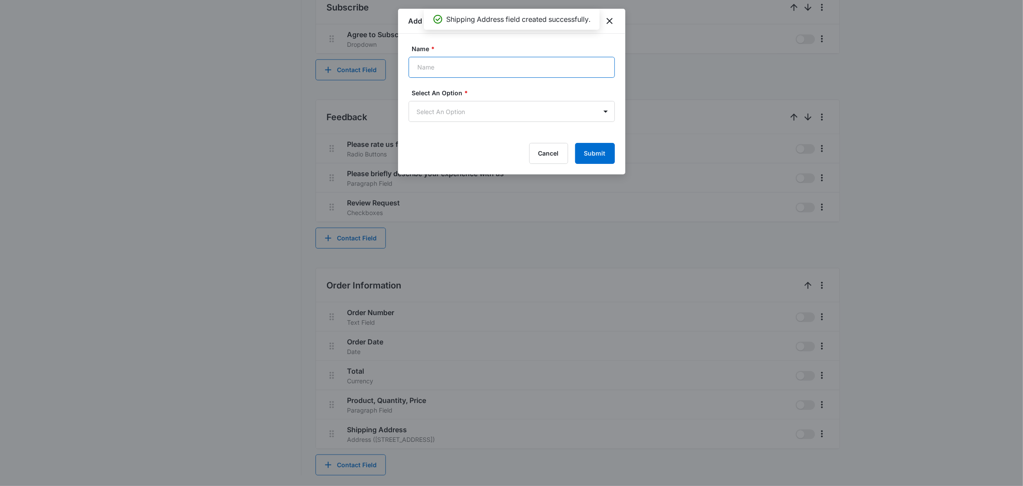
click at [453, 71] on input "Name *" at bounding box center [511, 67] width 206 height 21
type input "Billing Address"
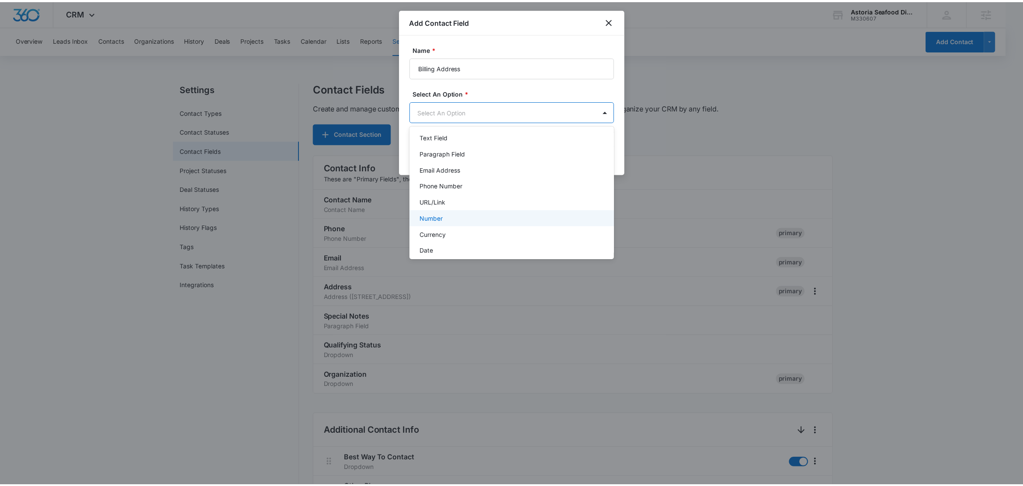
scroll to position [110, 0]
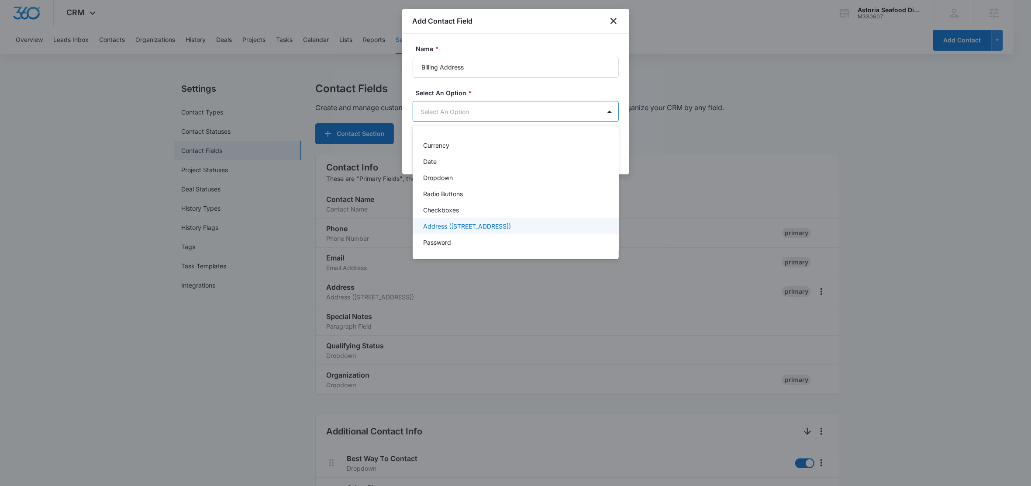
click at [475, 224] on p "Address (Street, Street 2, City, ST, Zip, Country)" at bounding box center [467, 225] width 88 height 9
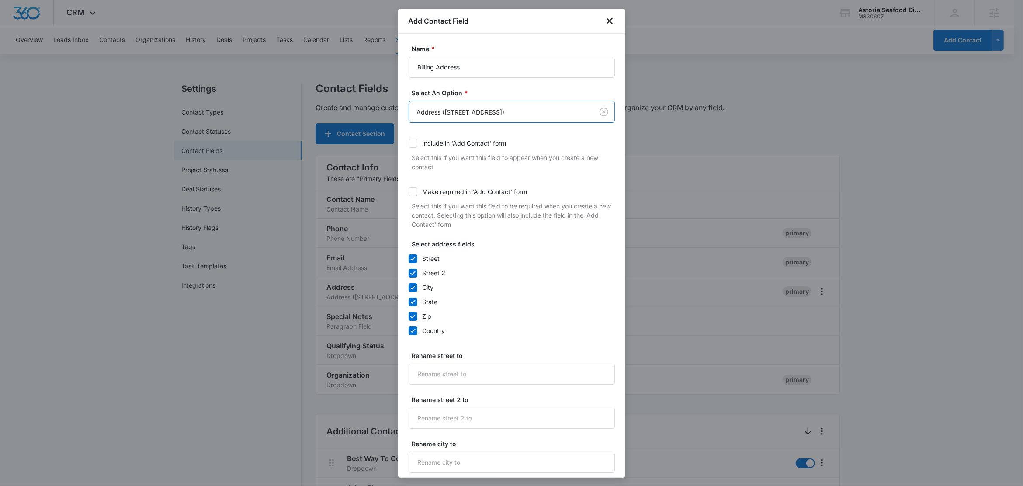
scroll to position [228, 0]
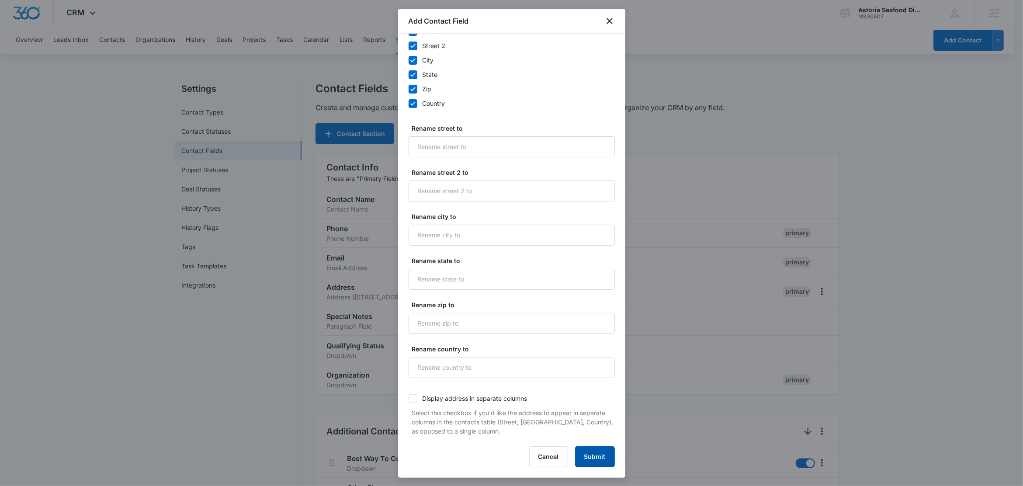
click at [588, 453] on button "Submit" at bounding box center [595, 456] width 40 height 21
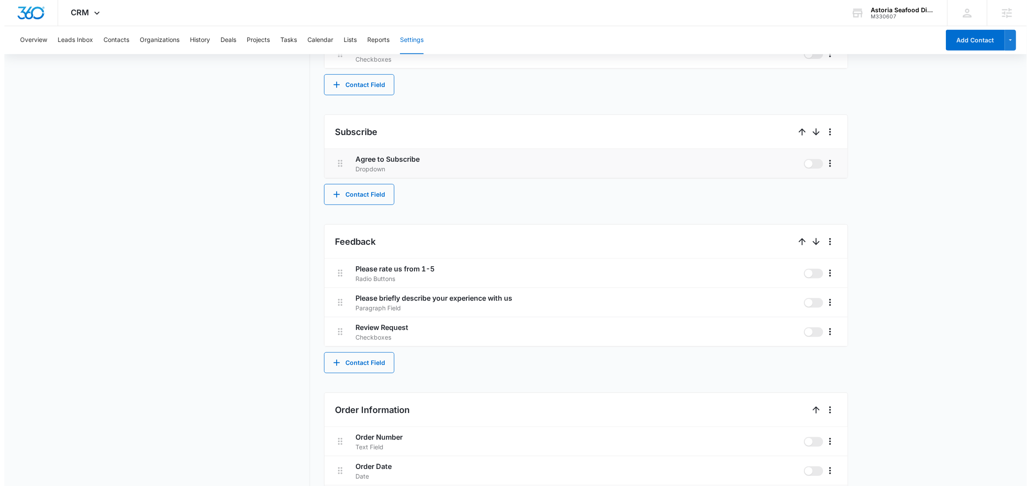
scroll to position [0, 0]
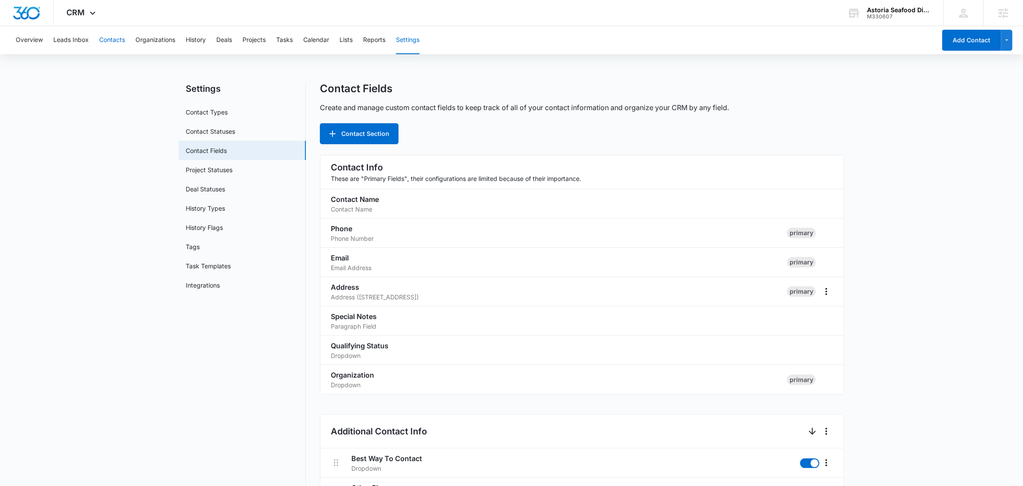
click at [105, 37] on button "Contacts" at bounding box center [112, 40] width 26 height 28
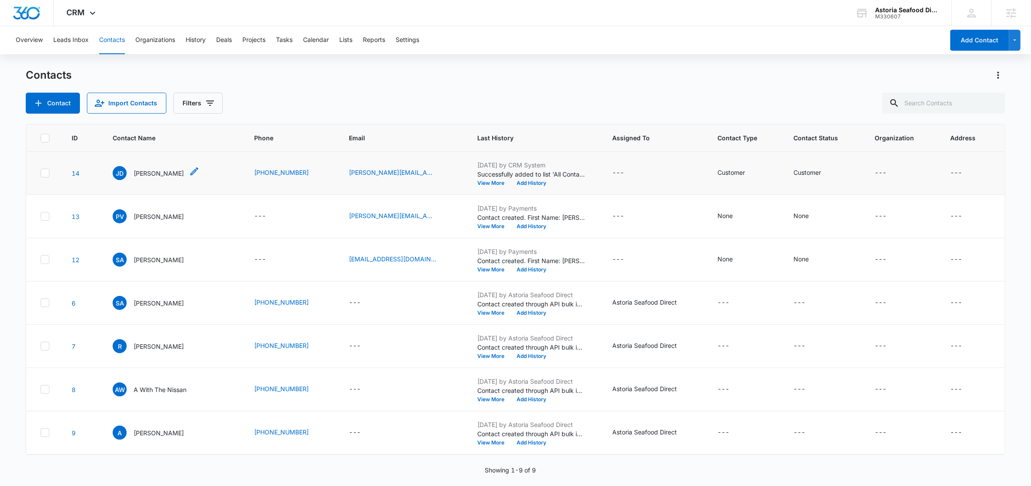
click at [151, 173] on p "John Darling" at bounding box center [159, 173] width 50 height 9
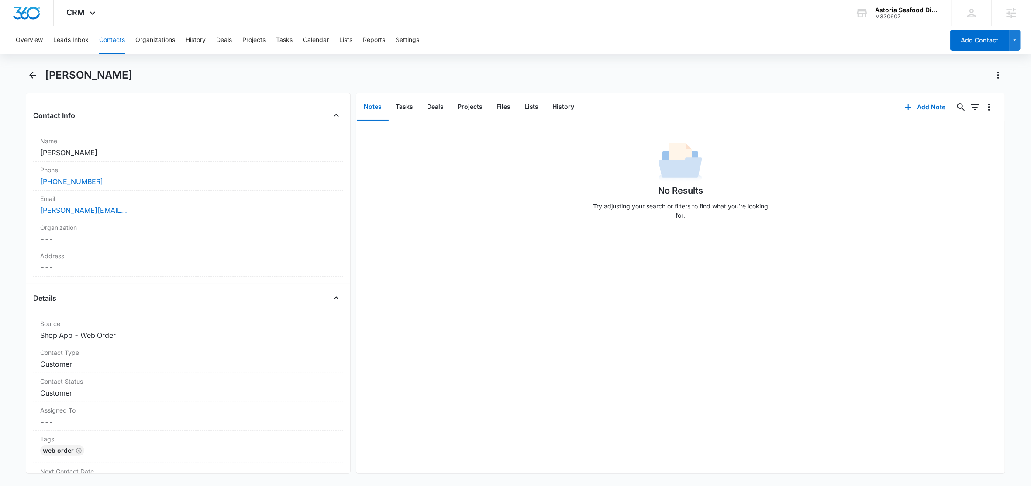
scroll to position [135, 0]
click at [533, 107] on button "Lists" at bounding box center [532, 106] width 28 height 27
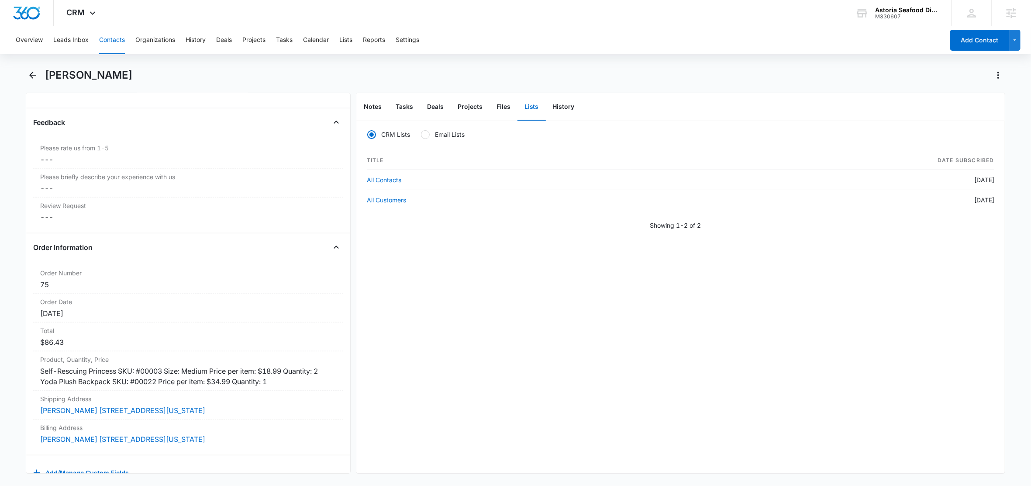
scroll to position [984, 0]
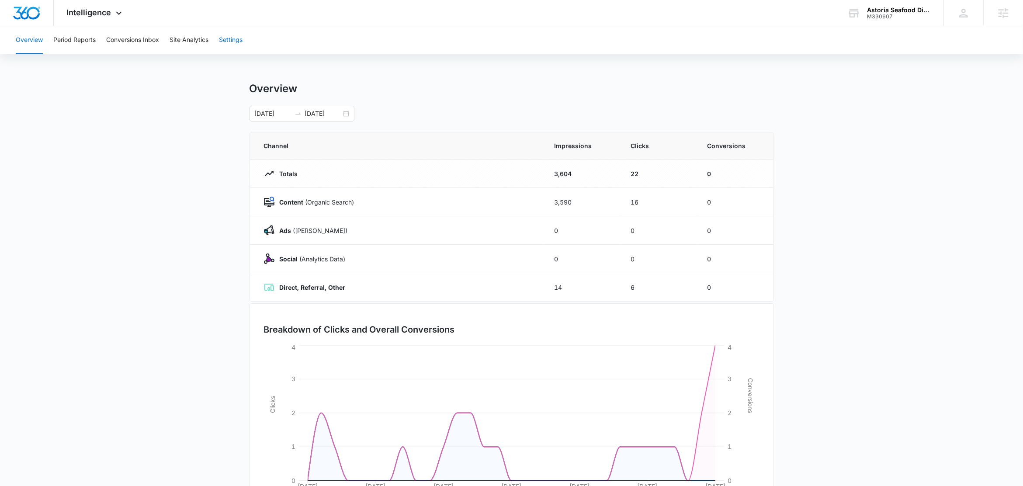
click at [238, 38] on button "Settings" at bounding box center [231, 40] width 24 height 28
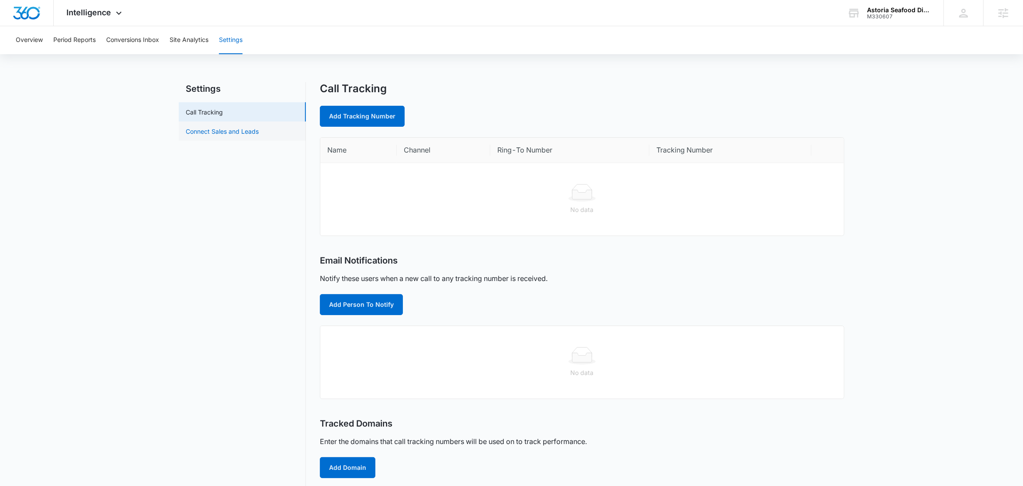
click at [246, 131] on link "Connect Sales and Leads" at bounding box center [222, 131] width 73 height 9
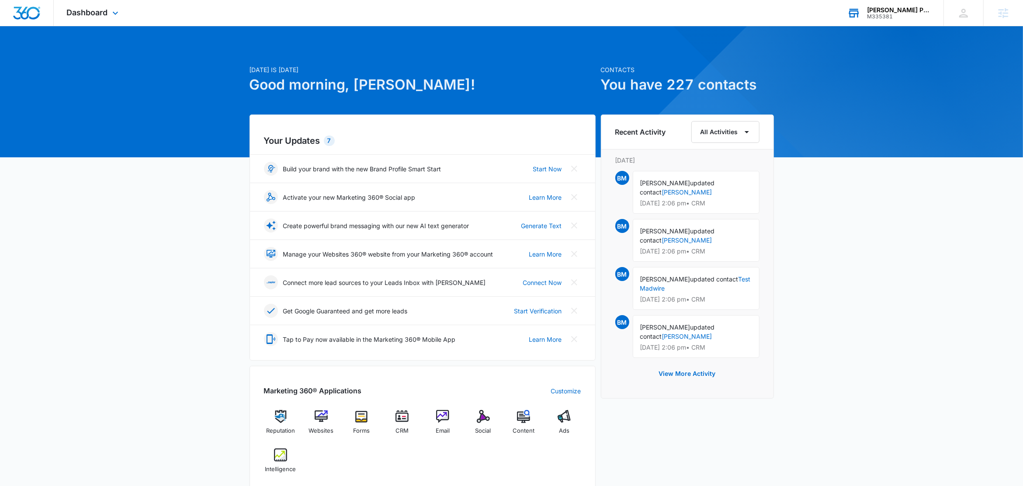
click at [915, 10] on div "Morris Portable Buildings" at bounding box center [899, 10] width 64 height 7
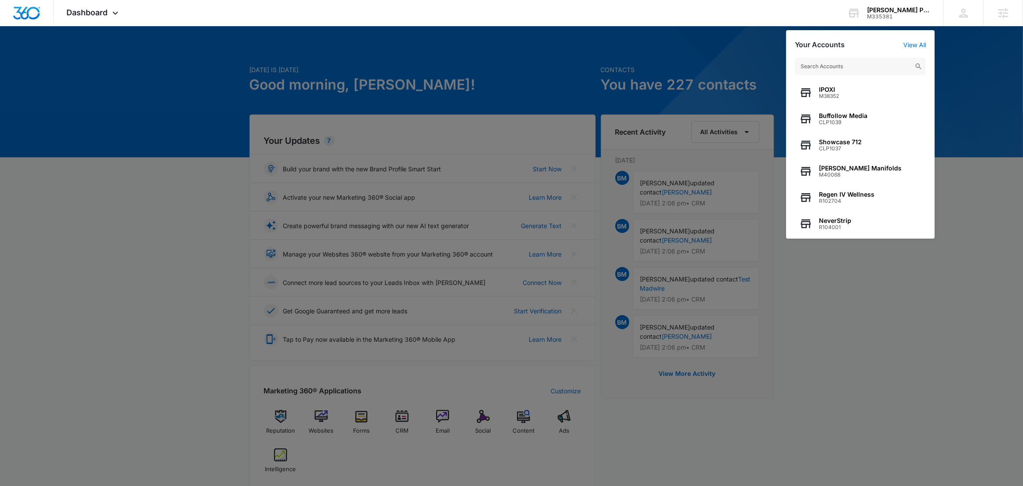
drag, startPoint x: 962, startPoint y: 48, endPoint x: 700, endPoint y: 28, distance: 263.0
click at [962, 48] on div at bounding box center [511, 243] width 1023 height 486
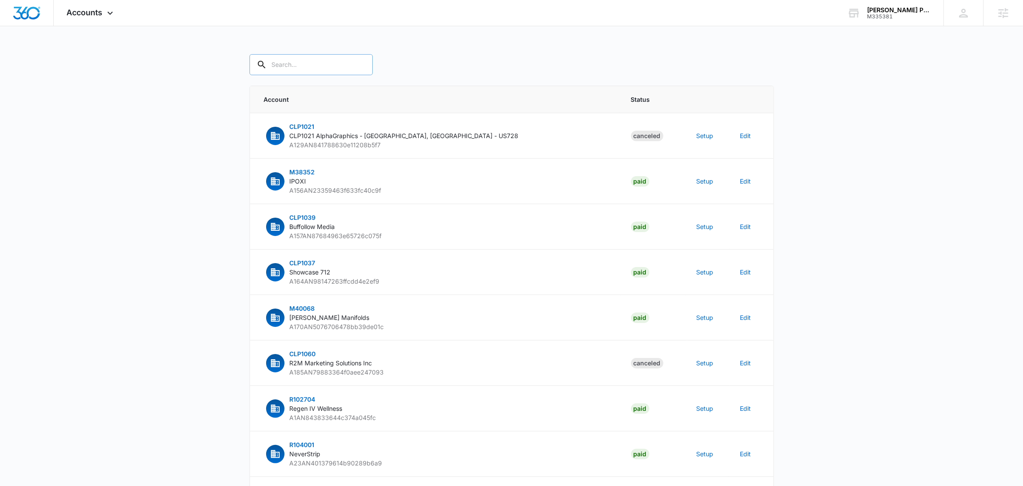
click at [289, 71] on input "text" at bounding box center [310, 64] width 123 height 21
paste input "M335381"
type input "M335381"
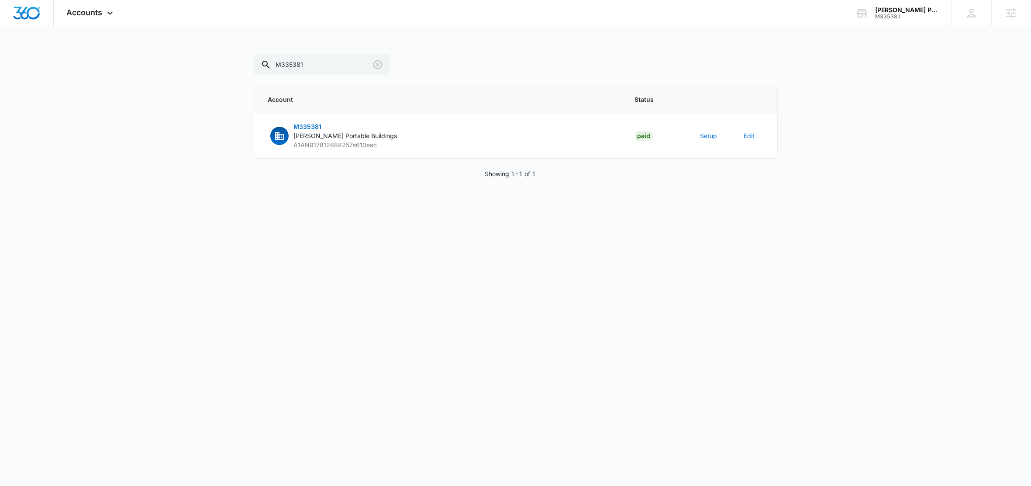
click at [10, 45] on div "Accounts Apps Reputation Websites Forms CRM Email Social Content Ads Intelligen…" at bounding box center [515, 99] width 1031 height 199
click at [710, 134] on button "Setup" at bounding box center [709, 135] width 17 height 9
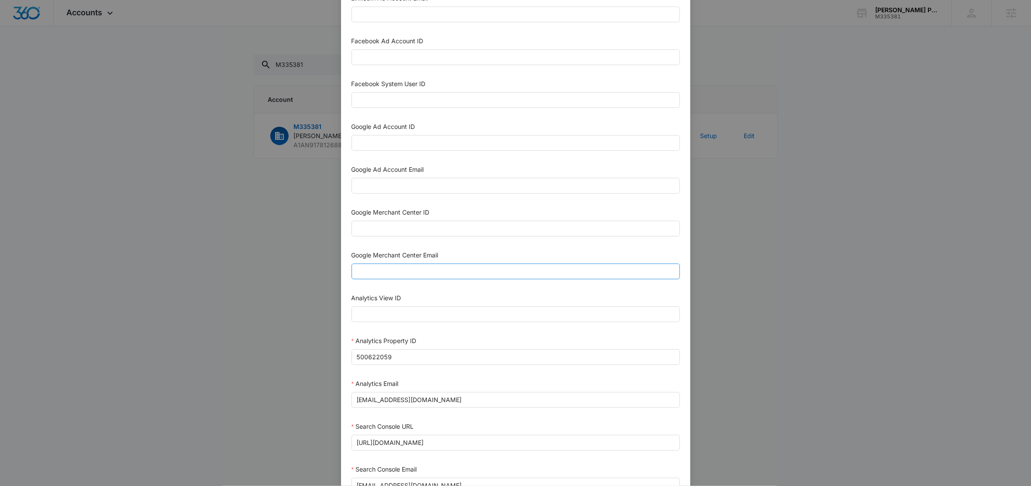
scroll to position [155, 0]
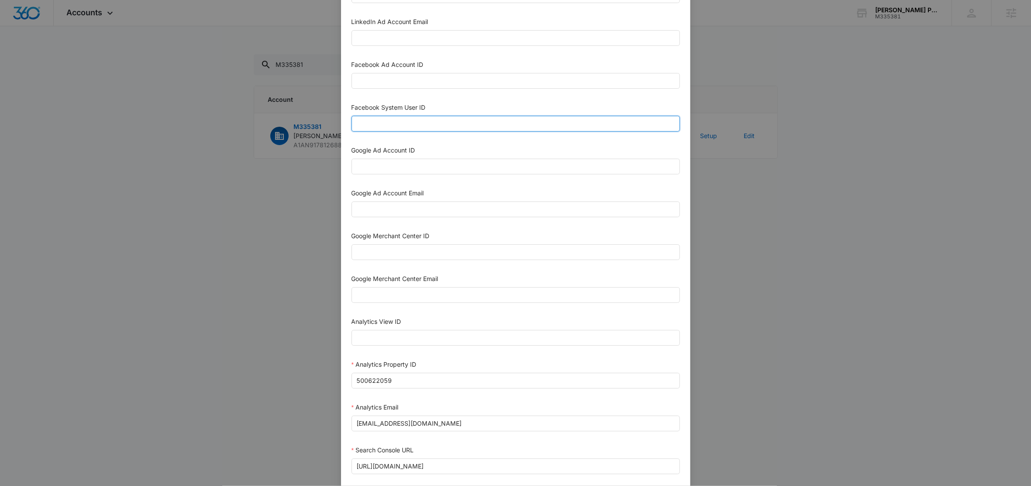
click at [372, 128] on input "Facebook System User ID" at bounding box center [516, 124] width 329 height 16
type input "1023954259108897"
click at [443, 110] on div "Facebook System User ID" at bounding box center [516, 109] width 329 height 13
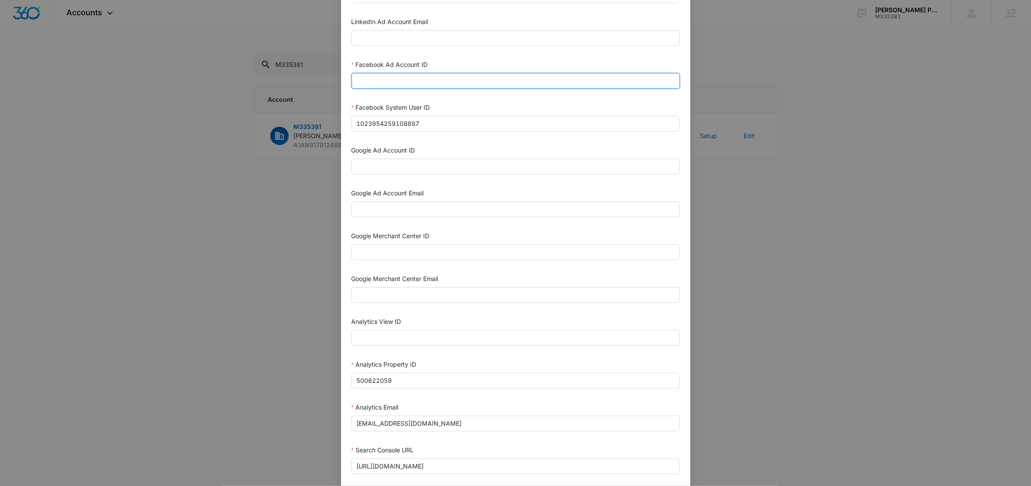
click at [400, 89] on input "Facebook Ad Account ID" at bounding box center [516, 81] width 329 height 16
paste input "729475916547135"
type input "729475916547135"
click at [443, 65] on div "Facebook Ad Account ID" at bounding box center [516, 66] width 329 height 13
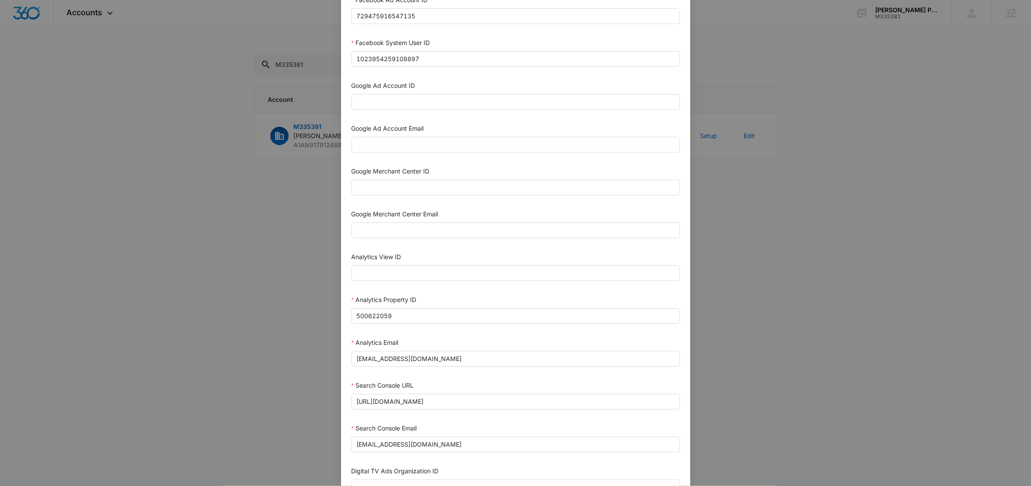
scroll to position [298, 0]
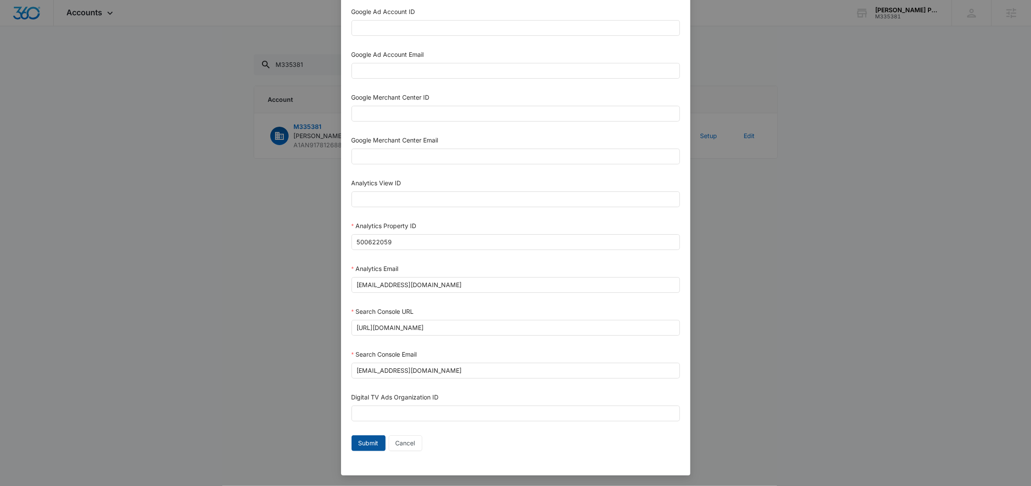
click at [359, 444] on span "Submit" at bounding box center [369, 443] width 20 height 10
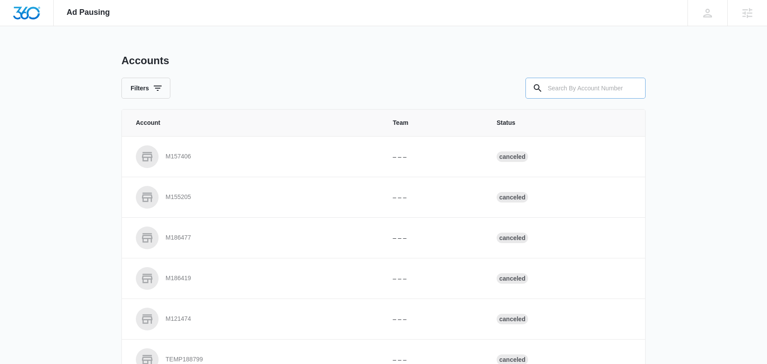
click at [555, 89] on input "text" at bounding box center [586, 88] width 120 height 21
paste input "M335381"
type input "M335381"
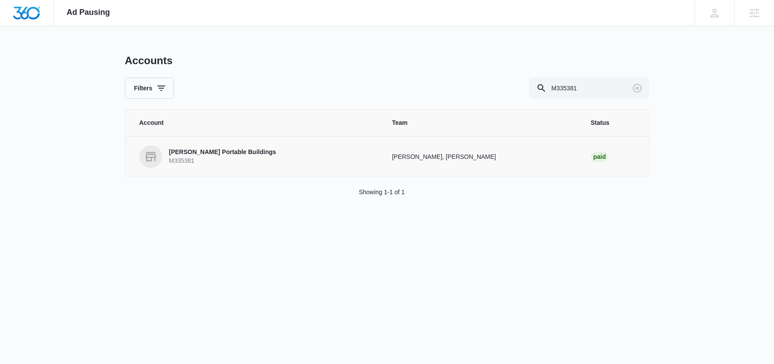
click at [190, 147] on link "[PERSON_NAME] Portable Buildings M335381" at bounding box center [255, 156] width 232 height 23
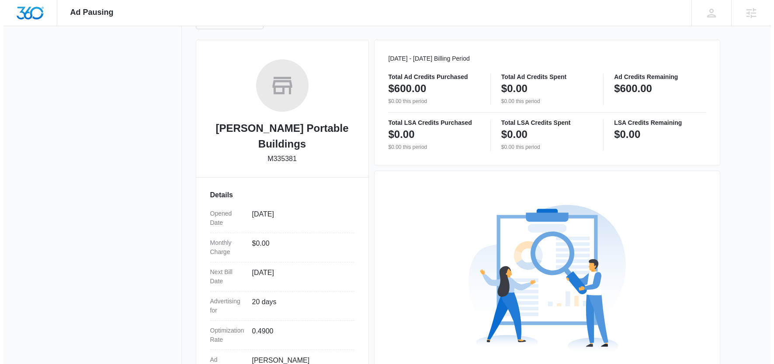
scroll to position [192, 0]
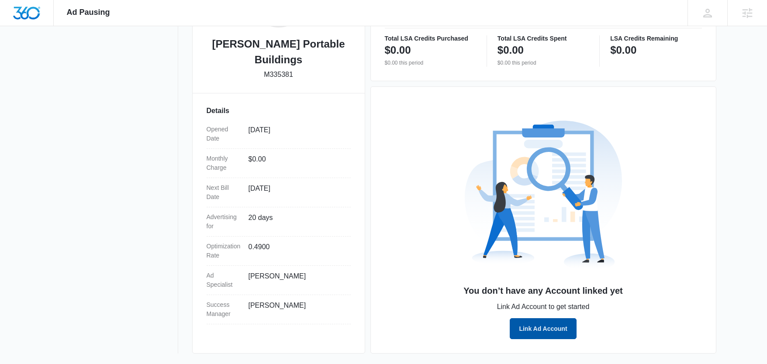
click at [536, 334] on button "Link Ad Account" at bounding box center [543, 328] width 66 height 21
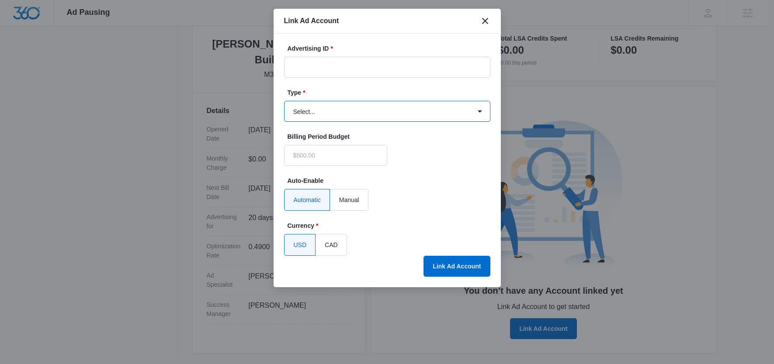
click at [339, 111] on select "Select... Bing Ads Facebook Ads Google Ads" at bounding box center [387, 111] width 206 height 21
type input "$0.00"
select select "facebook"
click at [284, 101] on select "Select... Bing Ads Facebook Ads Google Ads" at bounding box center [387, 111] width 206 height 21
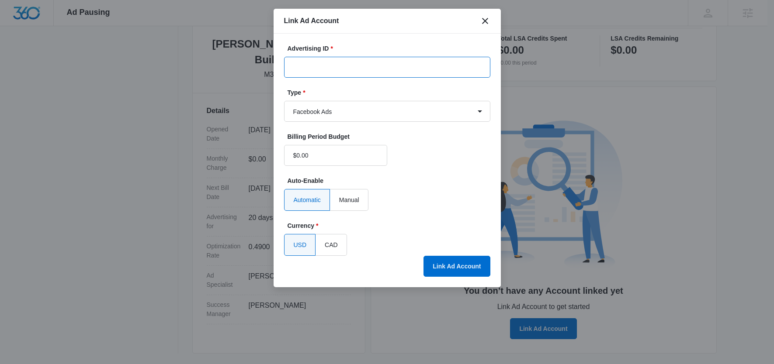
click at [346, 67] on input "Advertising ID *" at bounding box center [387, 67] width 206 height 21
paste input "729475916547135"
type input "729475916547135"
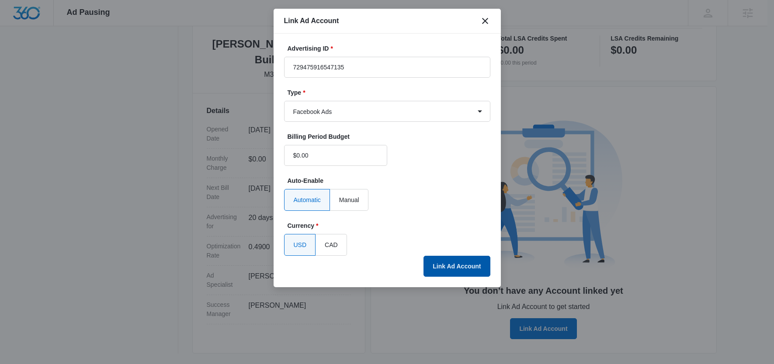
click at [452, 268] on button "Link Ad Account" at bounding box center [456, 266] width 66 height 21
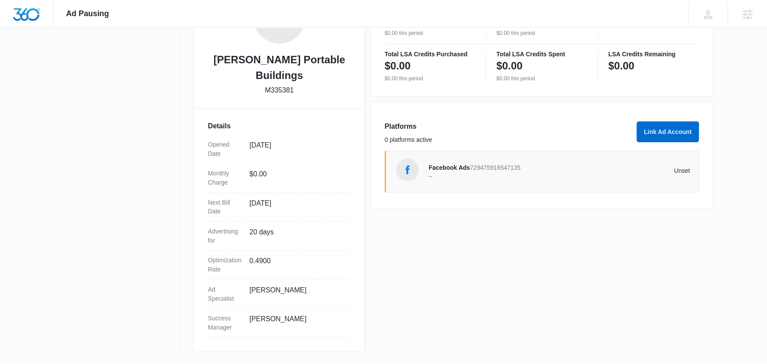
scroll to position [162, 0]
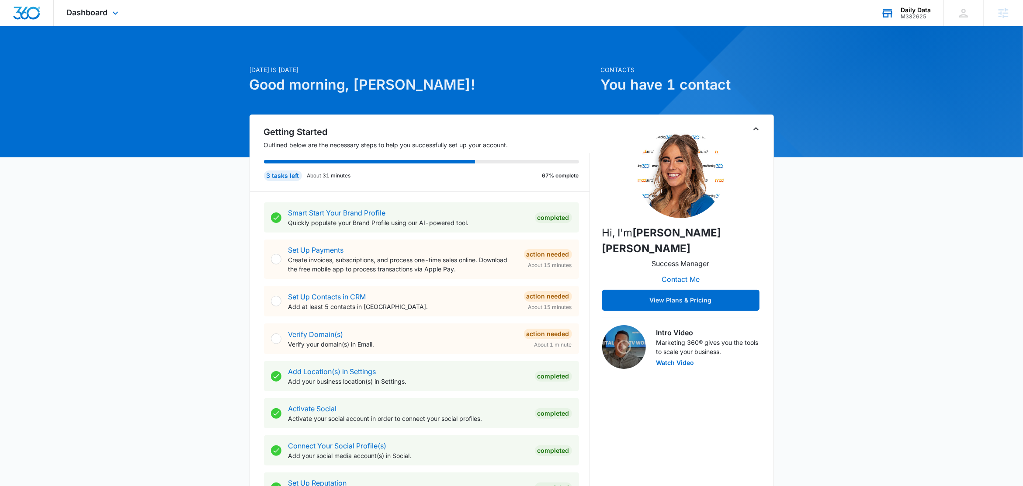
click at [919, 8] on div "Daily Data" at bounding box center [915, 10] width 30 height 7
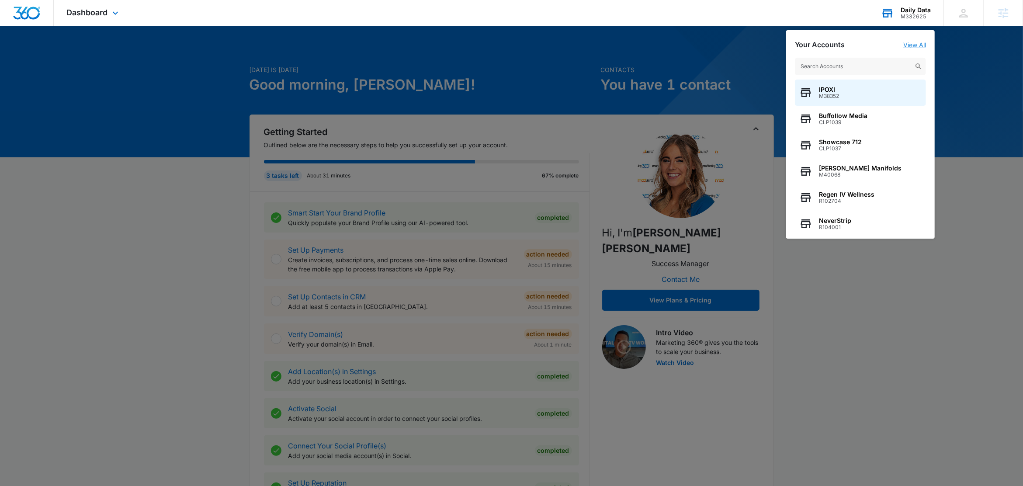
click at [919, 43] on link "View All" at bounding box center [914, 44] width 23 height 7
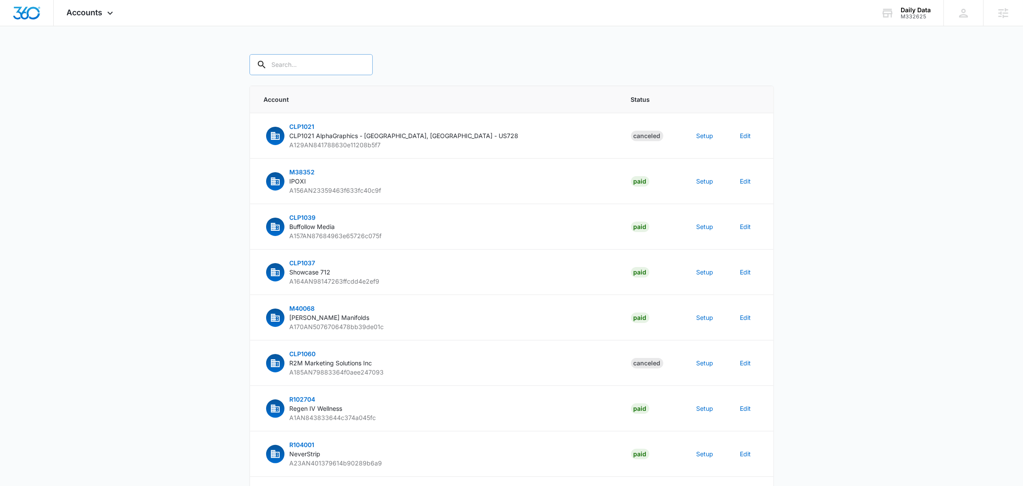
click at [306, 61] on input "text" at bounding box center [310, 64] width 123 height 21
paste input "M332625"
type input "M332625"
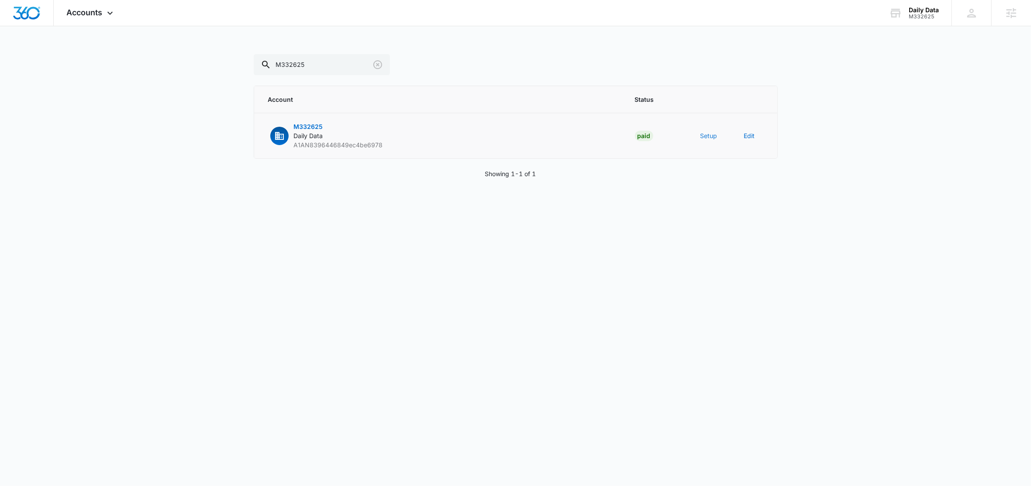
click at [713, 137] on button "Setup" at bounding box center [709, 135] width 17 height 9
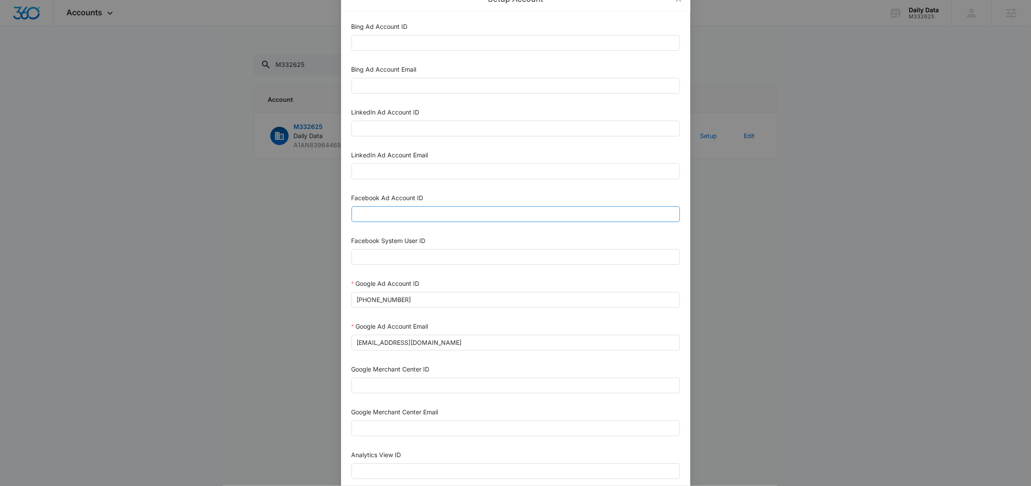
scroll to position [22, 0]
click at [414, 255] on input "Facebook System User ID" at bounding box center [516, 257] width 329 height 16
type input "1023954259108897"
click at [437, 239] on div "Facebook System User ID" at bounding box center [516, 241] width 329 height 13
click at [404, 218] on input "Facebook Ad Account ID" at bounding box center [516, 214] width 329 height 16
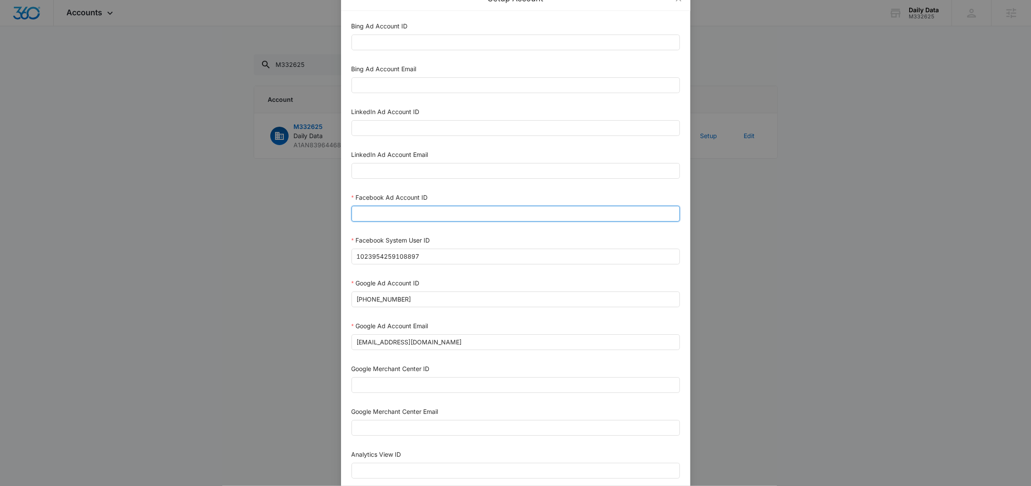
paste input "1103073554657123"
type input "1103073554657123"
click at [456, 197] on div "Facebook Ad Account ID" at bounding box center [516, 199] width 329 height 13
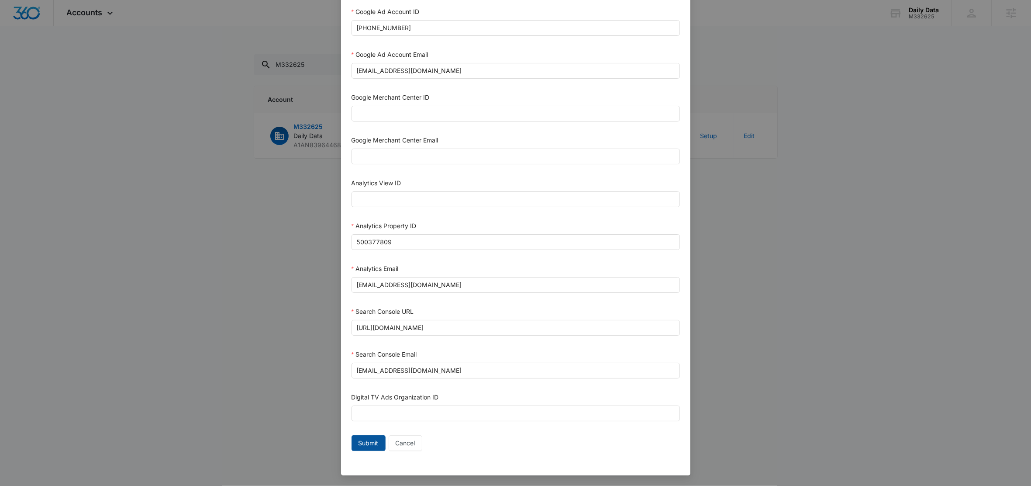
click at [367, 440] on span "Submit" at bounding box center [369, 443] width 20 height 10
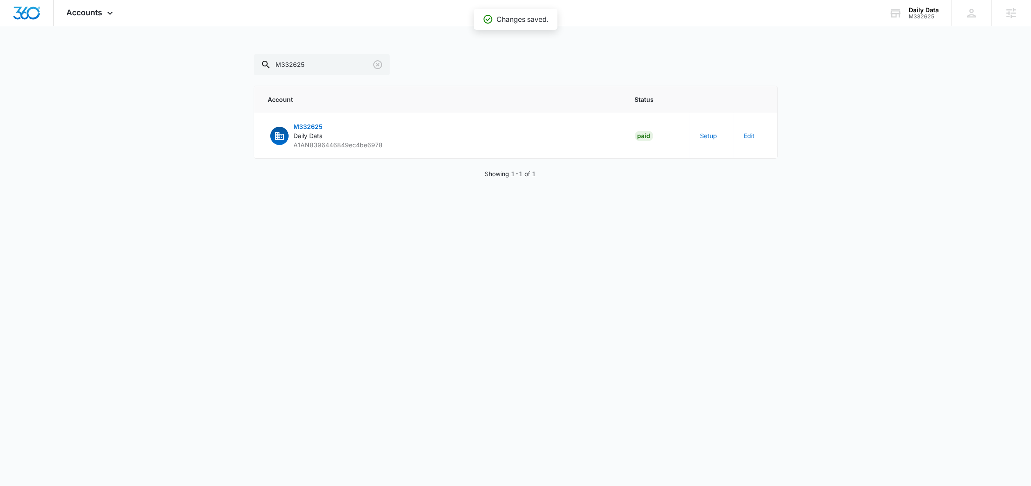
scroll to position [289, 0]
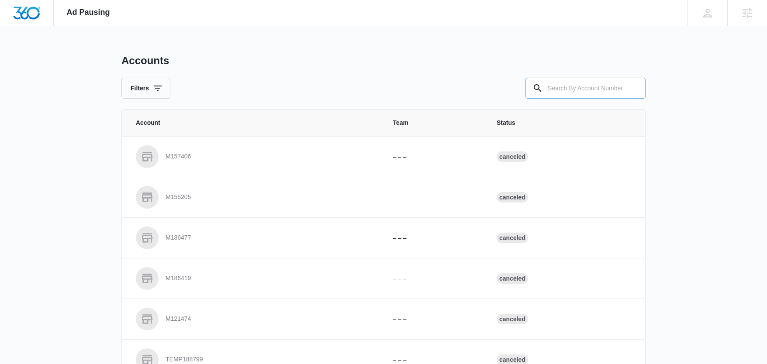
click at [609, 92] on input "text" at bounding box center [586, 88] width 120 height 21
paste input "M332625"
type input "M332625"
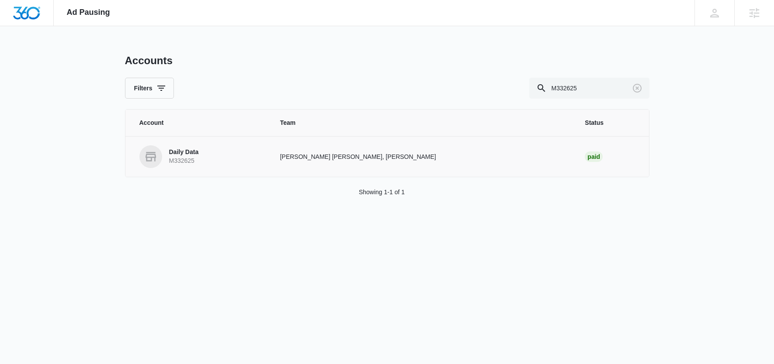
click at [190, 150] on p "Daily Data" at bounding box center [184, 152] width 30 height 9
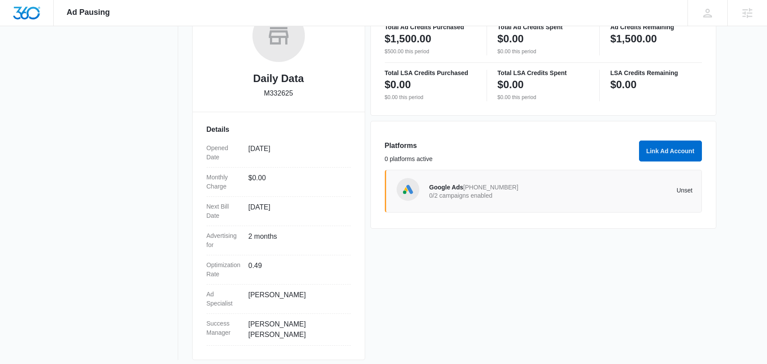
scroll to position [162, 0]
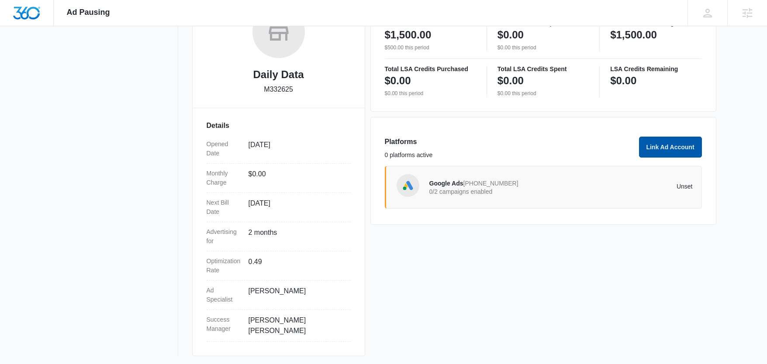
click at [681, 152] on button "Link Ad Account" at bounding box center [670, 147] width 63 height 21
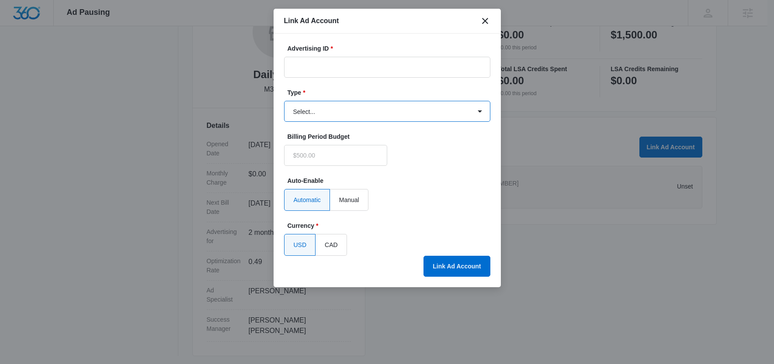
click at [359, 114] on select "Select... Bing Ads Facebook Ads Google Ads" at bounding box center [387, 111] width 206 height 21
type input "$0.00"
select select "facebook"
click at [284, 101] on select "Select... Bing Ads Facebook Ads Google Ads" at bounding box center [387, 111] width 206 height 21
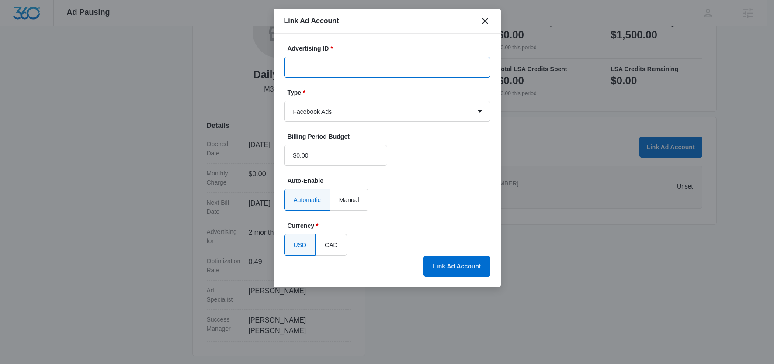
click at [369, 69] on input "Advertising ID *" at bounding box center [387, 67] width 206 height 21
paste input "1103073554657123"
type input "1103073554657123"
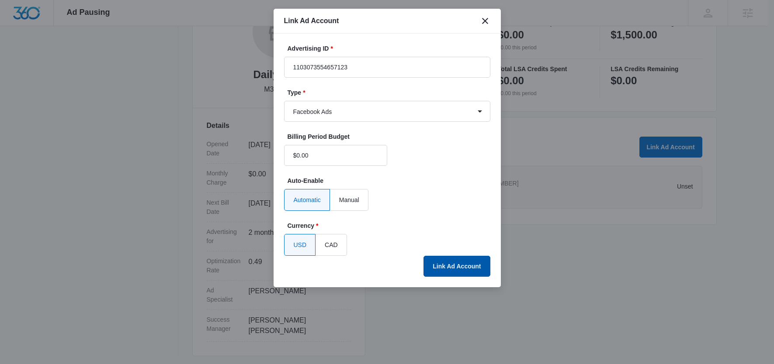
click at [447, 261] on button "Link Ad Account" at bounding box center [456, 266] width 66 height 21
